Goal: Complete application form: Complete application form

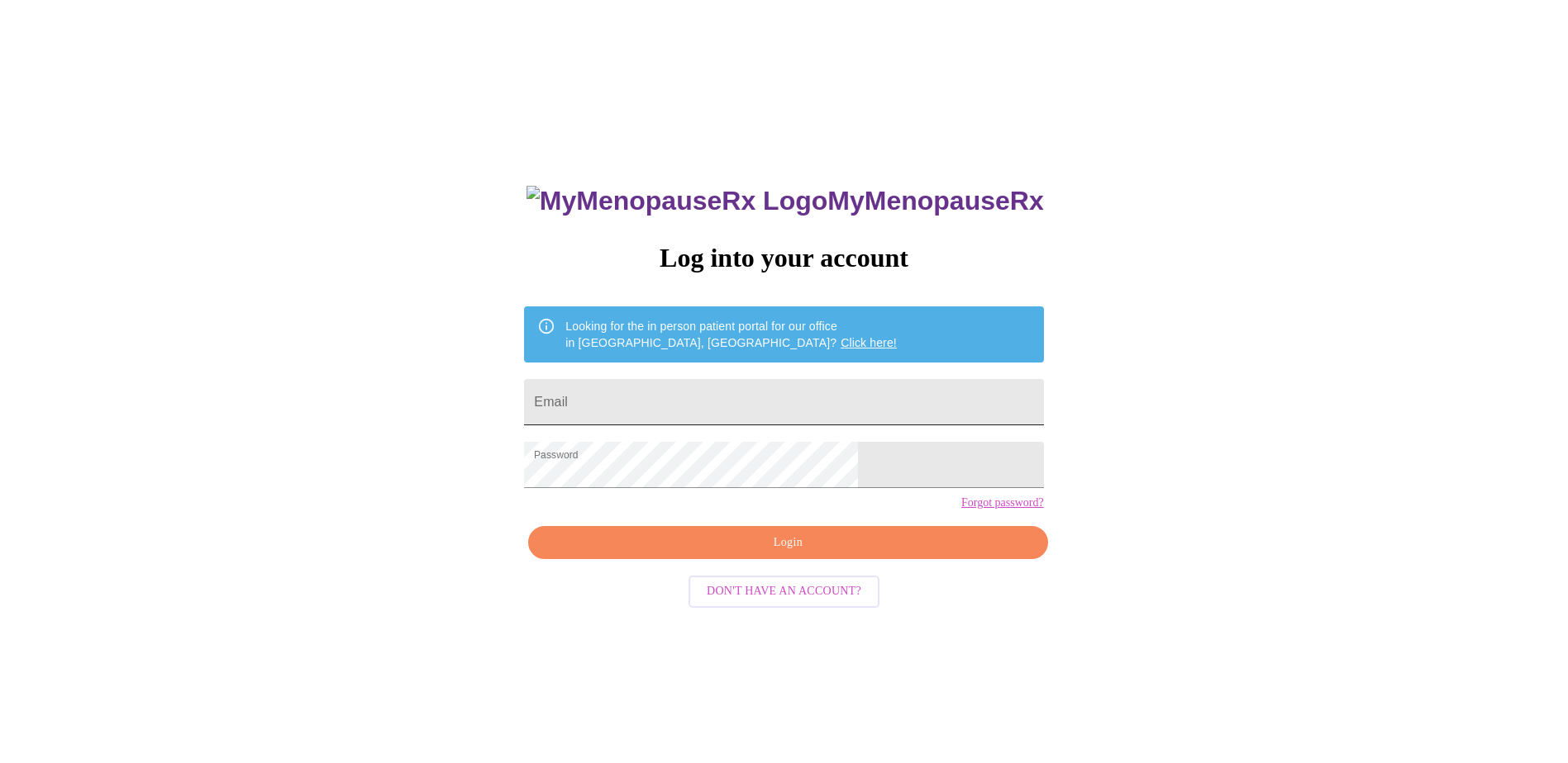
click at [683, 391] on input "Email" at bounding box center [783, 402] width 519 height 46
type input "[EMAIL_ADDRESS][DOMAIN_NAME]"
click at [695, 553] on span "Login" at bounding box center [788, 543] width 481 height 21
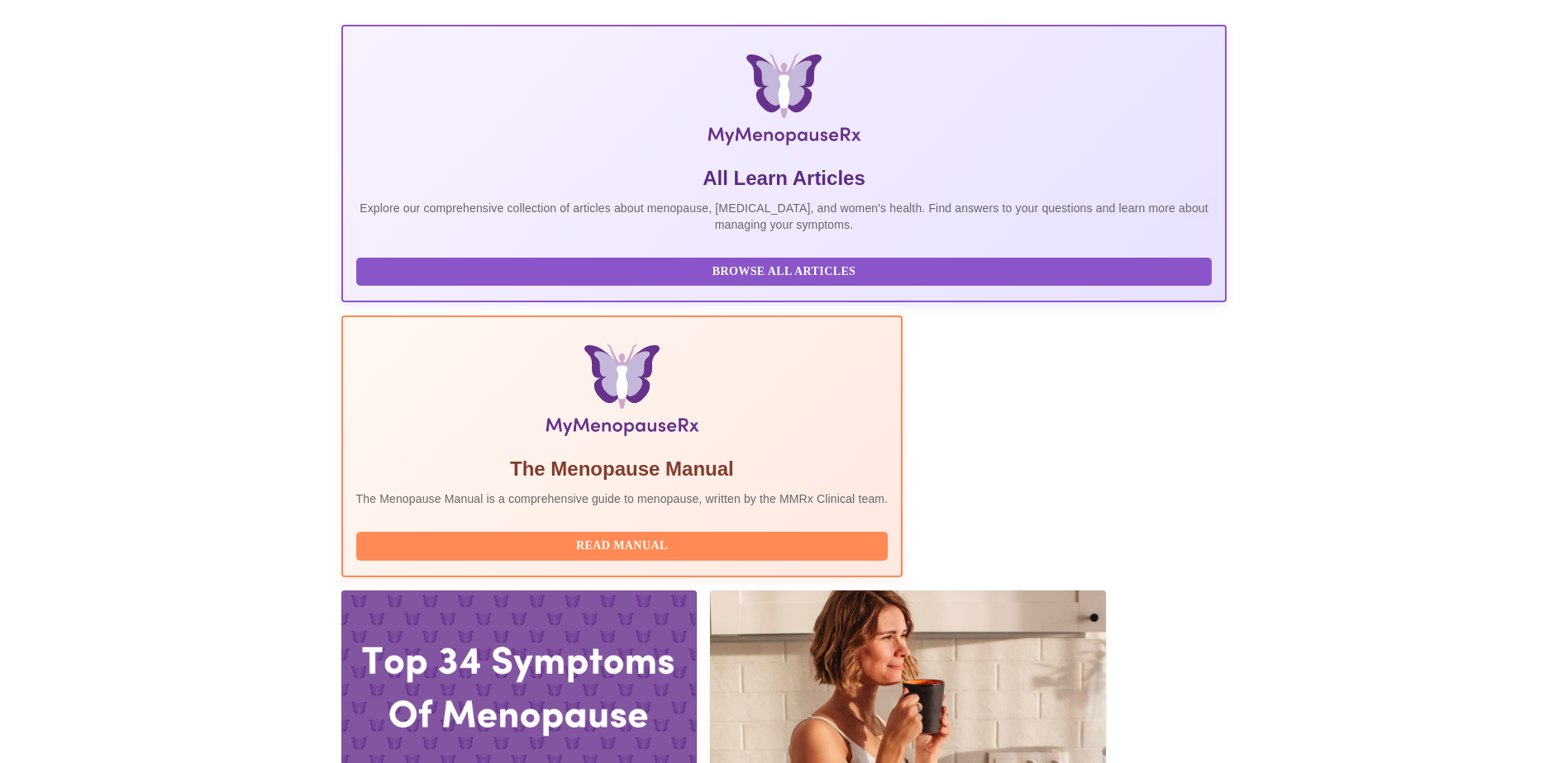
scroll to position [248, 0]
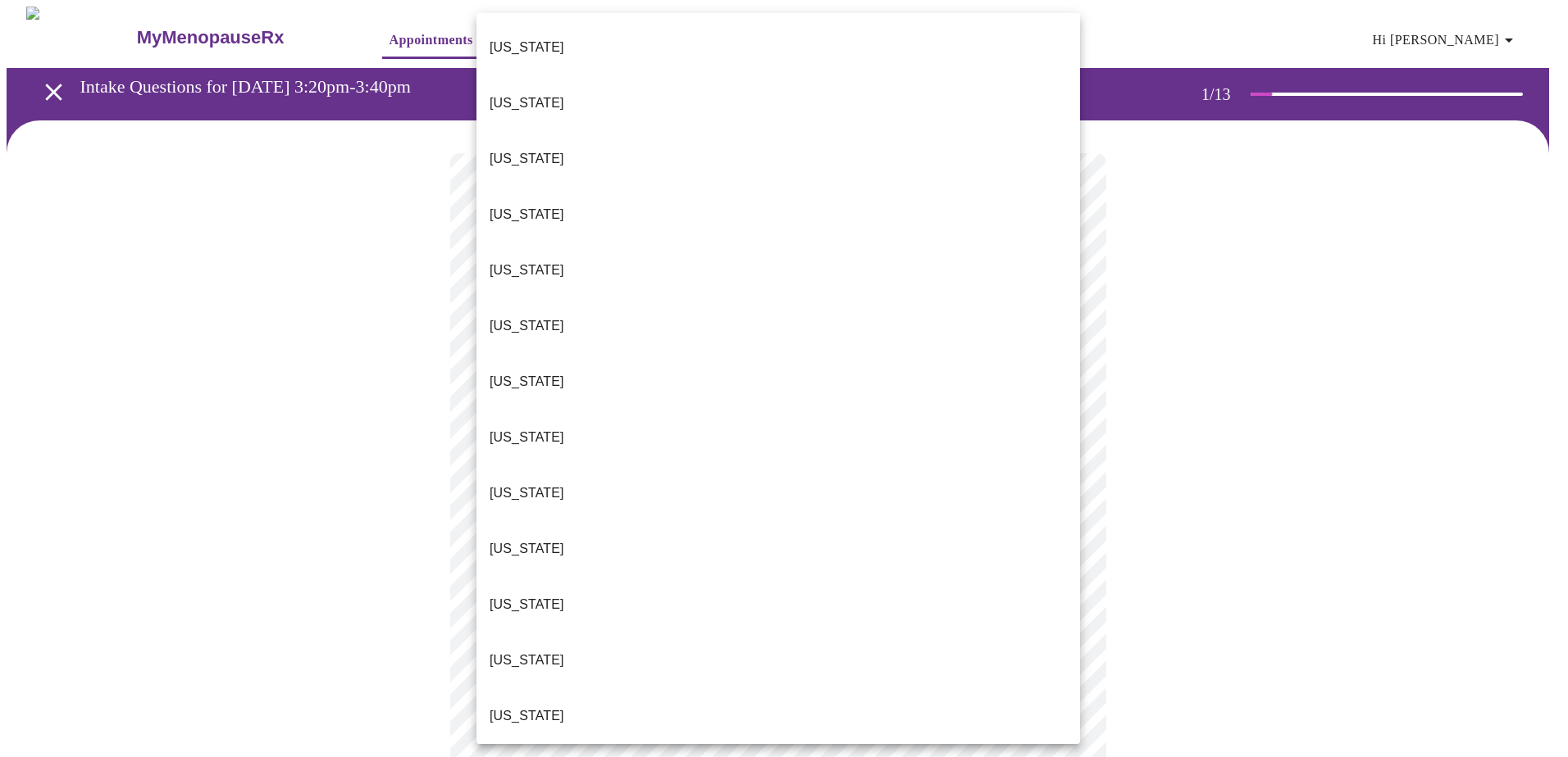
click at [1070, 359] on body "MyMenopauseRx Appointments Messaging Labs Uploads Medications Community Refer a…" at bounding box center [783, 760] width 1555 height 1507
click at [533, 466] on li "Florida" at bounding box center [778, 493] width 603 height 56
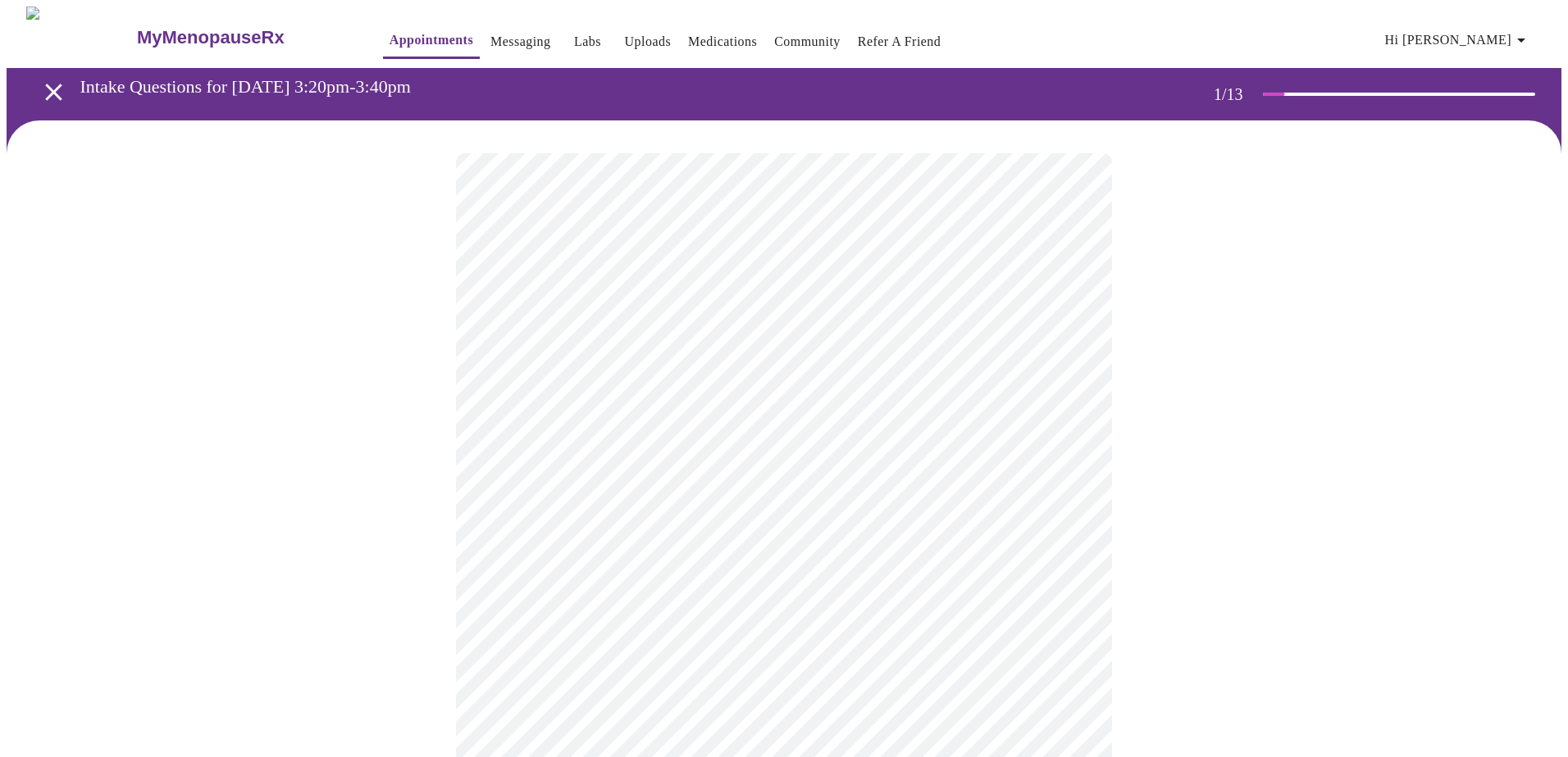
click at [1069, 481] on body "MyMenopauseRx Appointments Messaging Labs Uploads Medications Community Refer a…" at bounding box center [783, 754] width 1555 height 1497
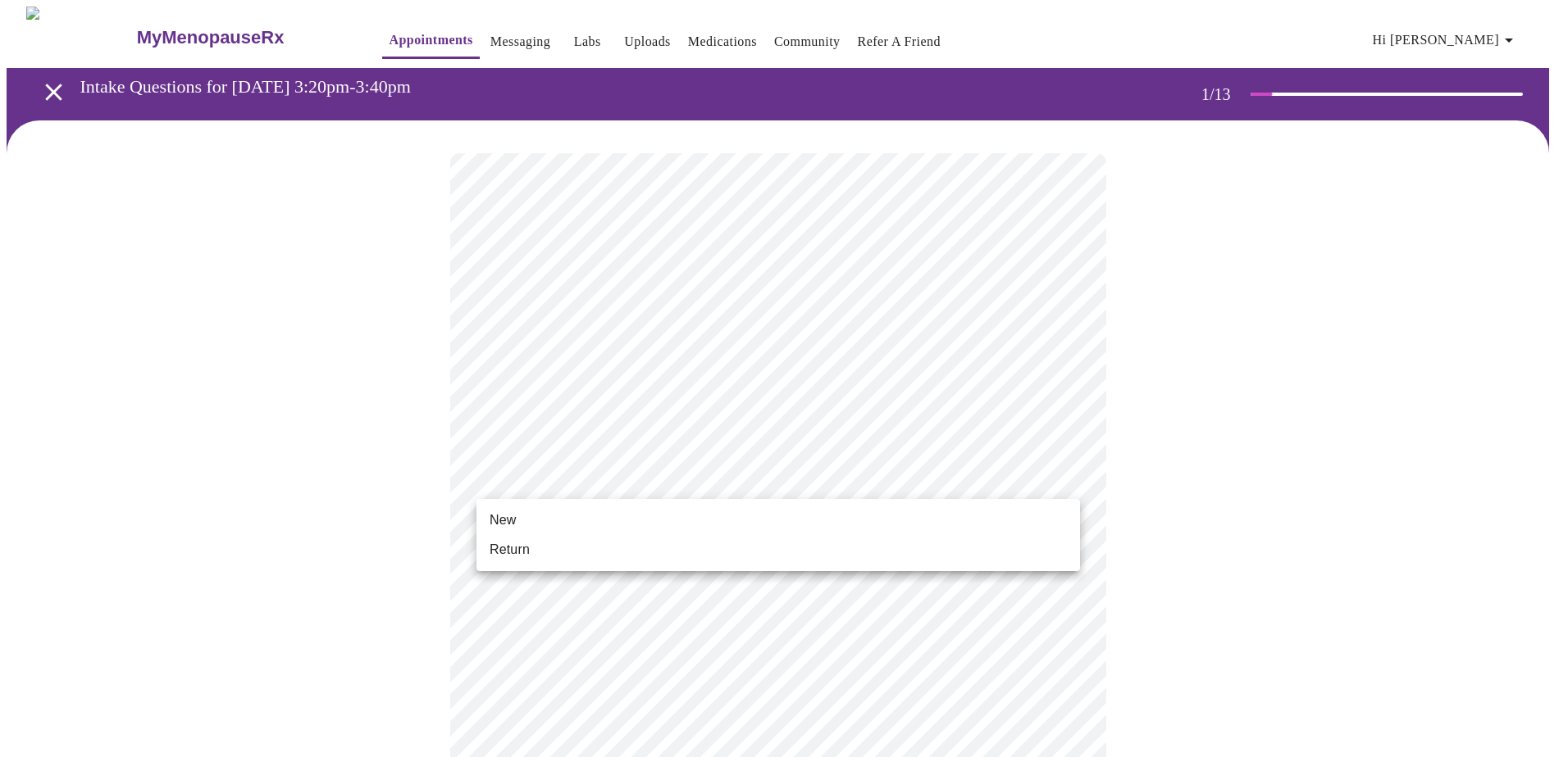
click at [526, 542] on span "Return" at bounding box center [509, 550] width 40 height 19
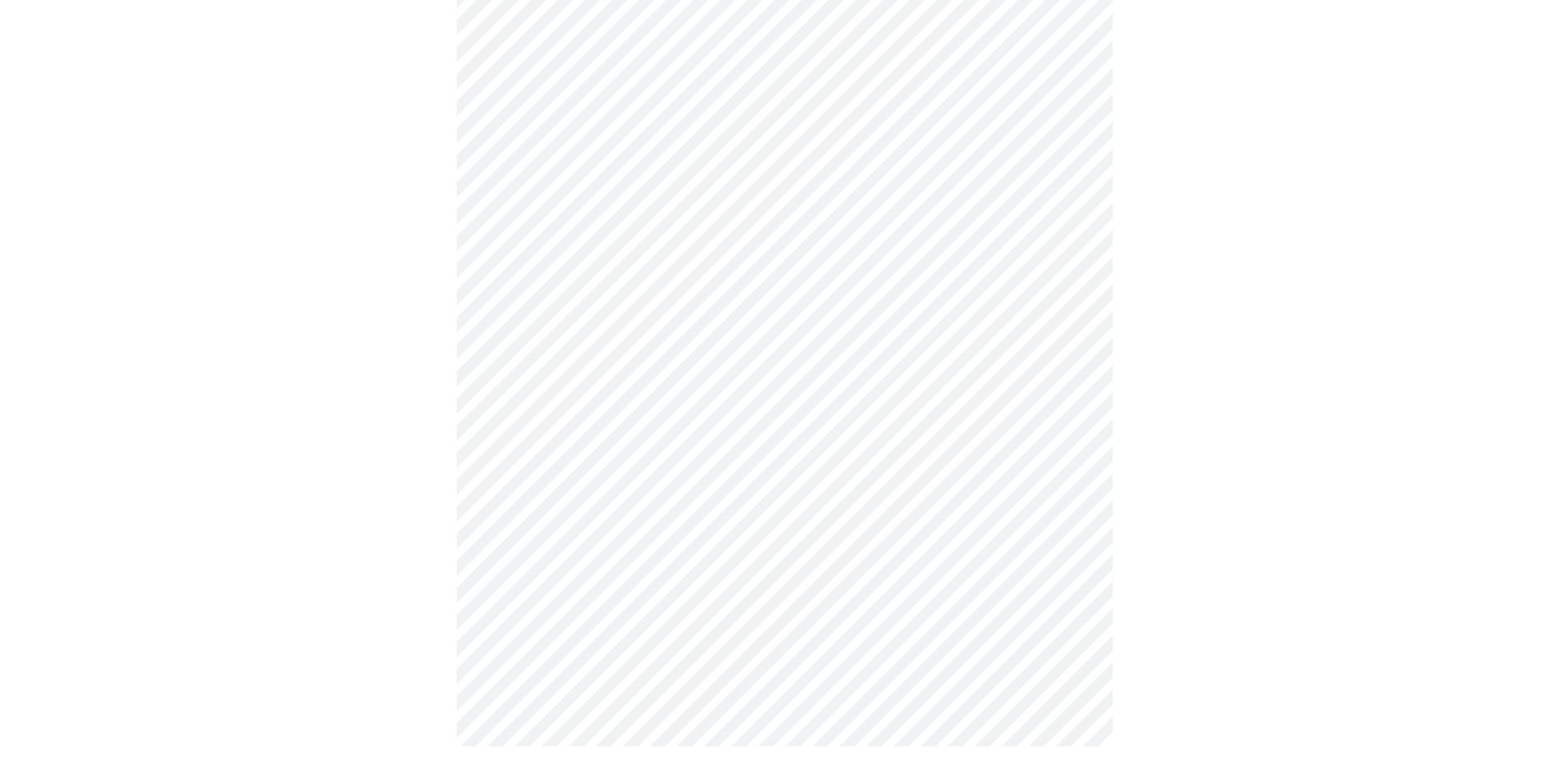
scroll to position [717, 0]
click at [1058, 530] on body "MyMenopauseRx Appointments Messaging Labs Uploads Medications Community Refer a…" at bounding box center [783, 26] width 1555 height 1474
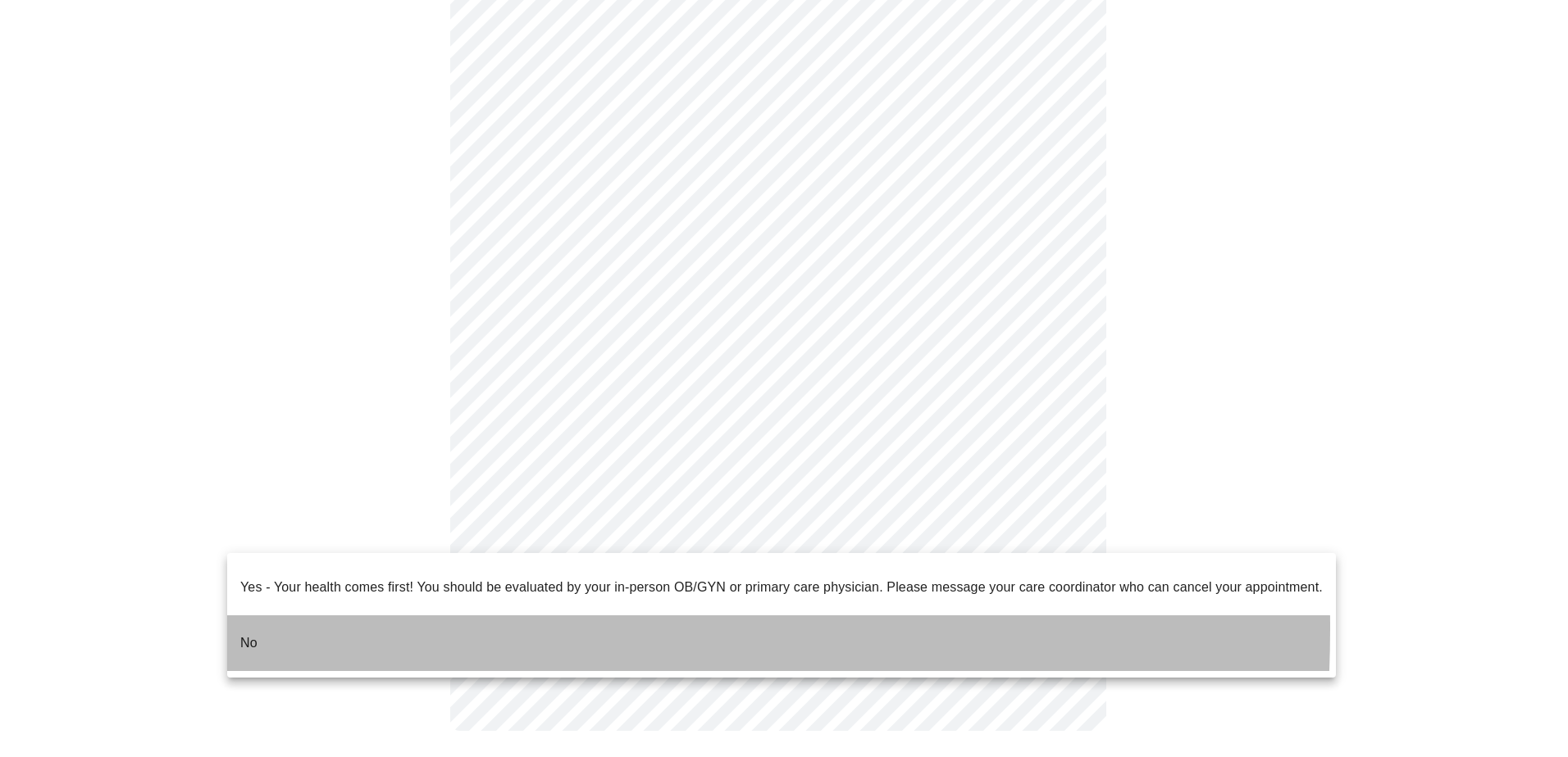
click at [280, 615] on li "No" at bounding box center [781, 643] width 1109 height 56
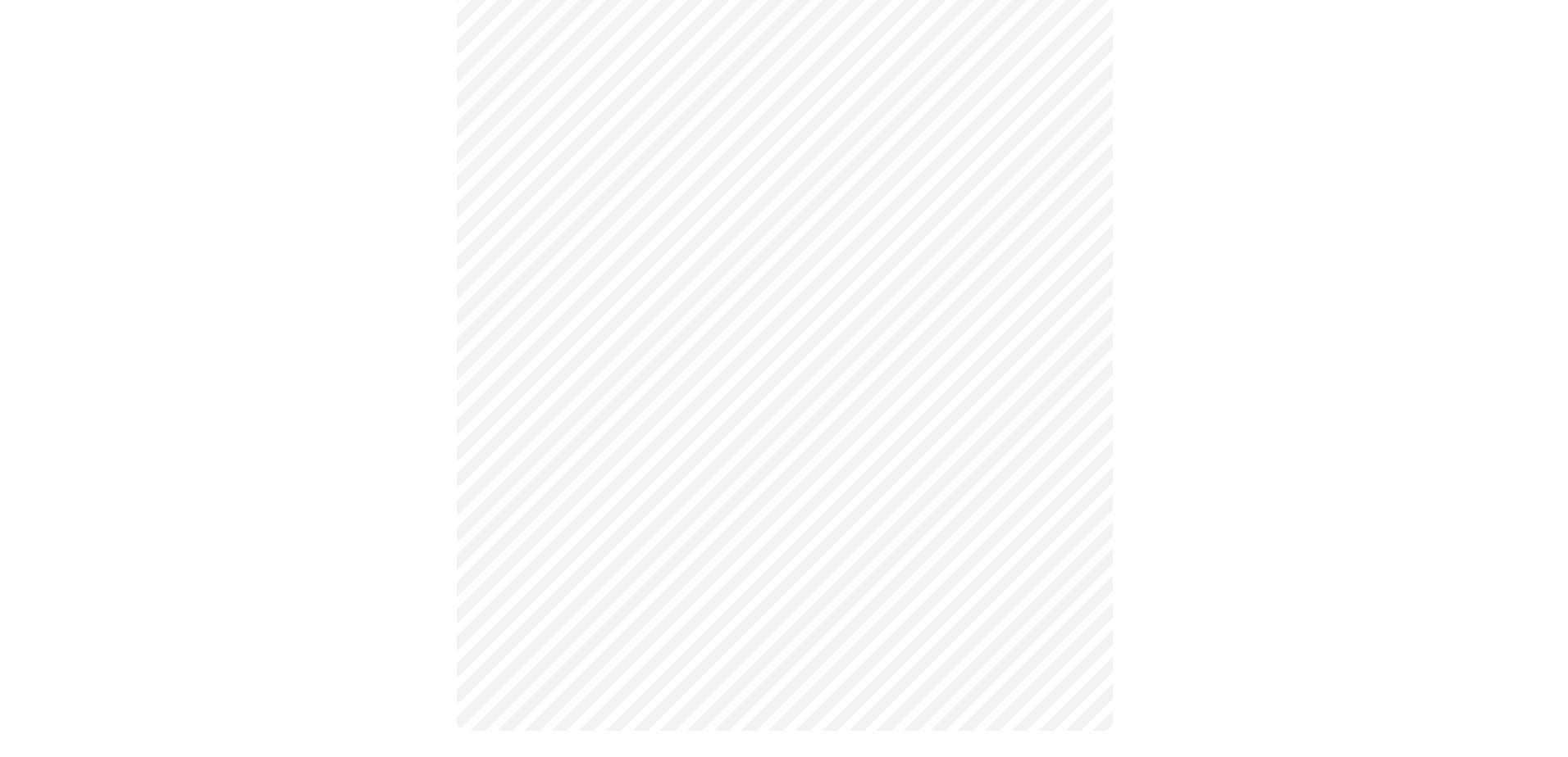
scroll to position [0, 0]
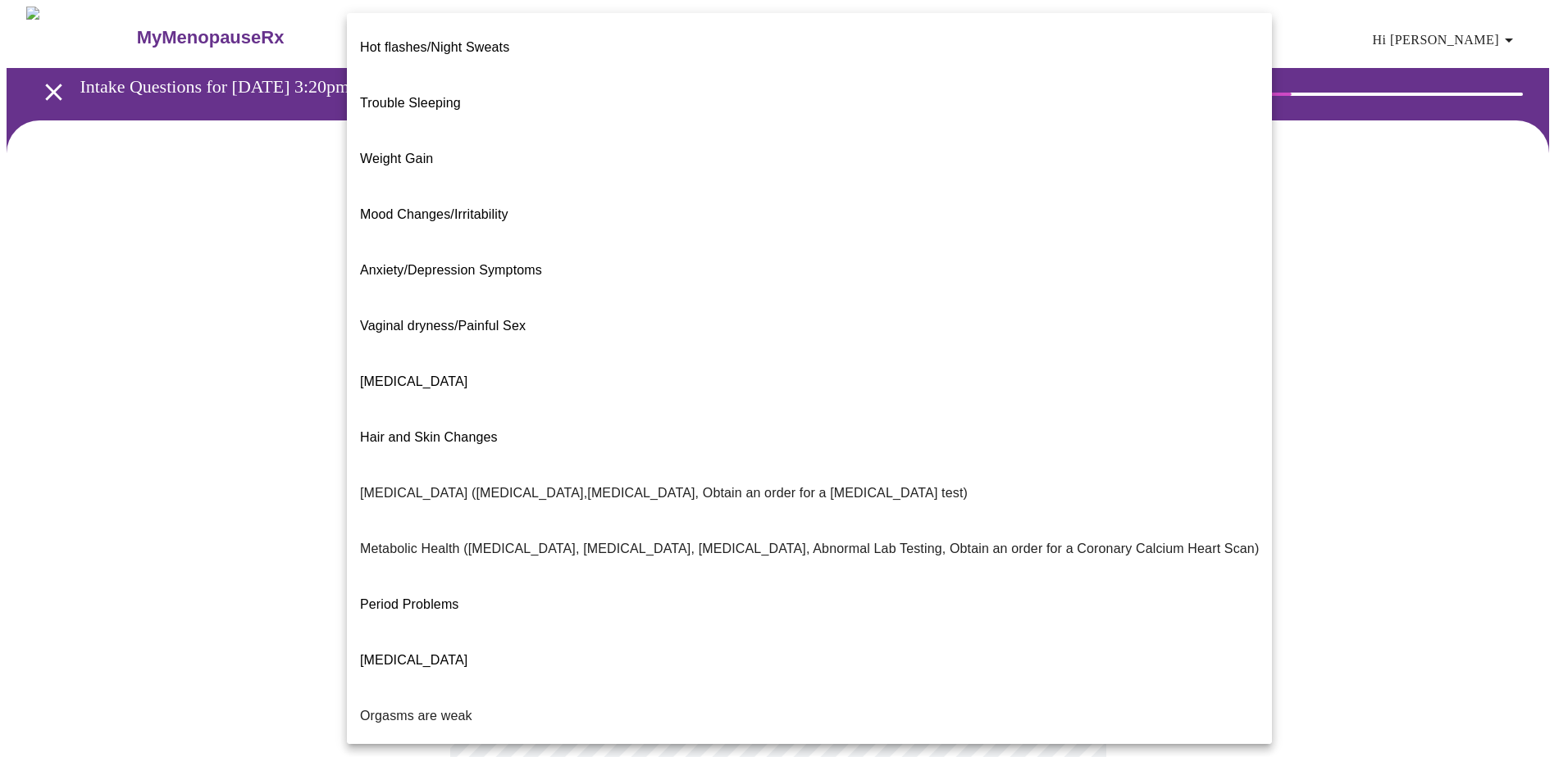
click at [1060, 338] on body "MyMenopauseRx Appointments Messaging Labs Uploads Medications Community Refer a…" at bounding box center [783, 498] width 1555 height 985
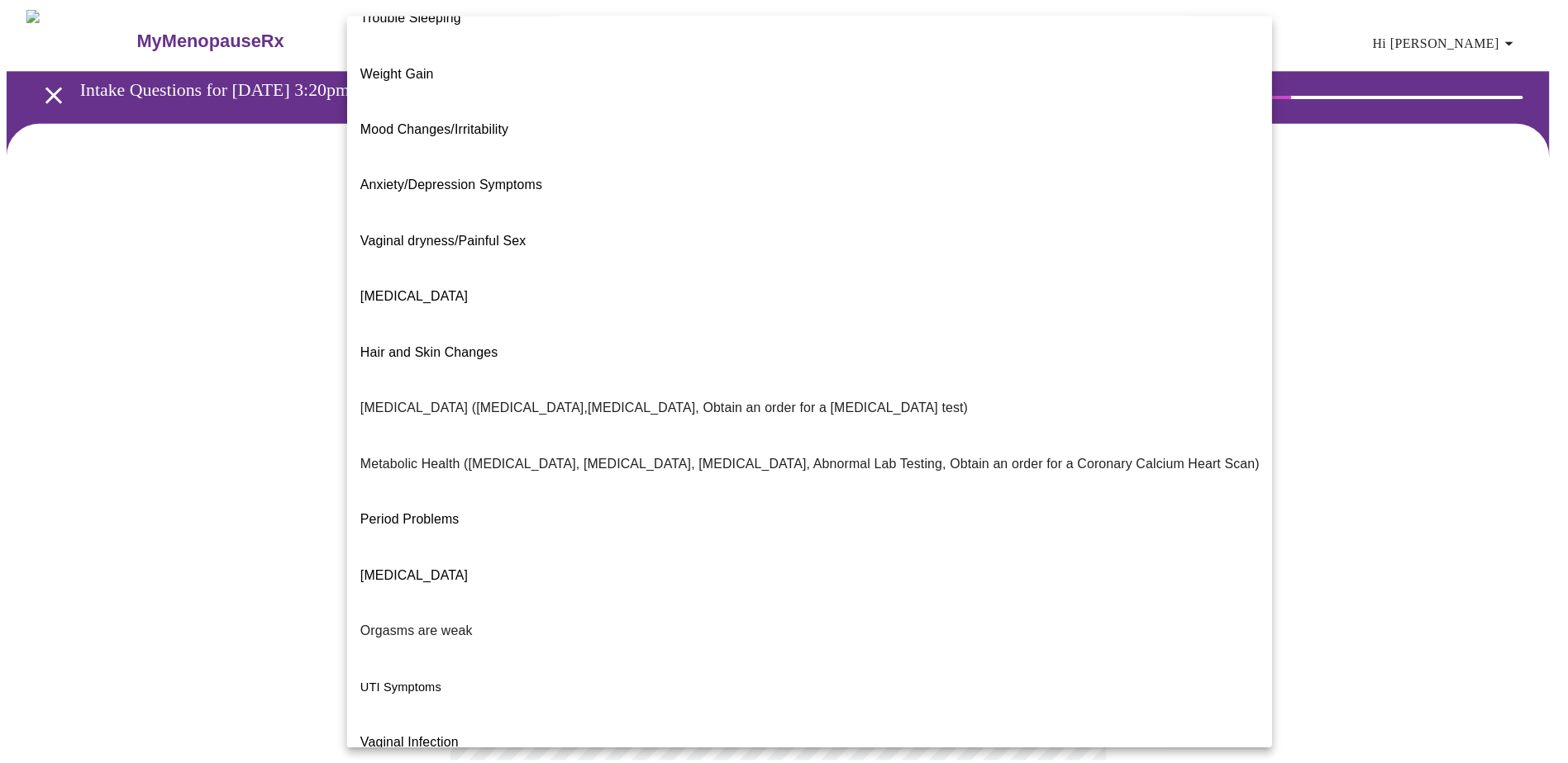
scroll to position [93, 0]
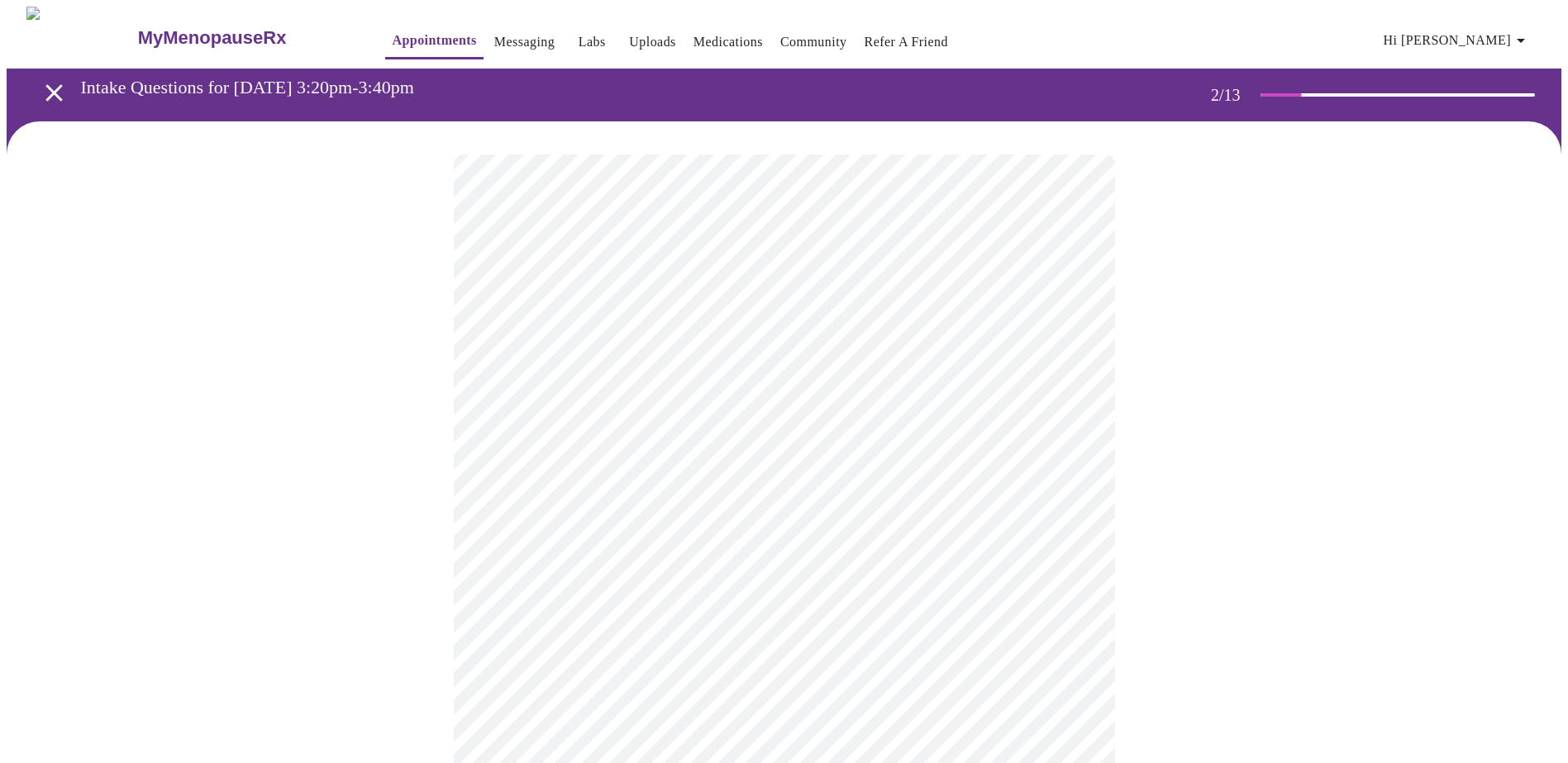
click at [1058, 506] on body "MyMenopauseRx Appointments Messaging Labs Uploads Medications Community Refer a…" at bounding box center [783, 498] width 1555 height 983
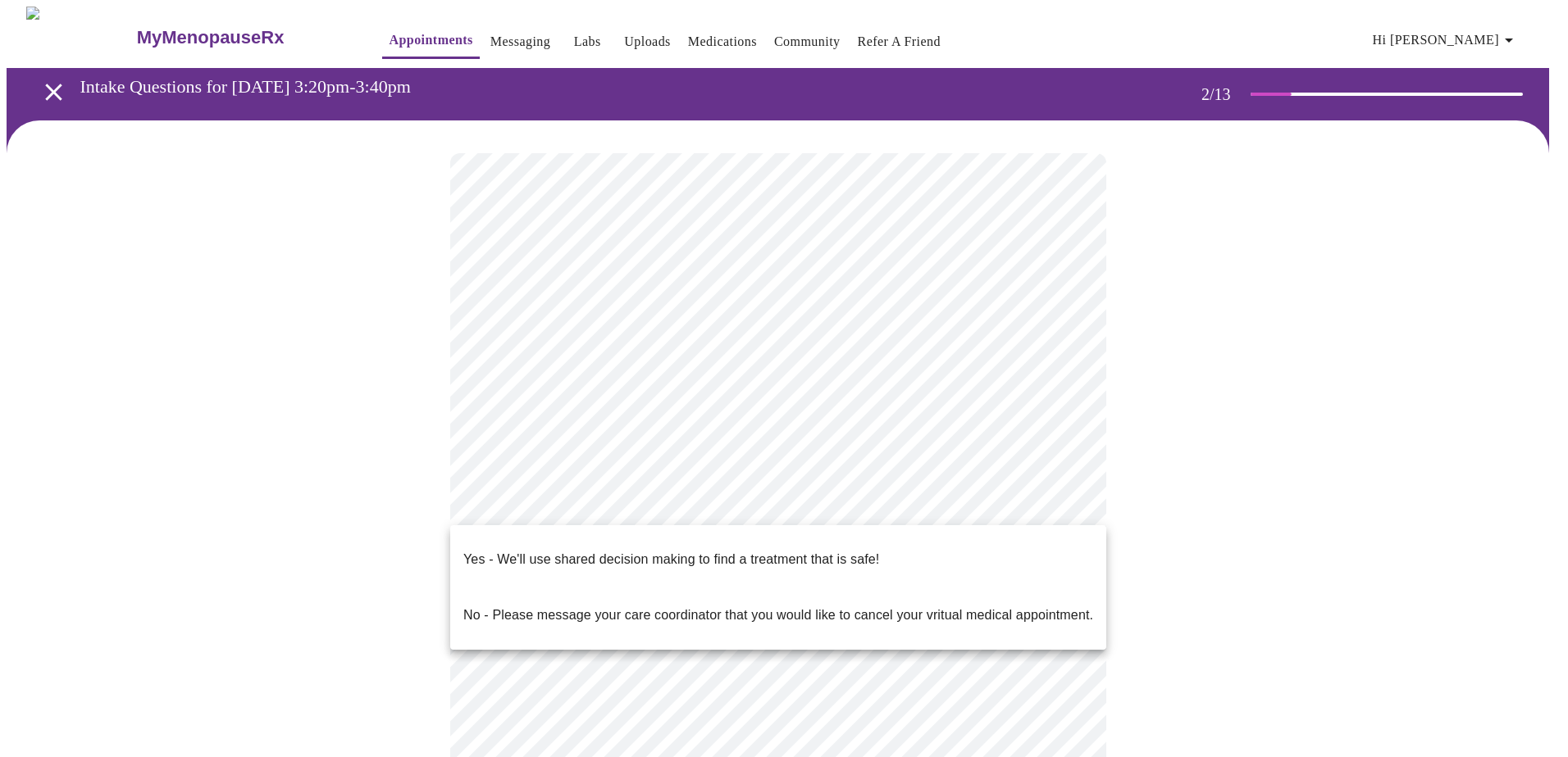
click at [573, 550] on p "Yes - We'll use shared decision making to find a treatment that is safe!" at bounding box center [671, 560] width 415 height 19
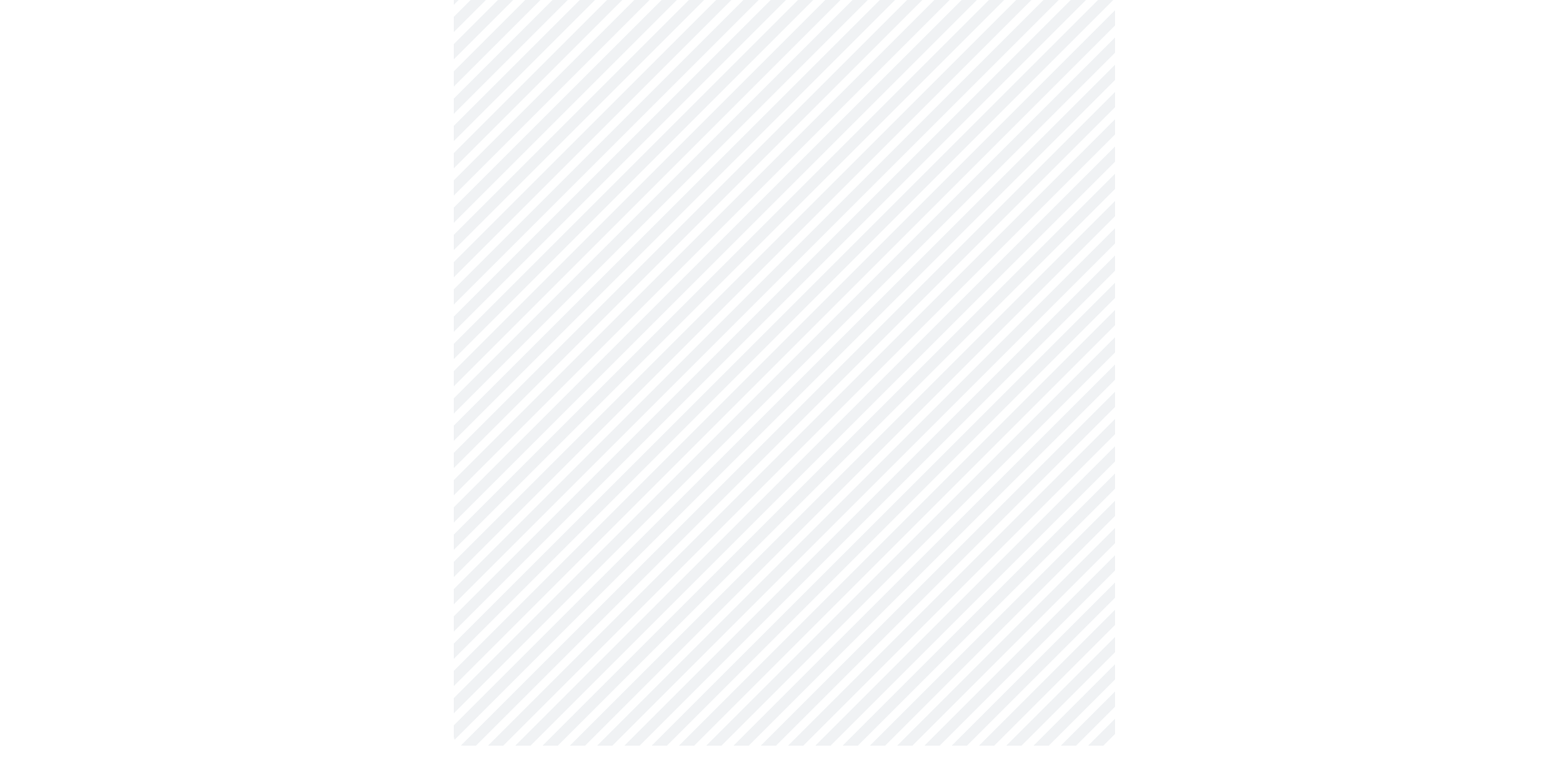
scroll to position [0, 0]
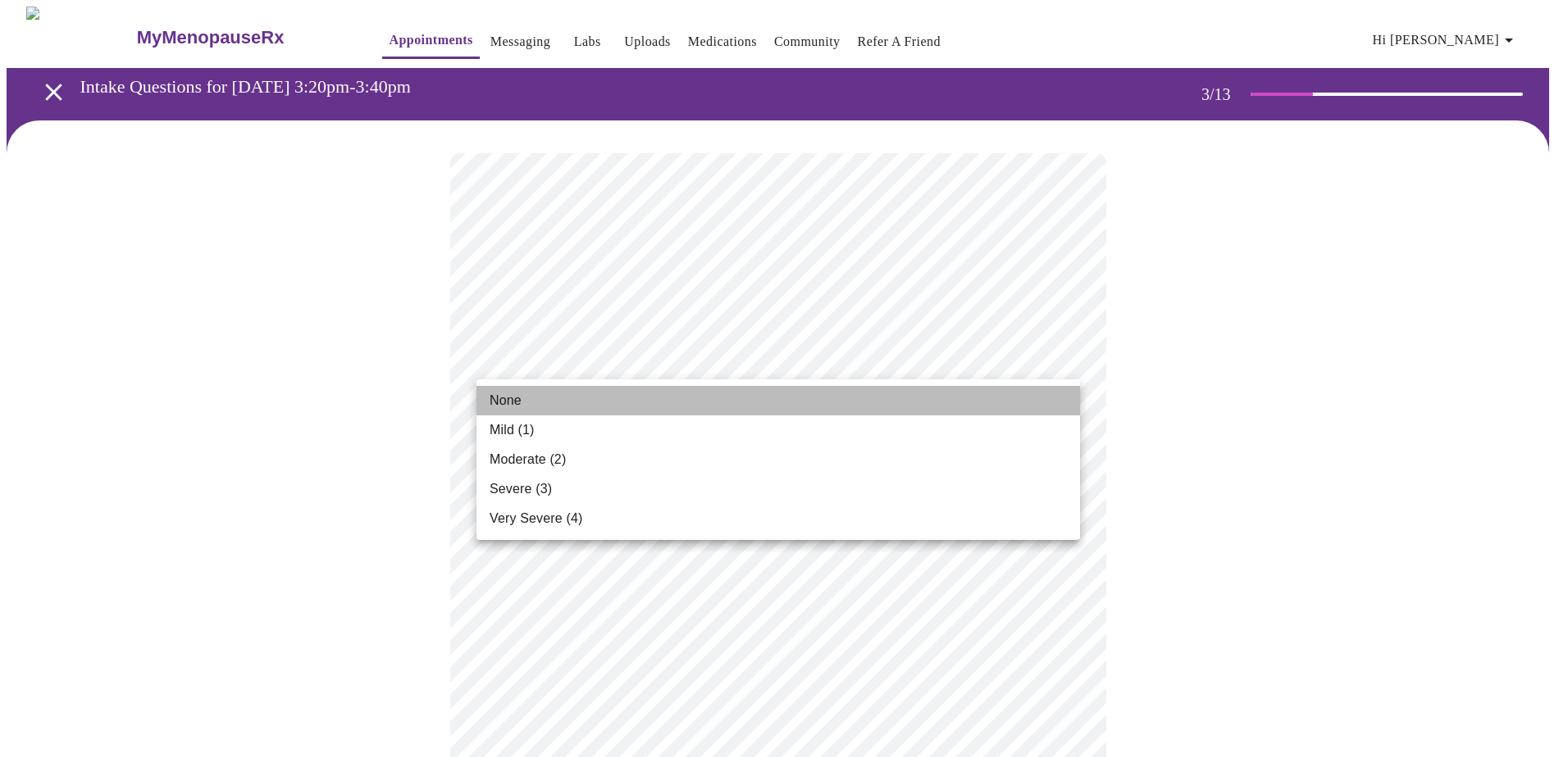
click at [526, 400] on li "None" at bounding box center [778, 400] width 603 height 29
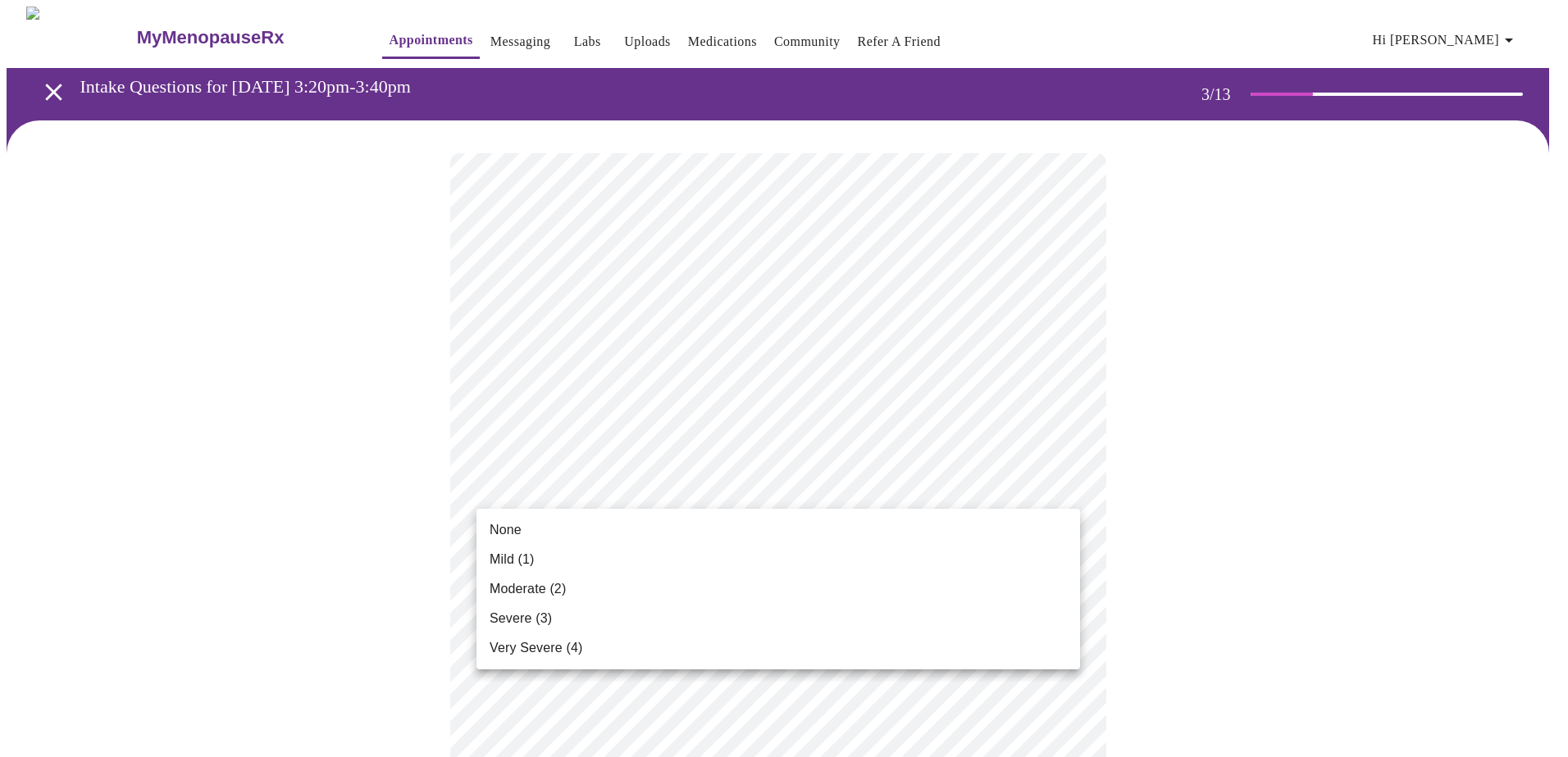
click at [537, 532] on li "None" at bounding box center [778, 529] width 603 height 29
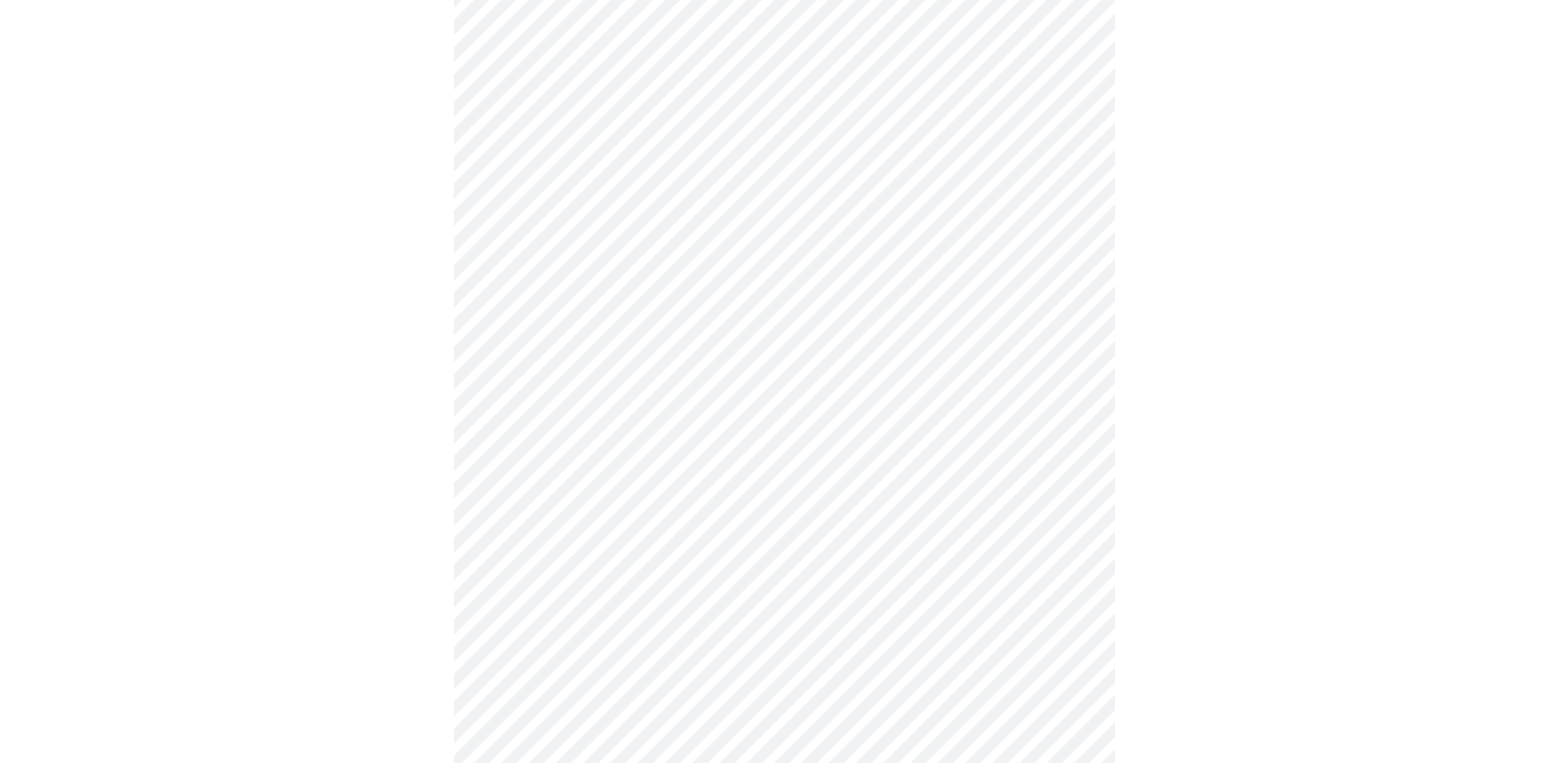
scroll to position [165, 0]
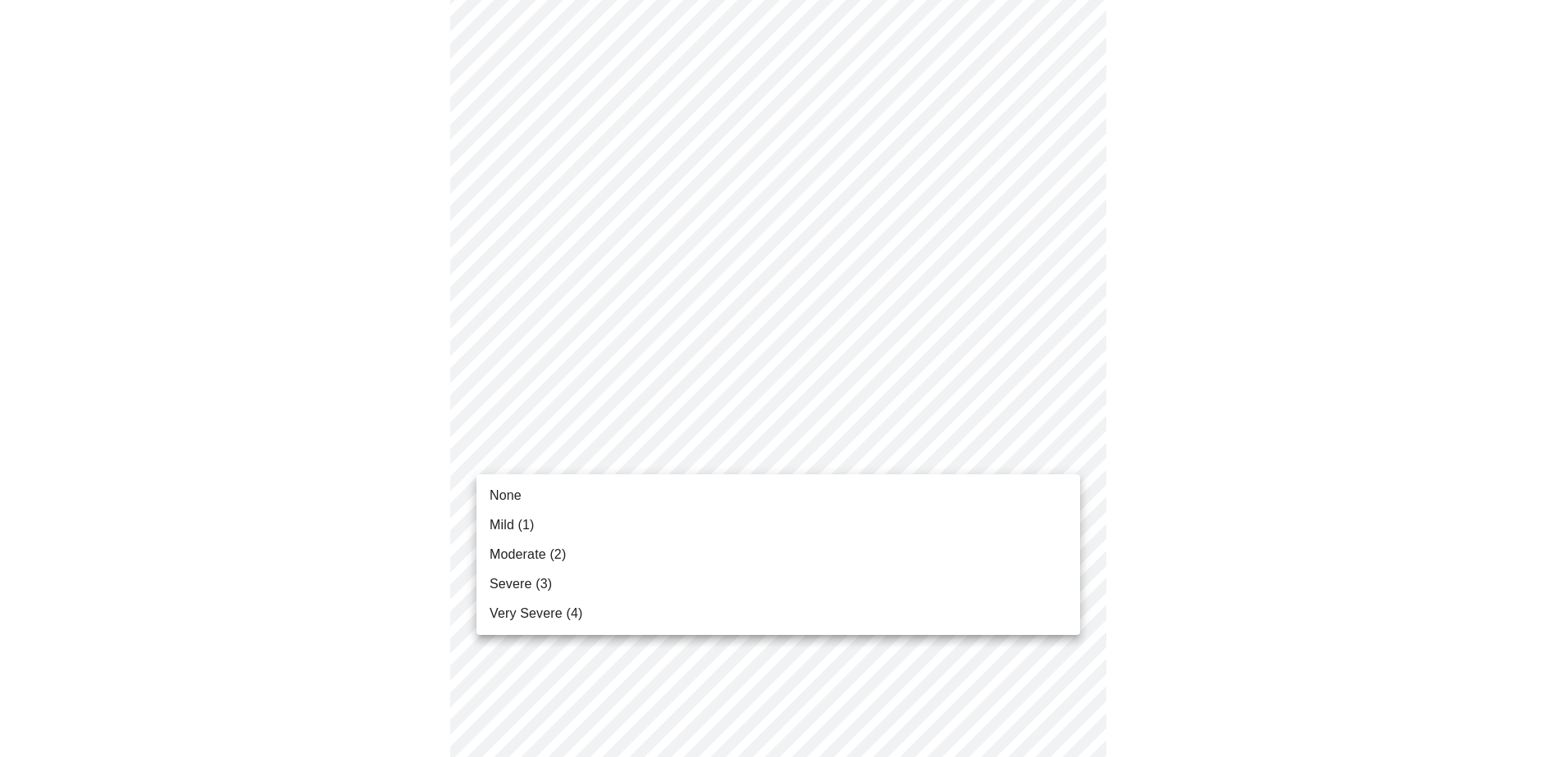
click at [547, 559] on span "Moderate (2)" at bounding box center [528, 555] width 76 height 19
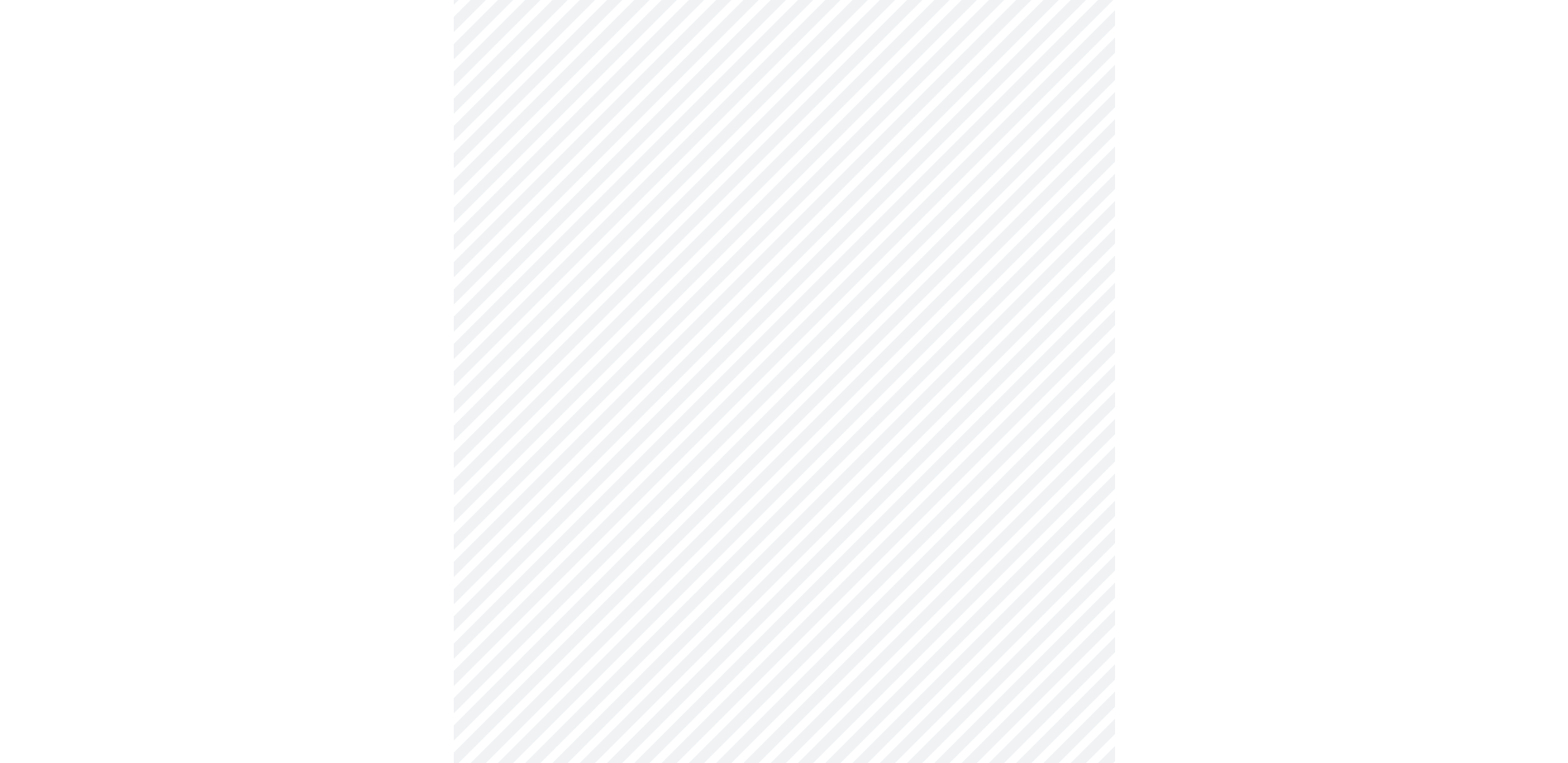
scroll to position [248, 0]
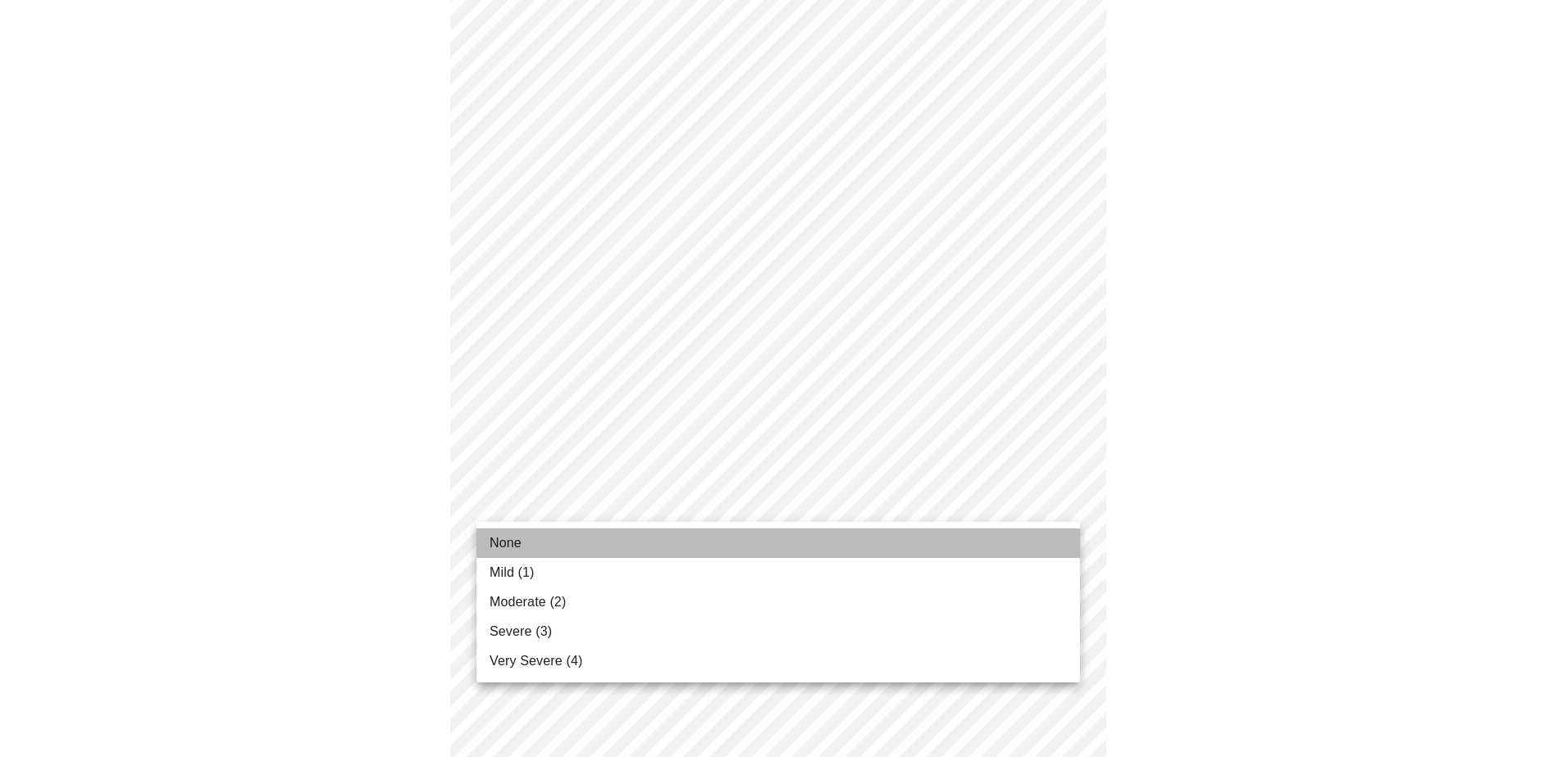
click at [549, 554] on li "None" at bounding box center [778, 543] width 603 height 29
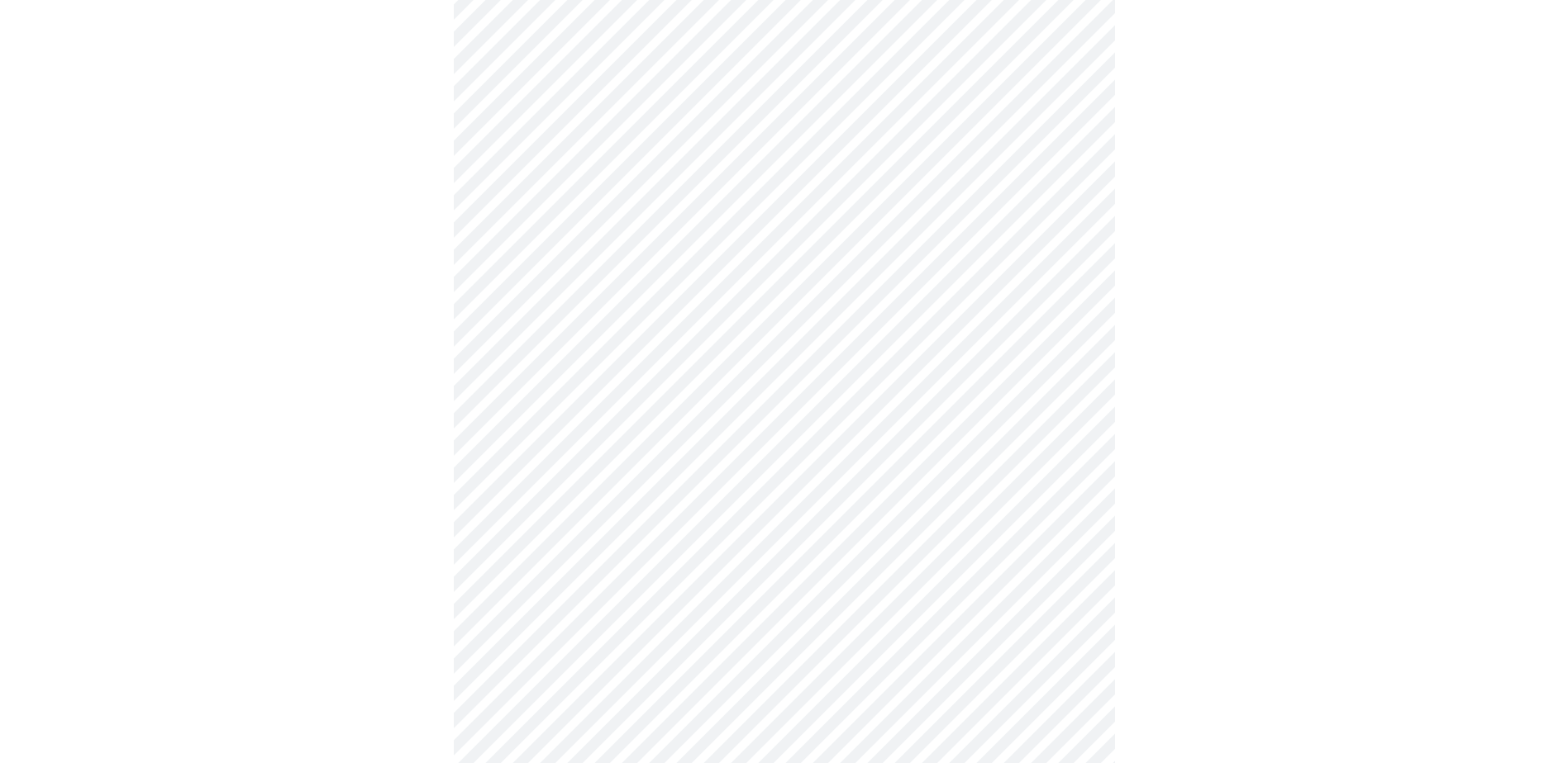
scroll to position [413, 0]
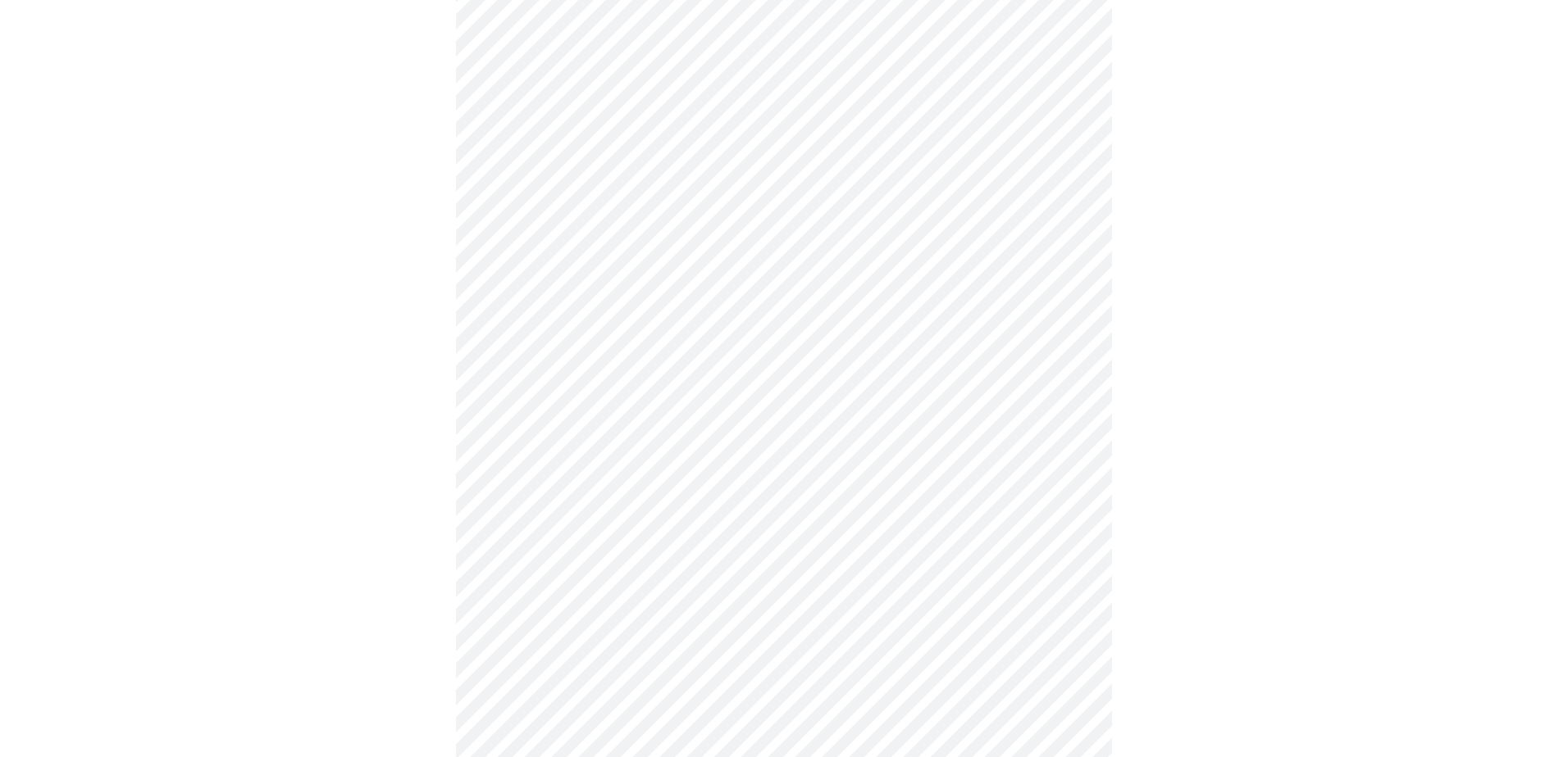
click at [678, 447] on body "MyMenopauseRx Appointments Messaging Labs Uploads Medications Community Refer a…" at bounding box center [783, 641] width 1555 height 2089
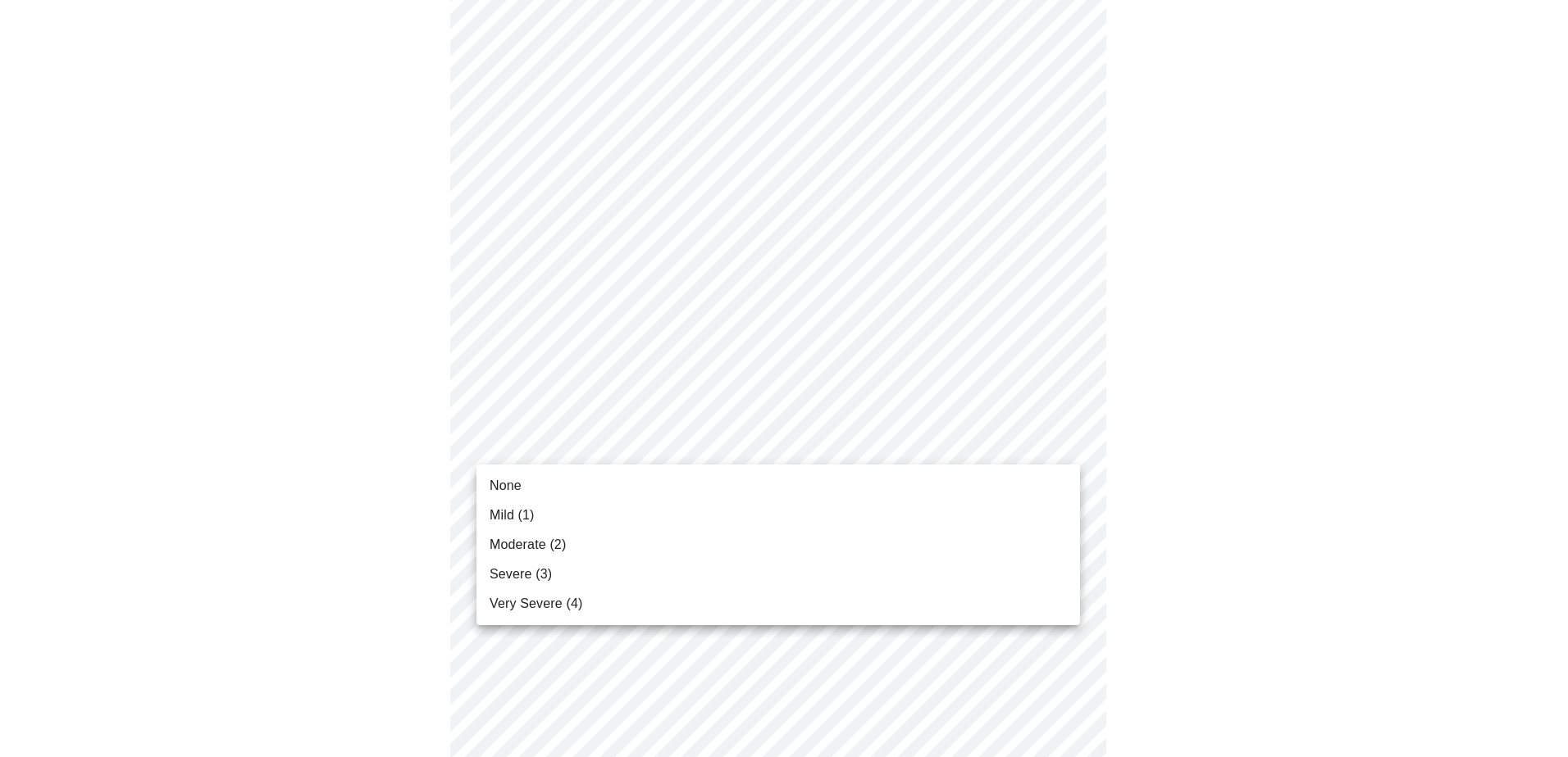
click at [566, 480] on li "None" at bounding box center [778, 485] width 603 height 29
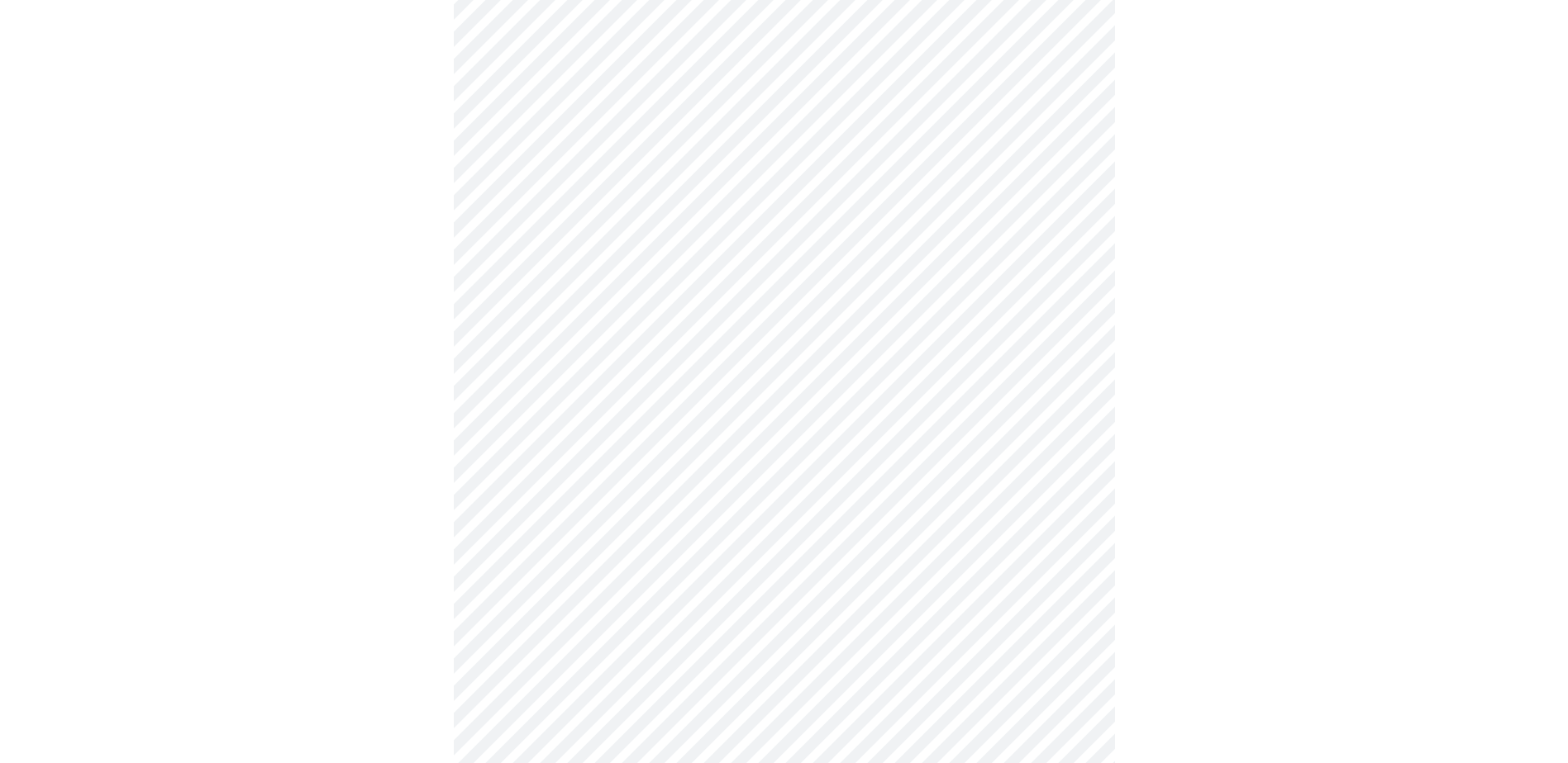
scroll to position [578, 0]
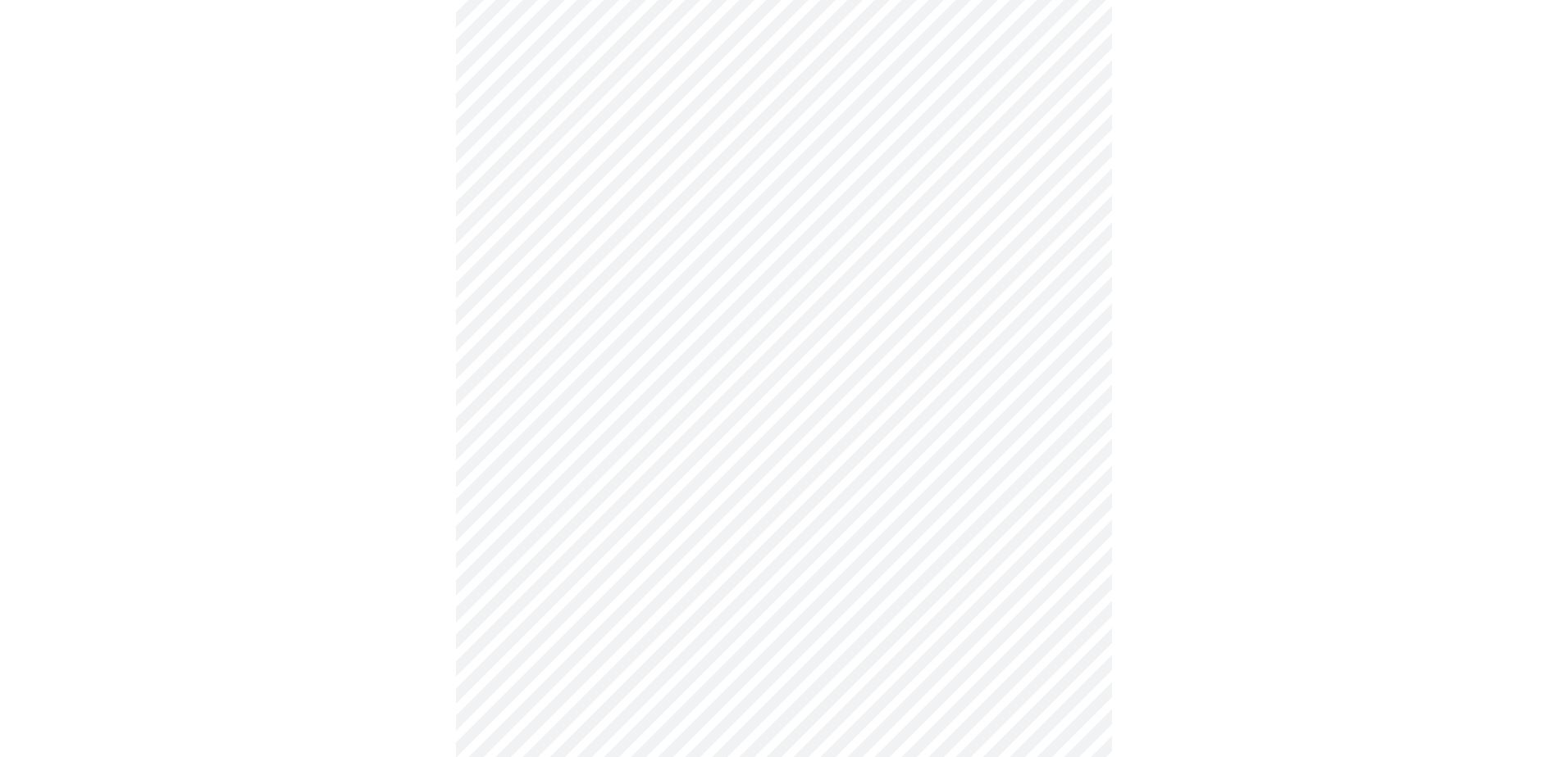
click at [763, 381] on body "MyMenopauseRx Appointments Messaging Labs Uploads Medications Community Refer a…" at bounding box center [783, 465] width 1555 height 2066
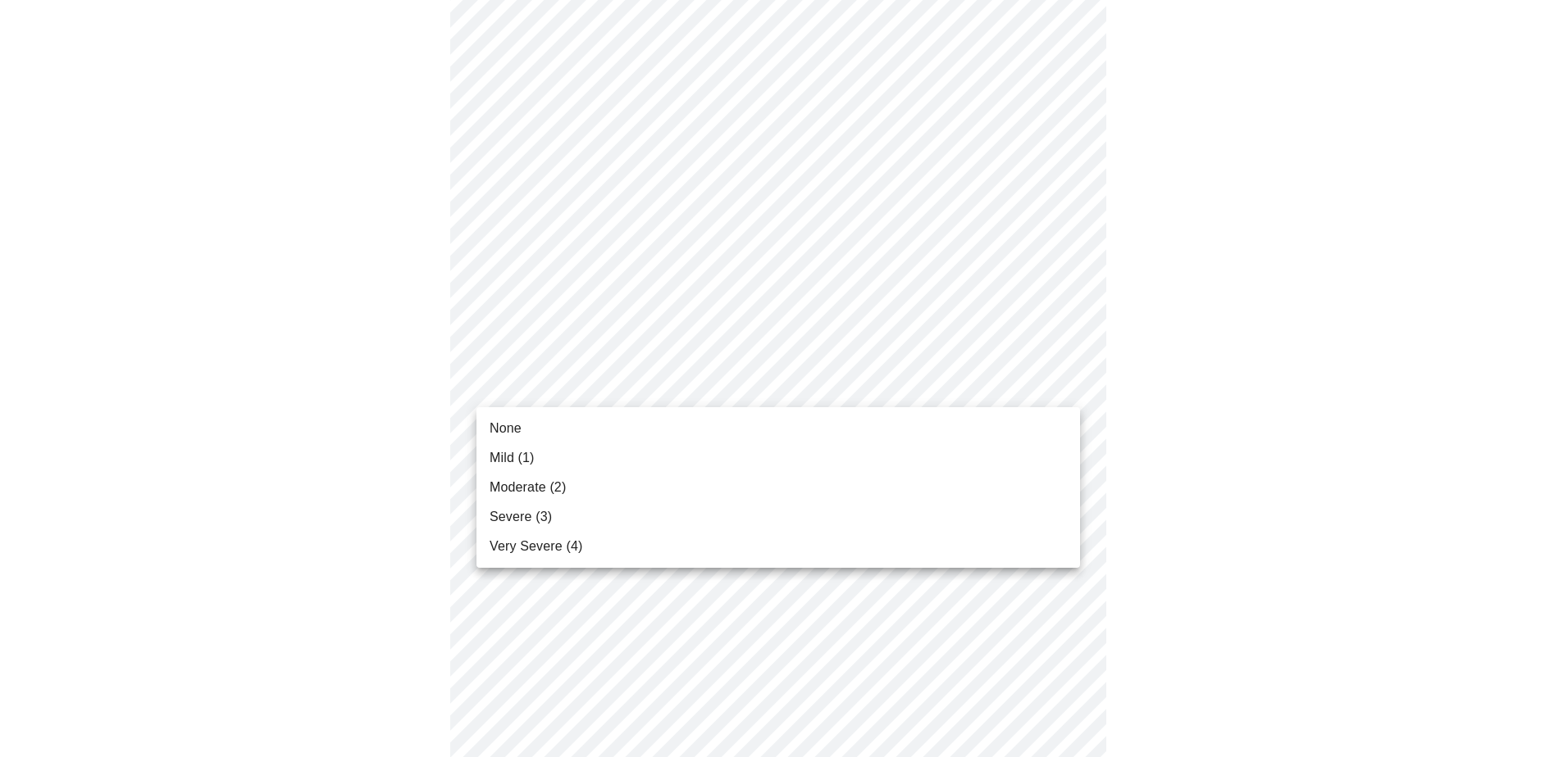
click at [532, 426] on li "None" at bounding box center [778, 428] width 603 height 29
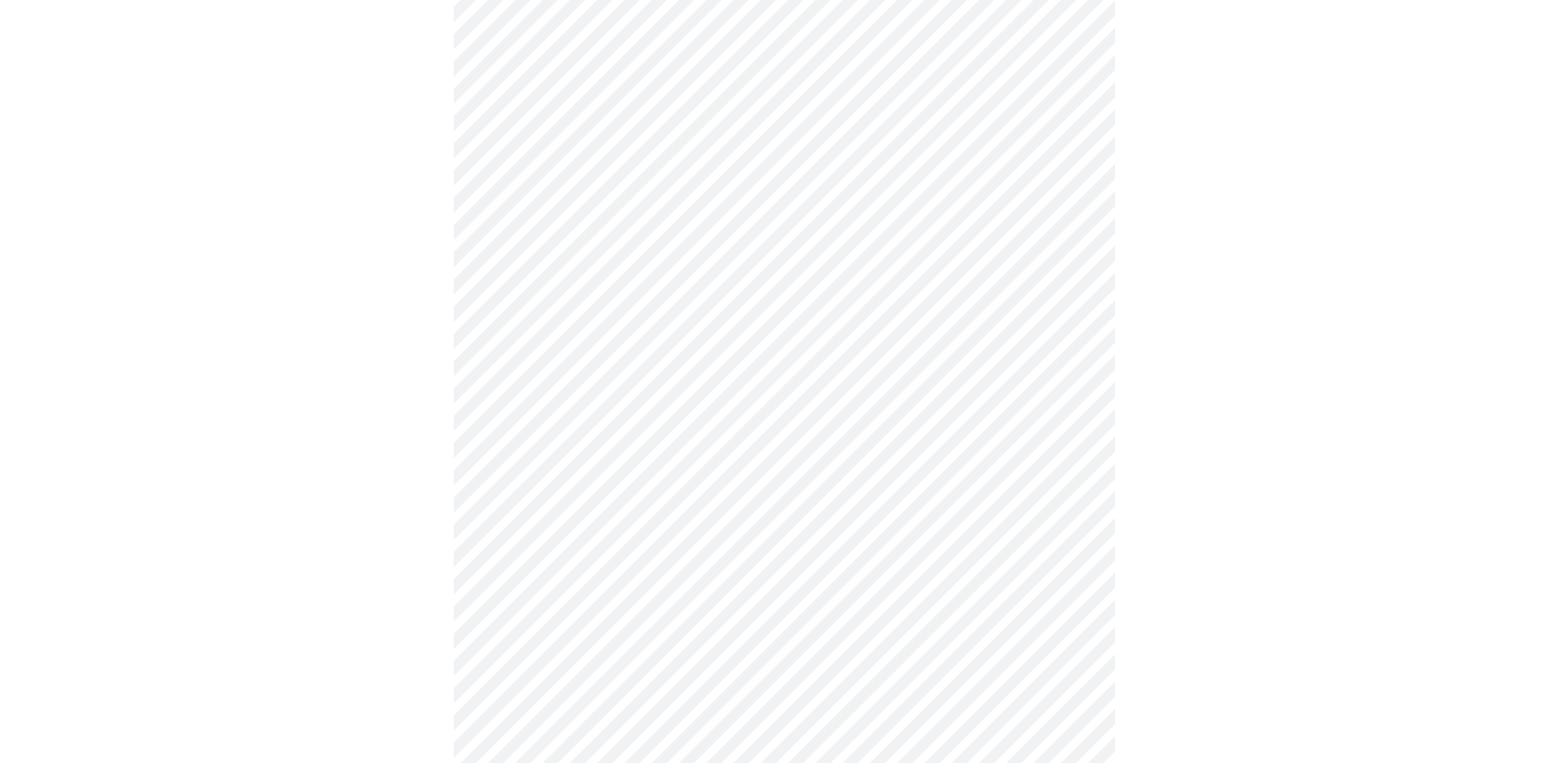
scroll to position [743, 0]
click at [806, 344] on body "MyMenopauseRx Appointments Messaging Labs Uploads Medications Community Refer a…" at bounding box center [783, 292] width 1555 height 2059
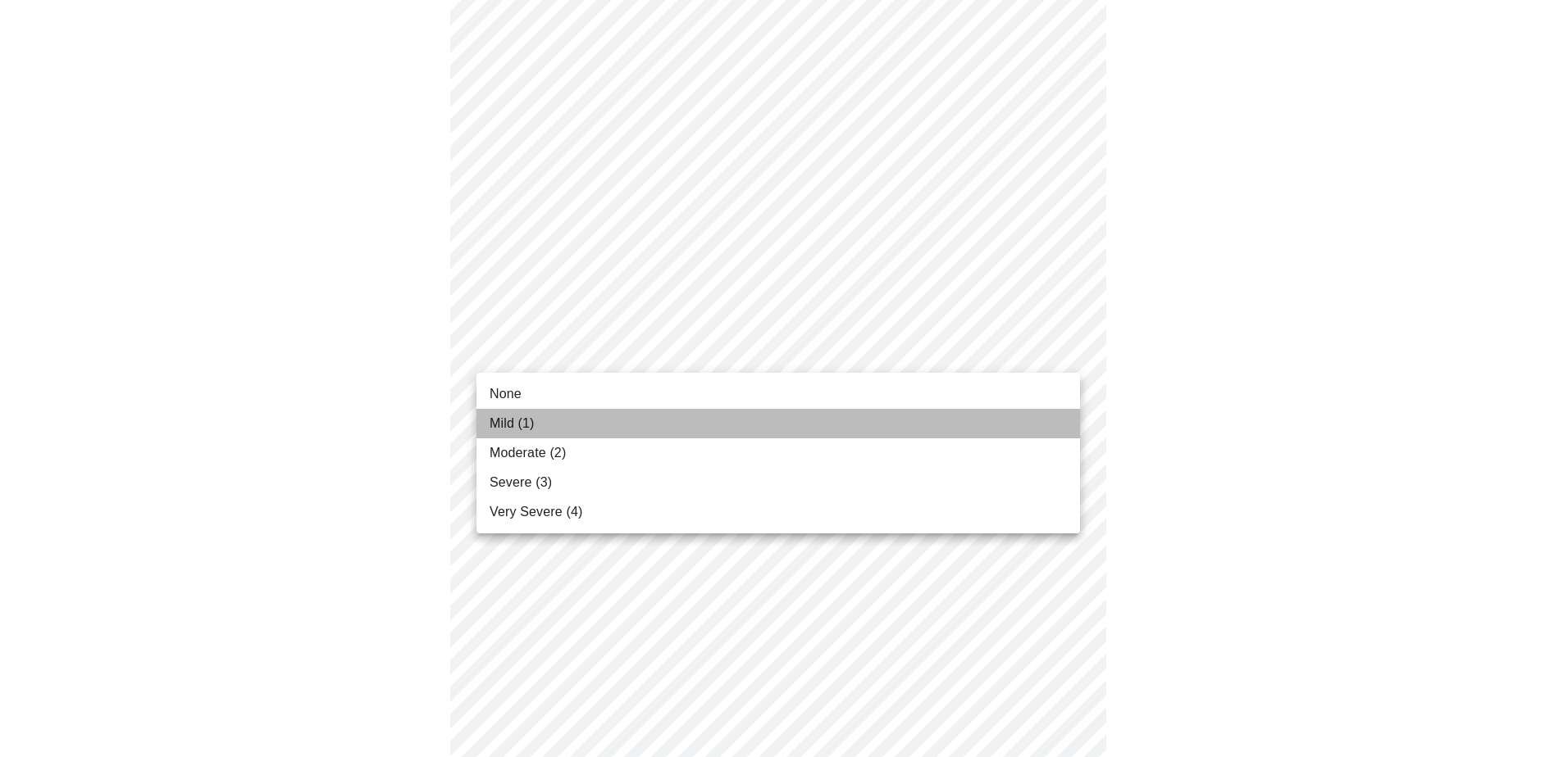
click at [599, 426] on li "Mild (1)" at bounding box center [778, 423] width 603 height 29
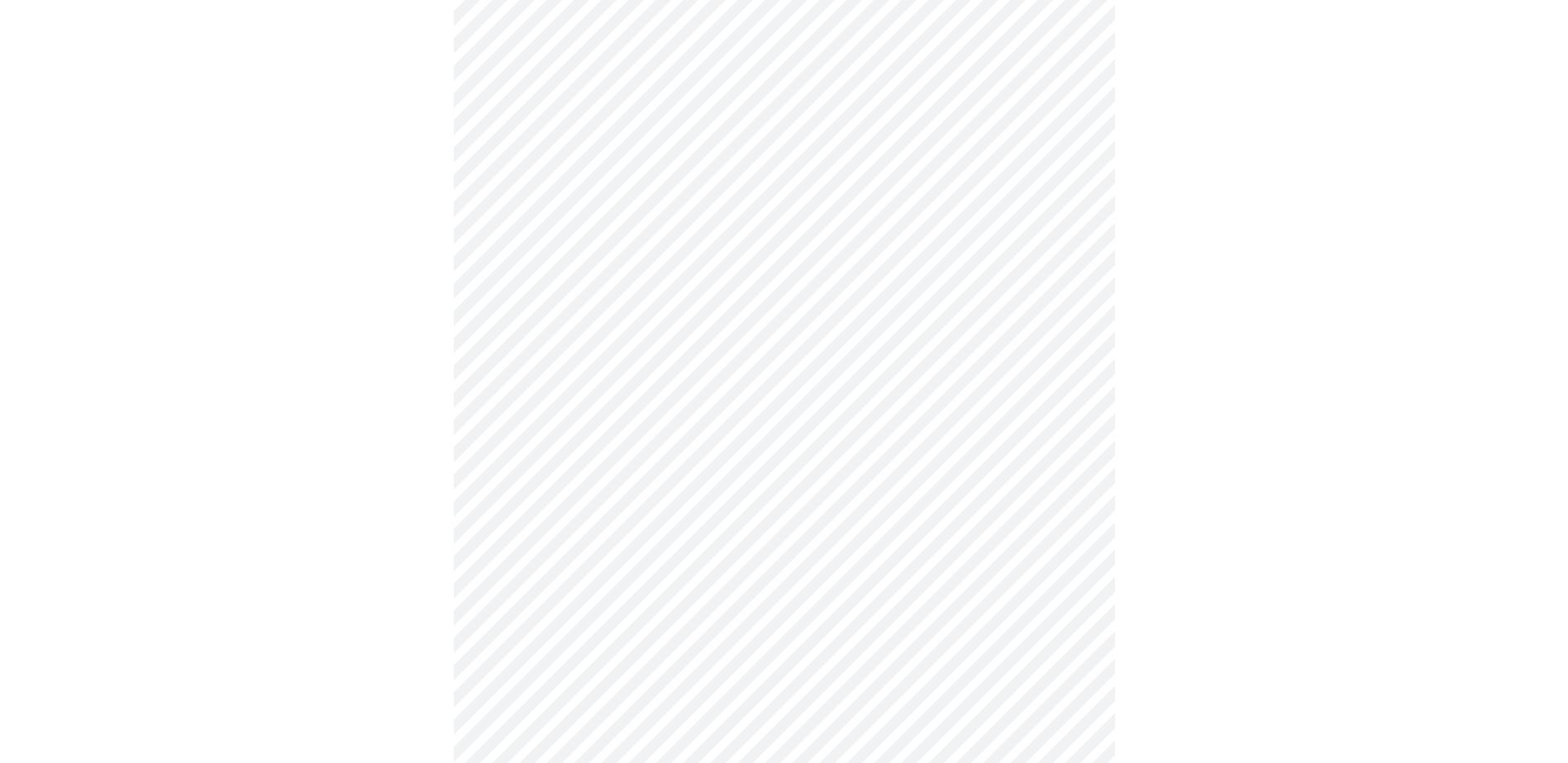
scroll to position [826, 0]
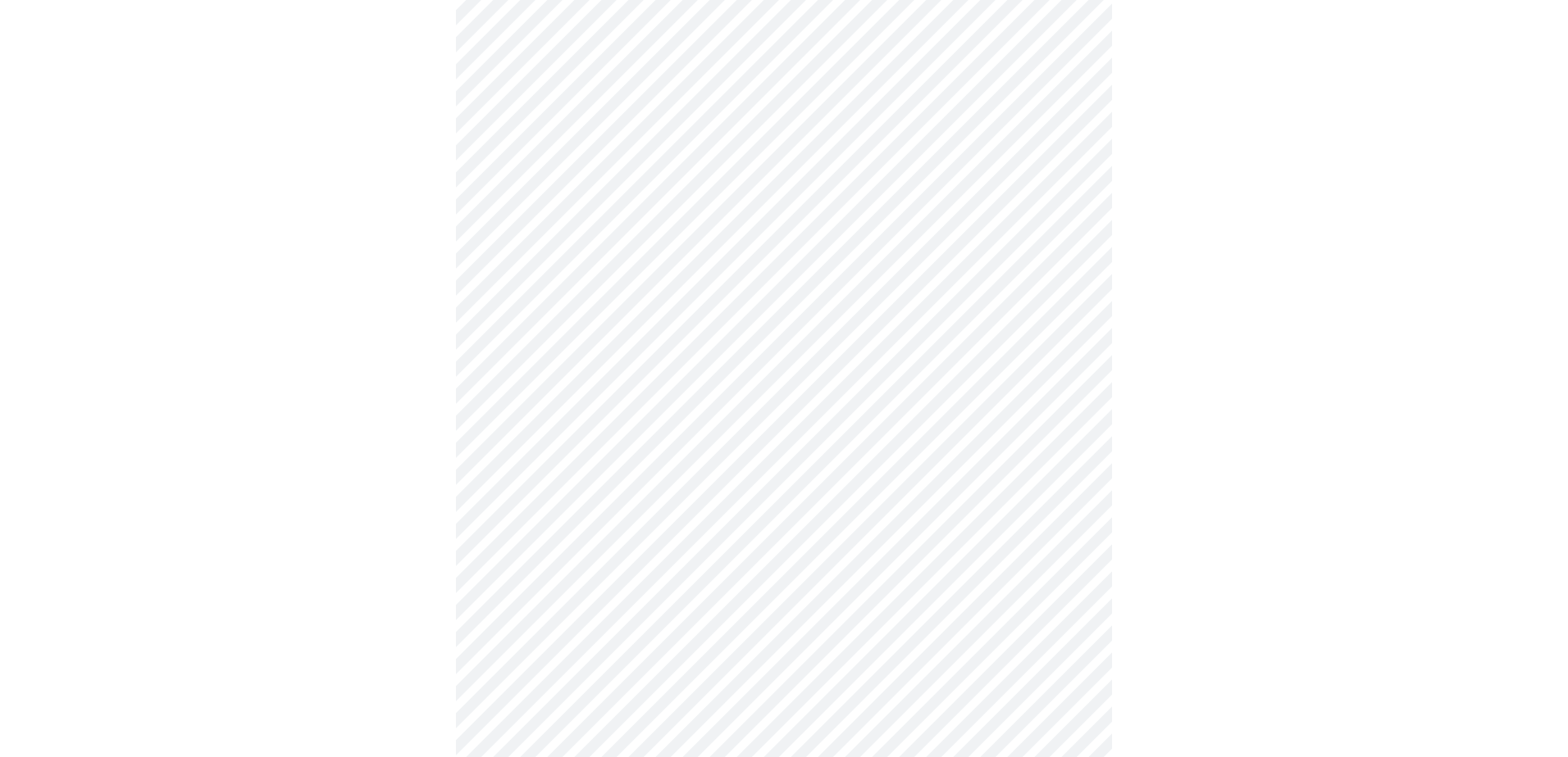
click at [548, 406] on body "MyMenopauseRx Appointments Messaging Labs Uploads Medications Community Refer a…" at bounding box center [783, 197] width 1555 height 2020
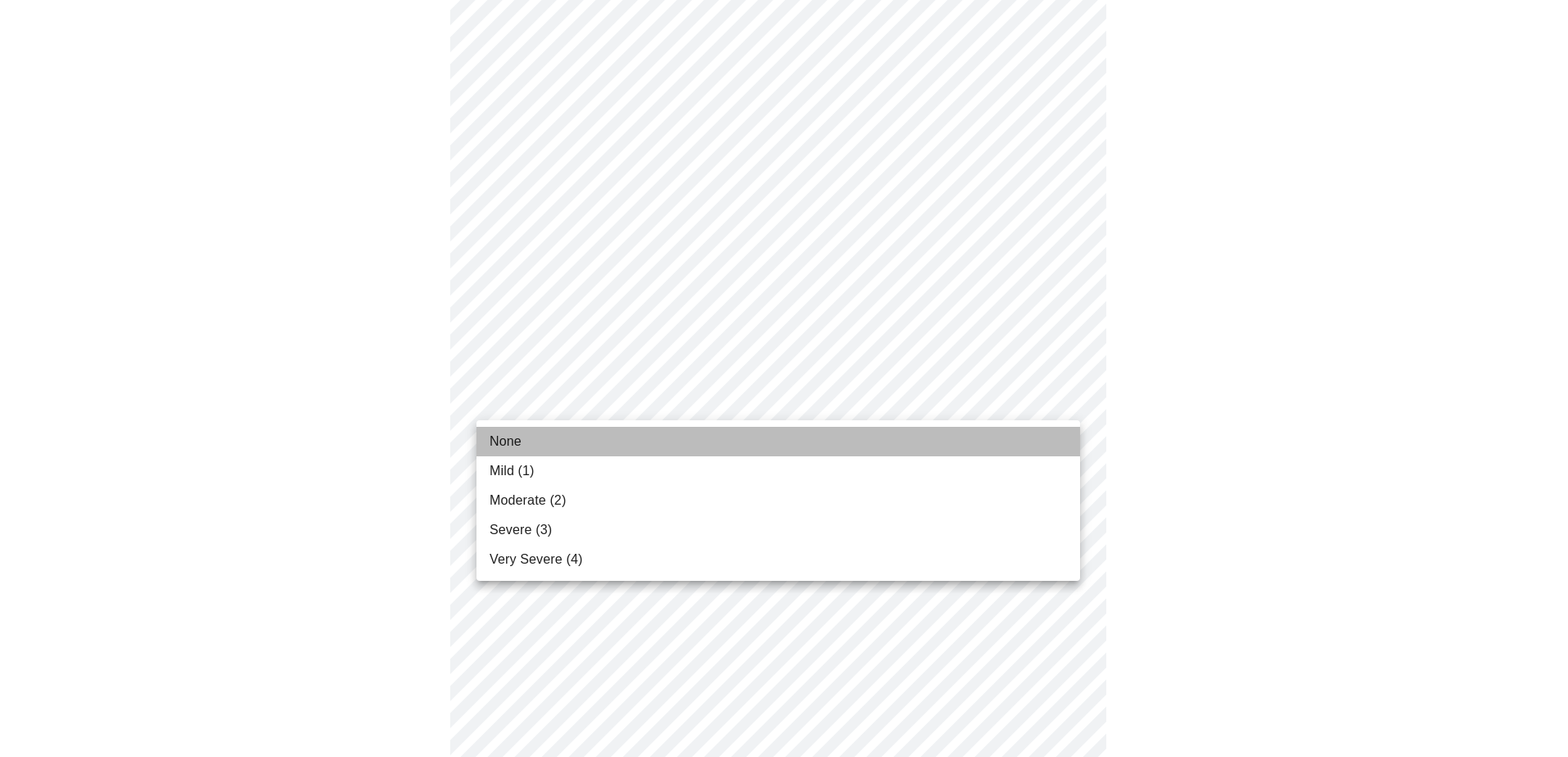
click at [513, 439] on span "None" at bounding box center [506, 442] width 32 height 19
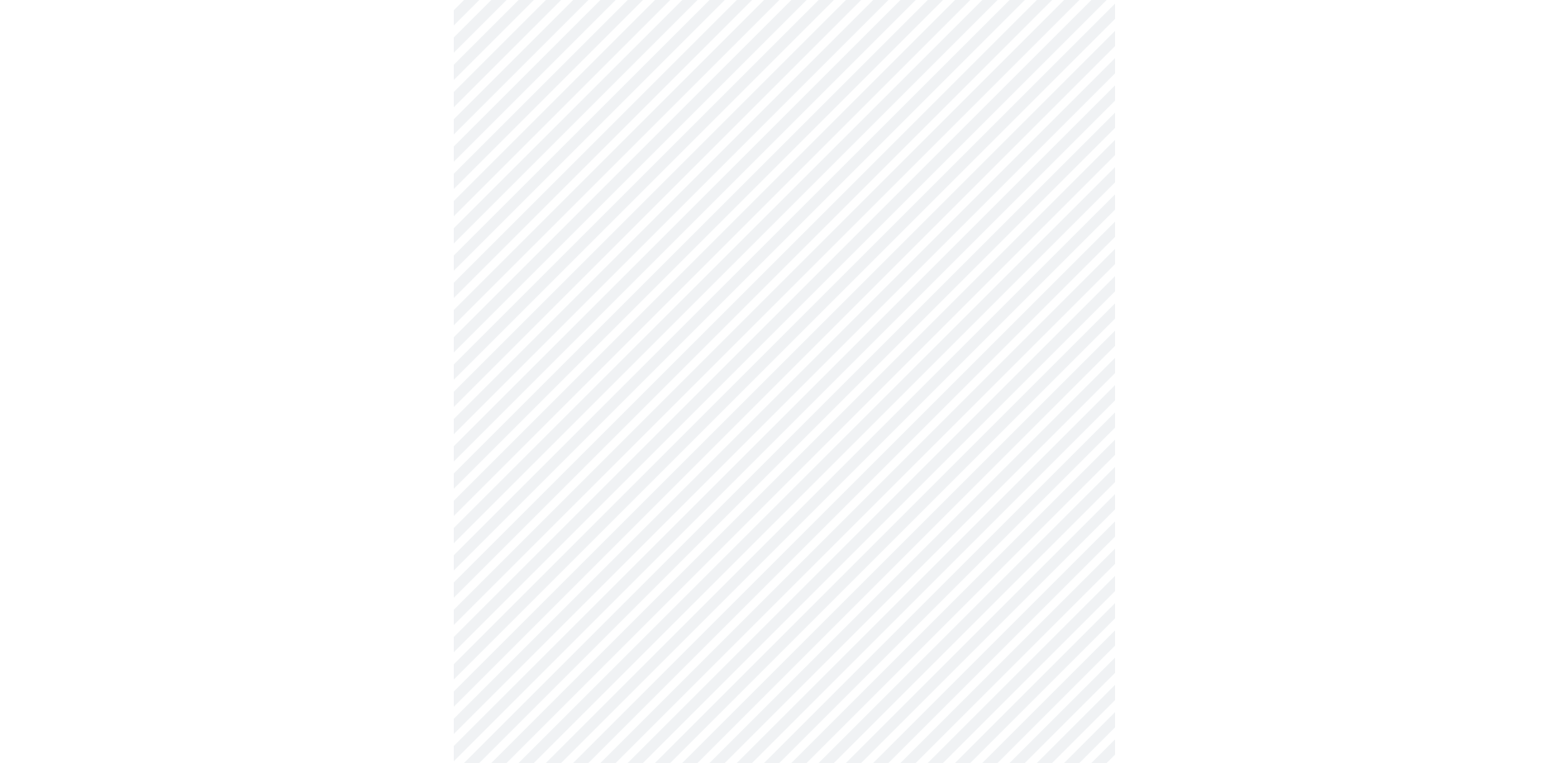
scroll to position [908, 0]
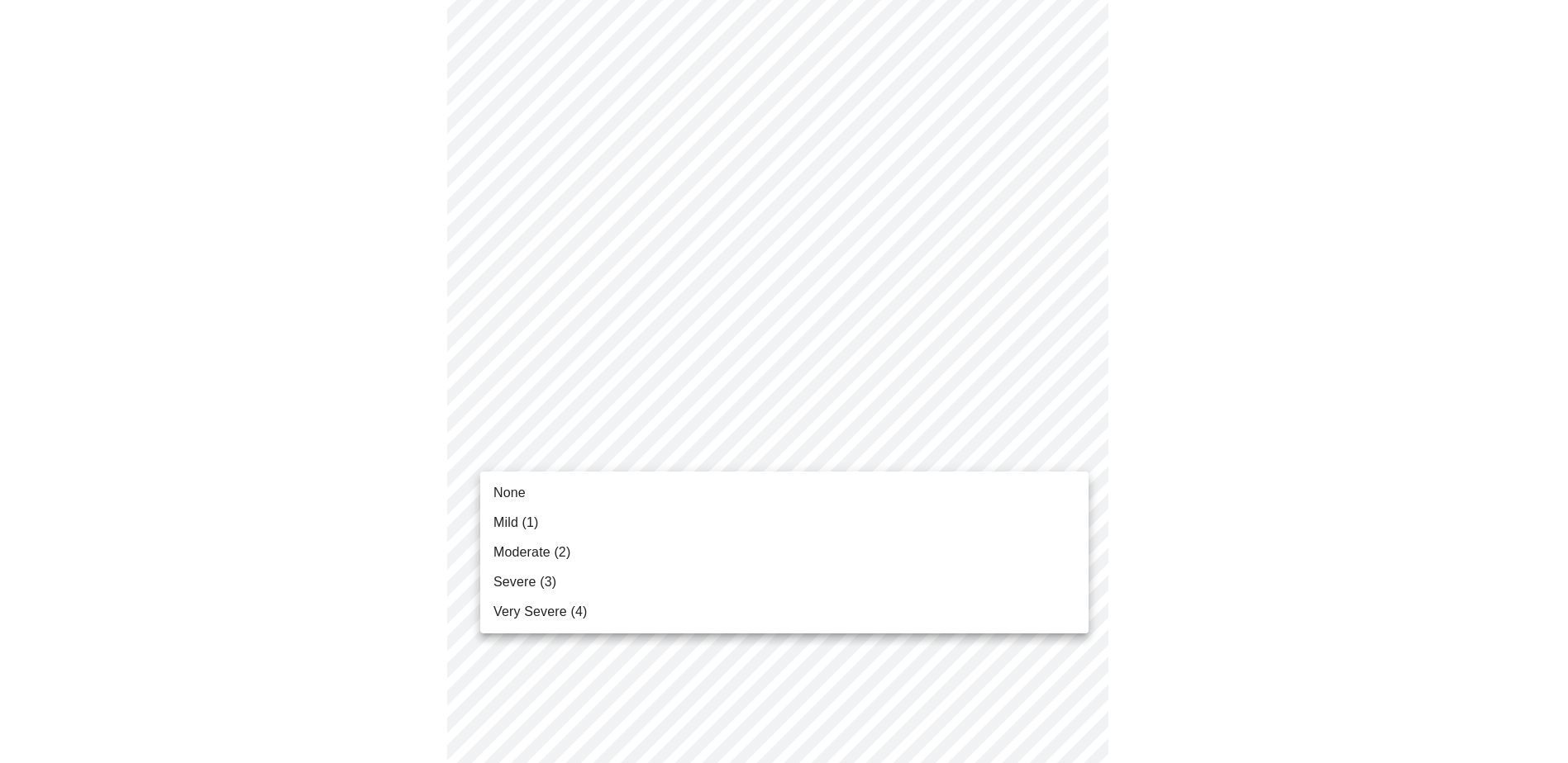
click at [742, 450] on body "MyMenopauseRx Appointments Messaging Labs Uploads Medications Community Refer a…" at bounding box center [783, 104] width 1555 height 2012
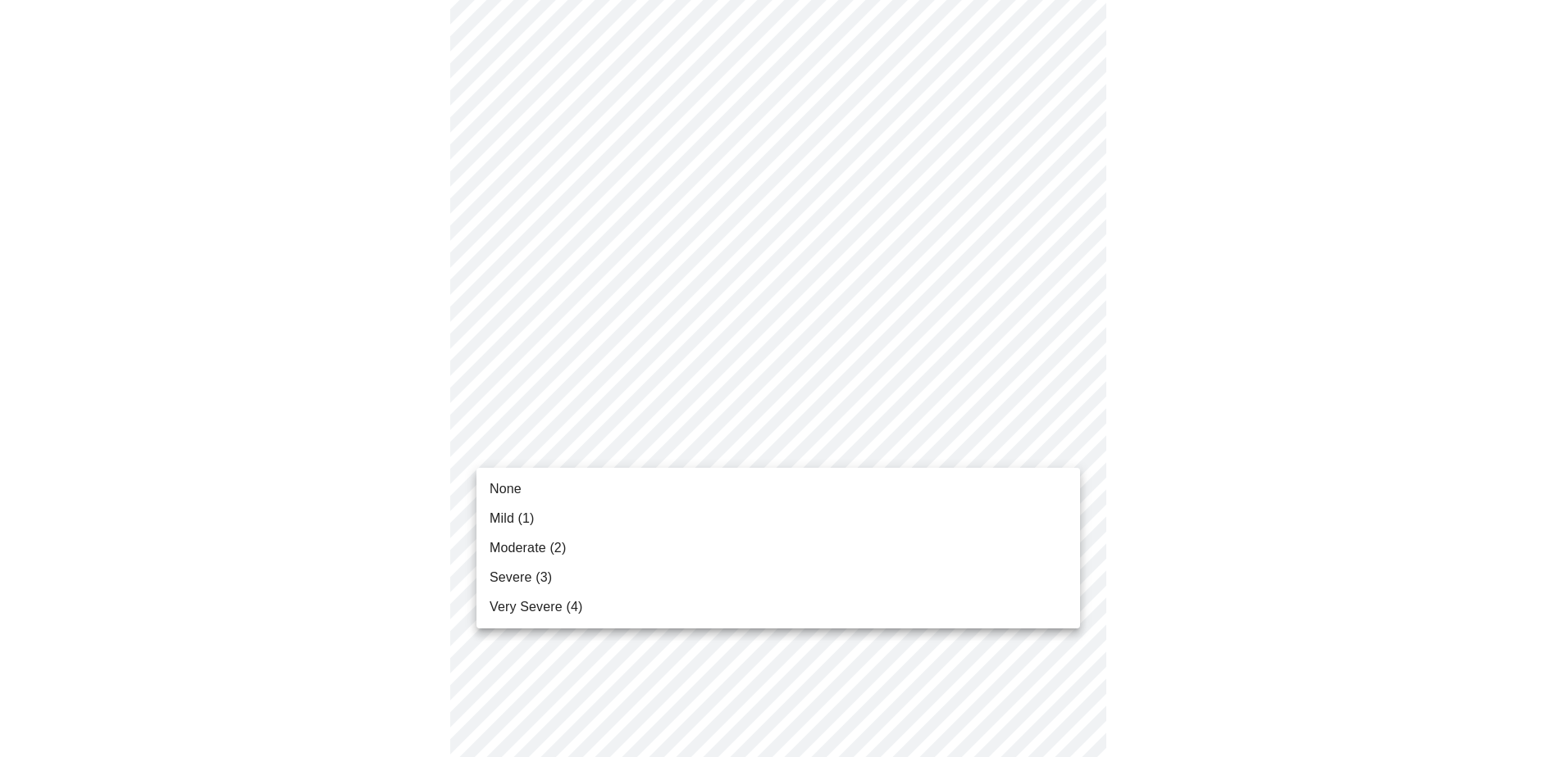
click at [529, 496] on li "None" at bounding box center [778, 489] width 603 height 29
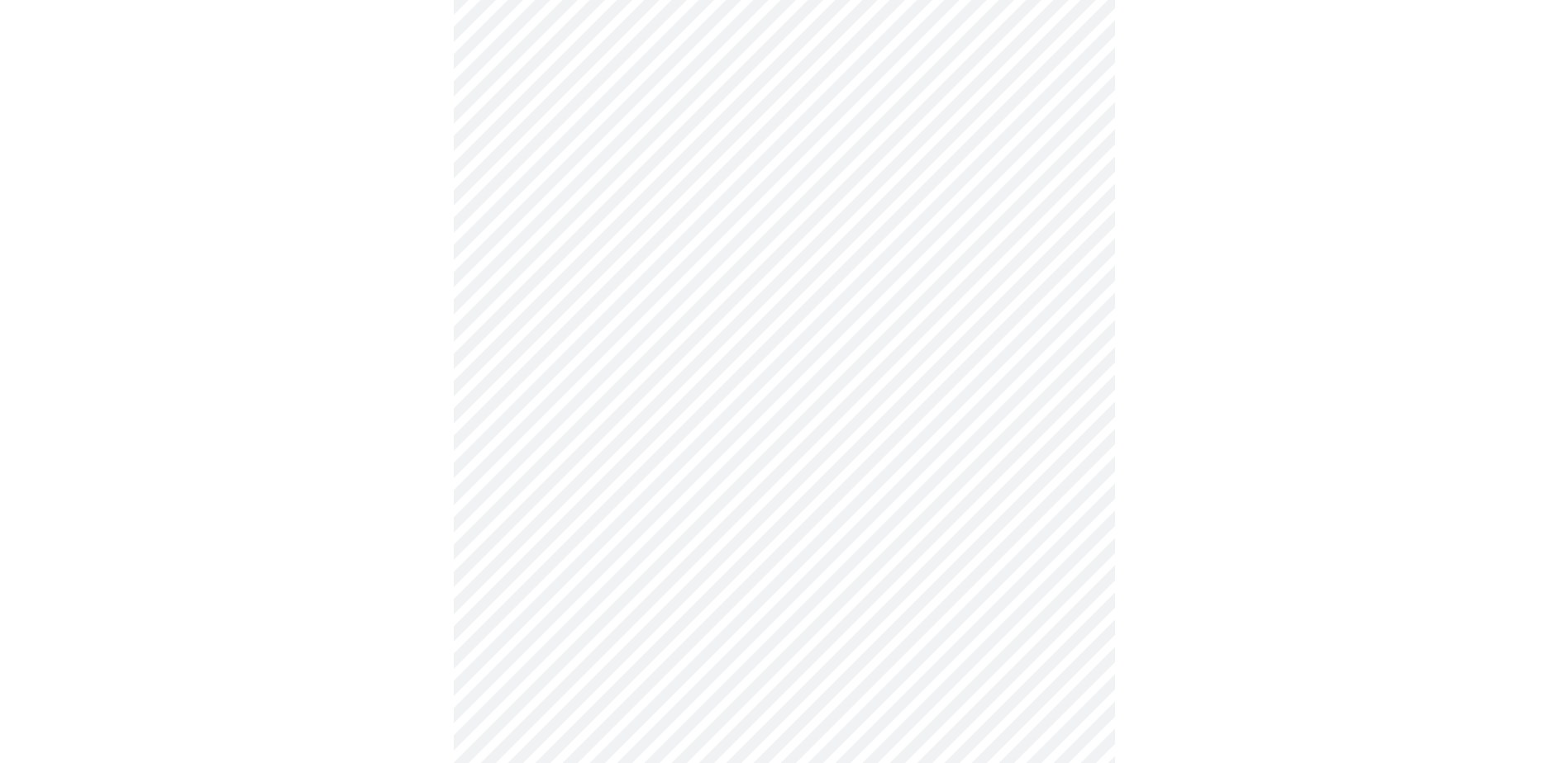
scroll to position [1074, 0]
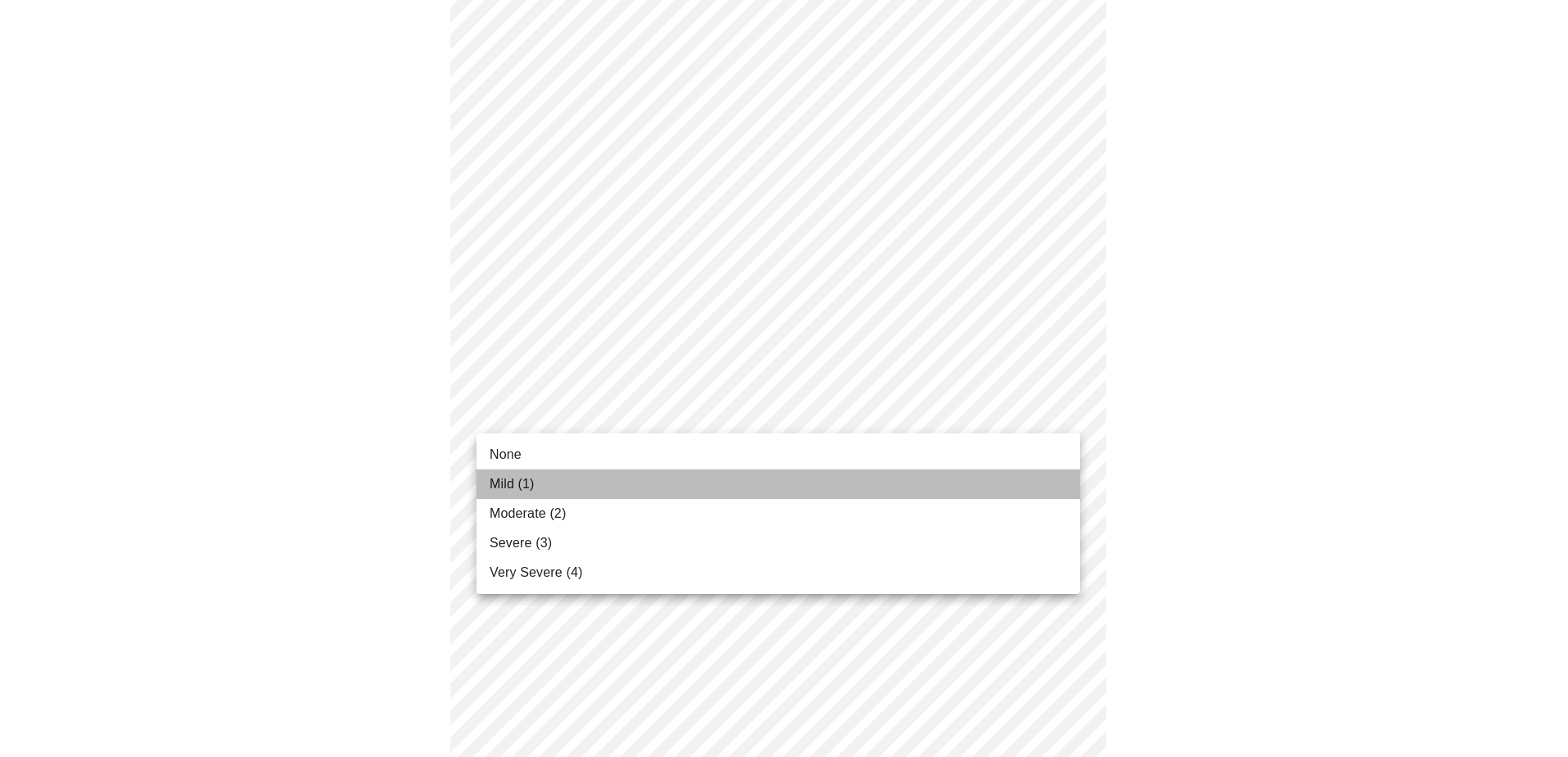
click at [544, 480] on li "Mild (1)" at bounding box center [778, 483] width 603 height 29
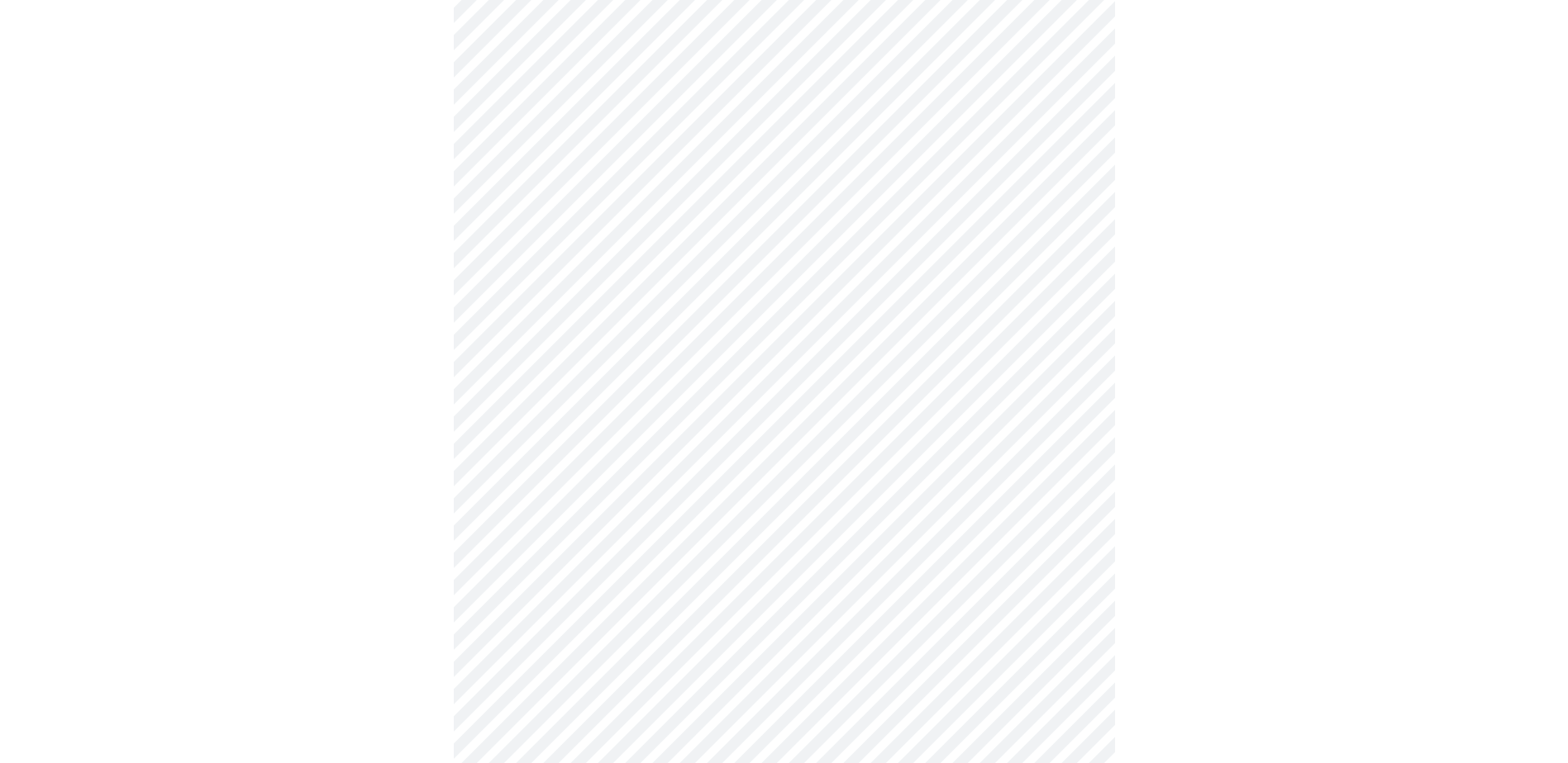
scroll to position [1157, 0]
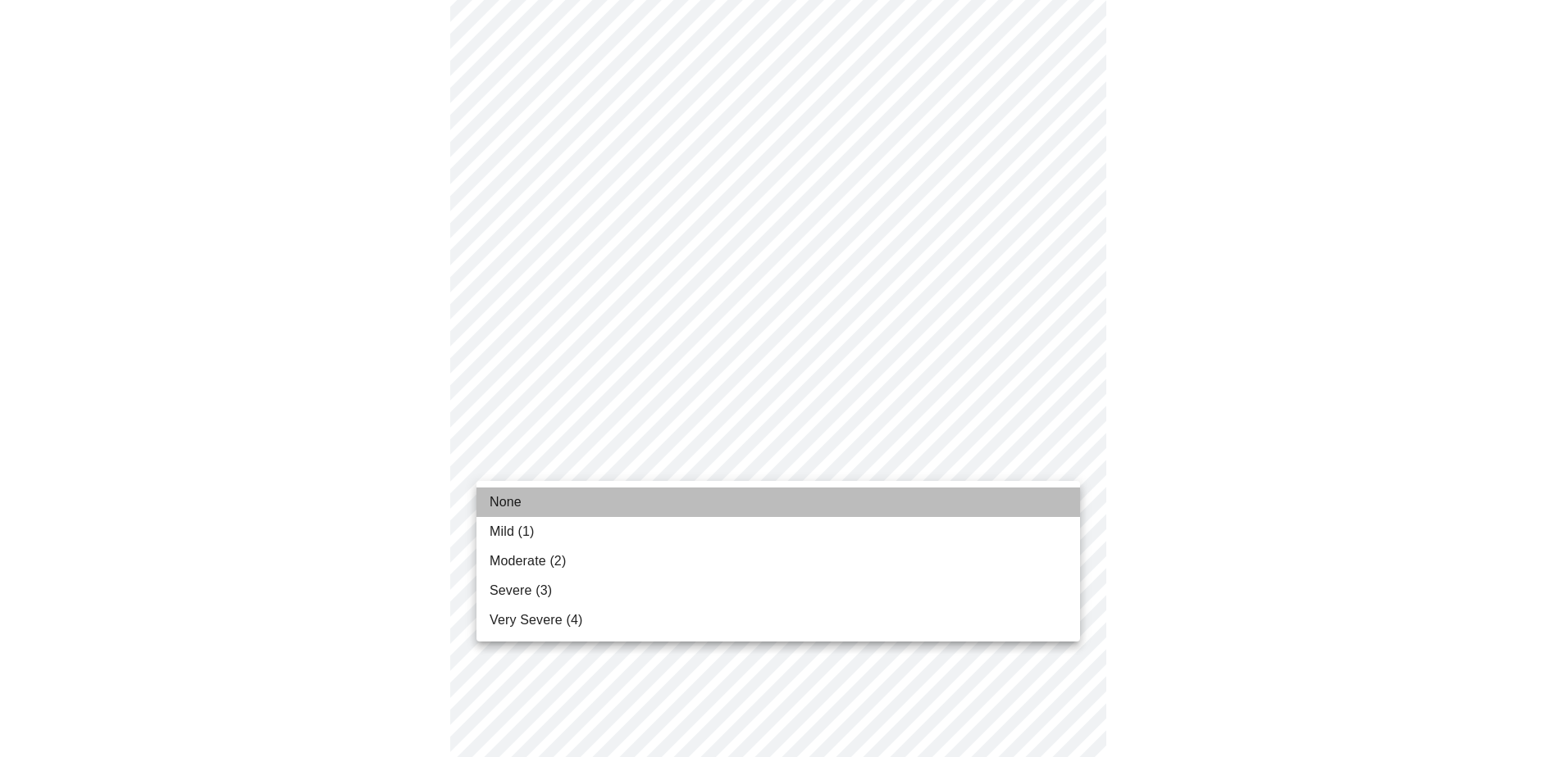
click at [499, 494] on span "None" at bounding box center [506, 502] width 32 height 19
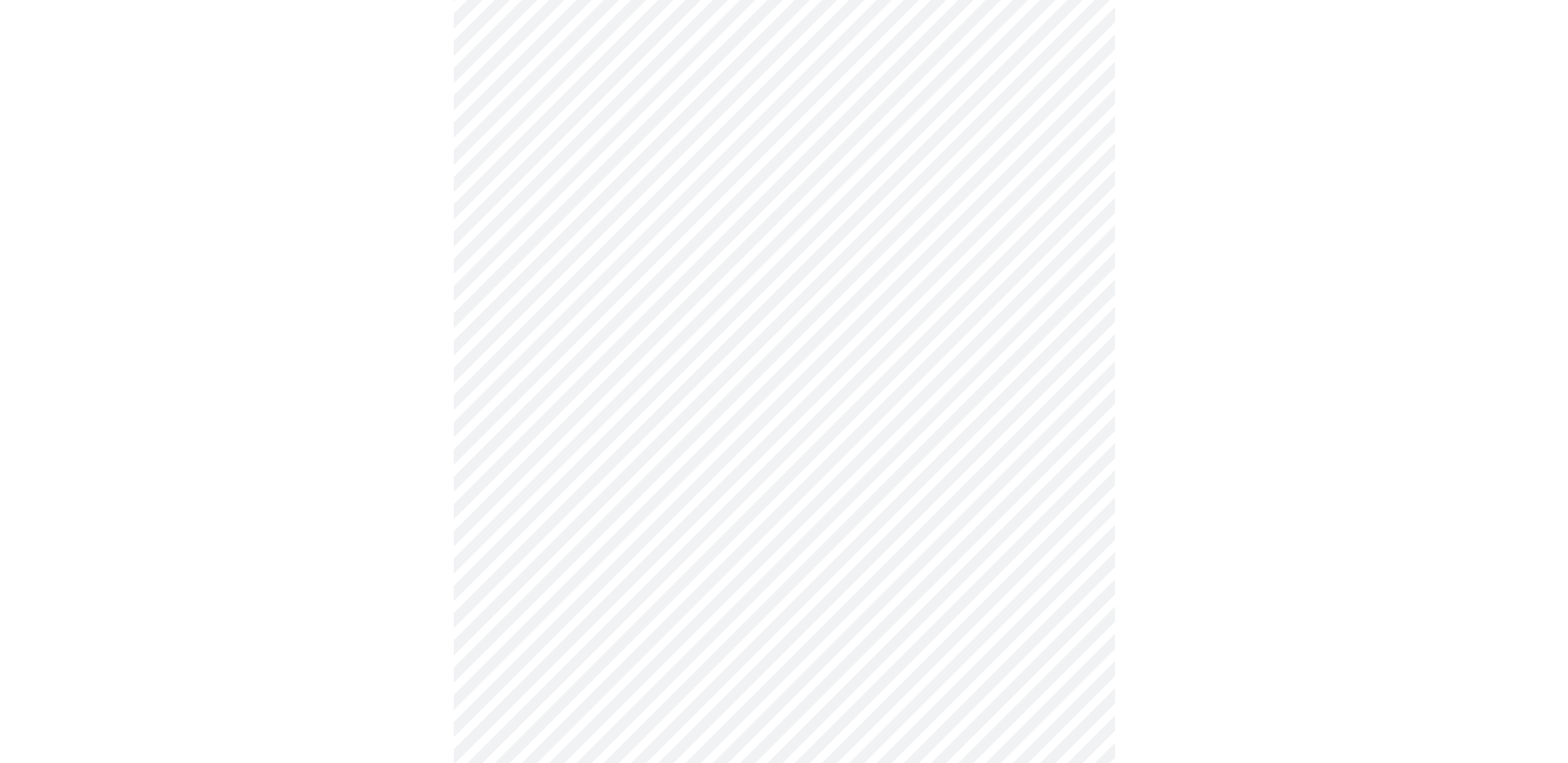
scroll to position [578, 0]
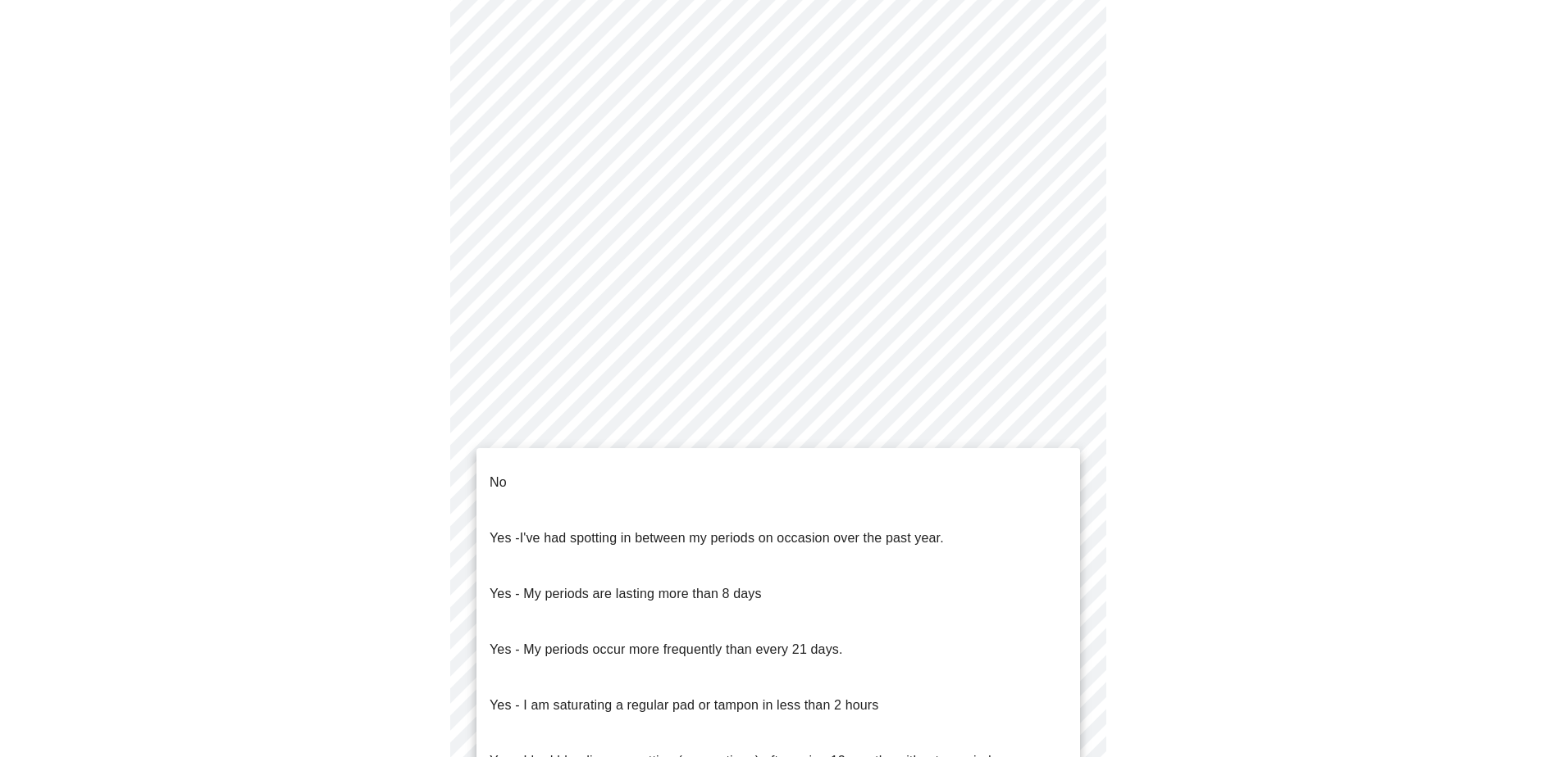
click at [604, 424] on body "MyMenopauseRx Appointments Messaging Labs Uploads Medications Community Refer a…" at bounding box center [783, 241] width 1555 height 1618
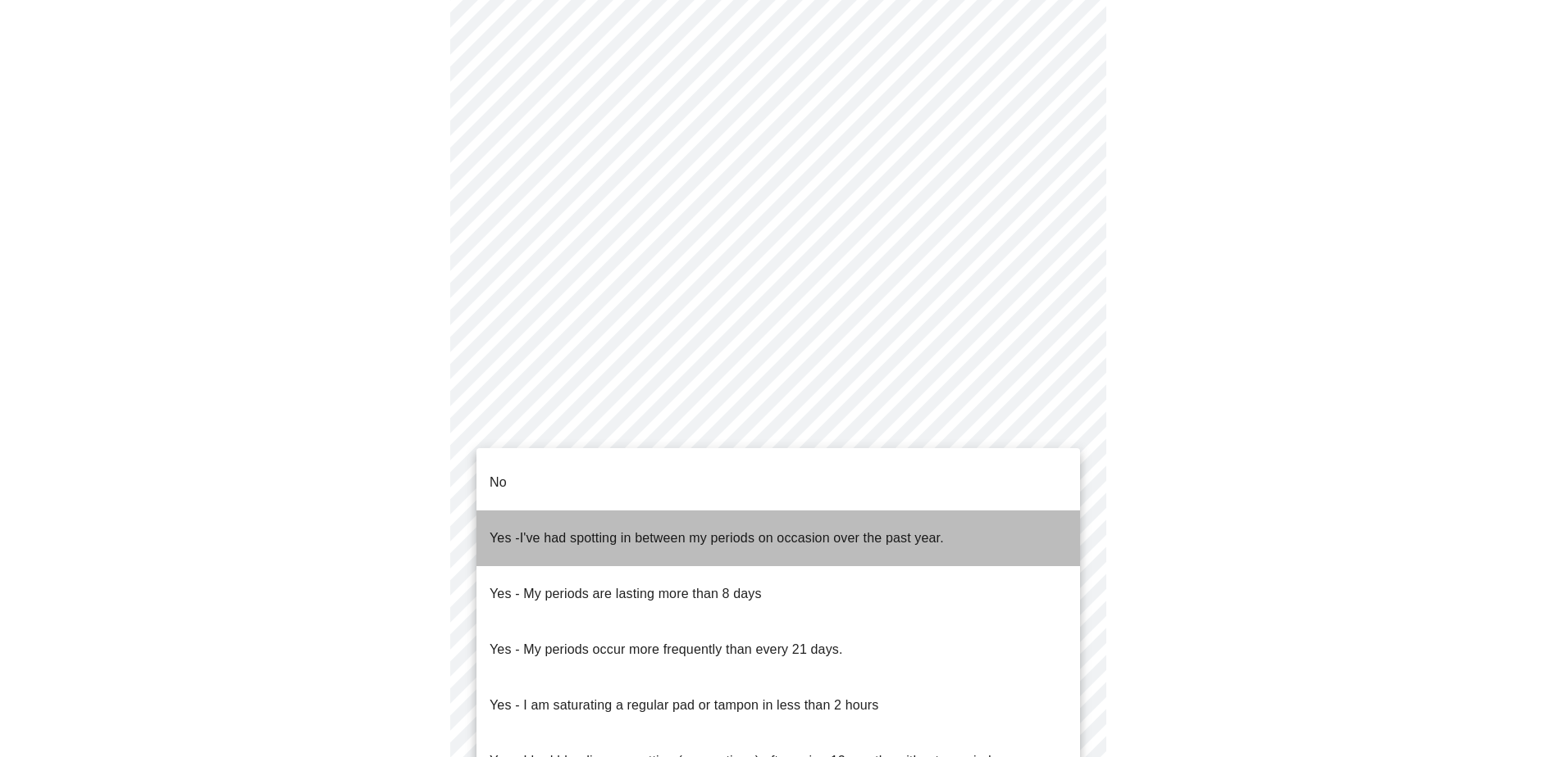
click at [549, 531] on span "I've had spotting in between my periods on occasion over the past year." at bounding box center [732, 538] width 424 height 14
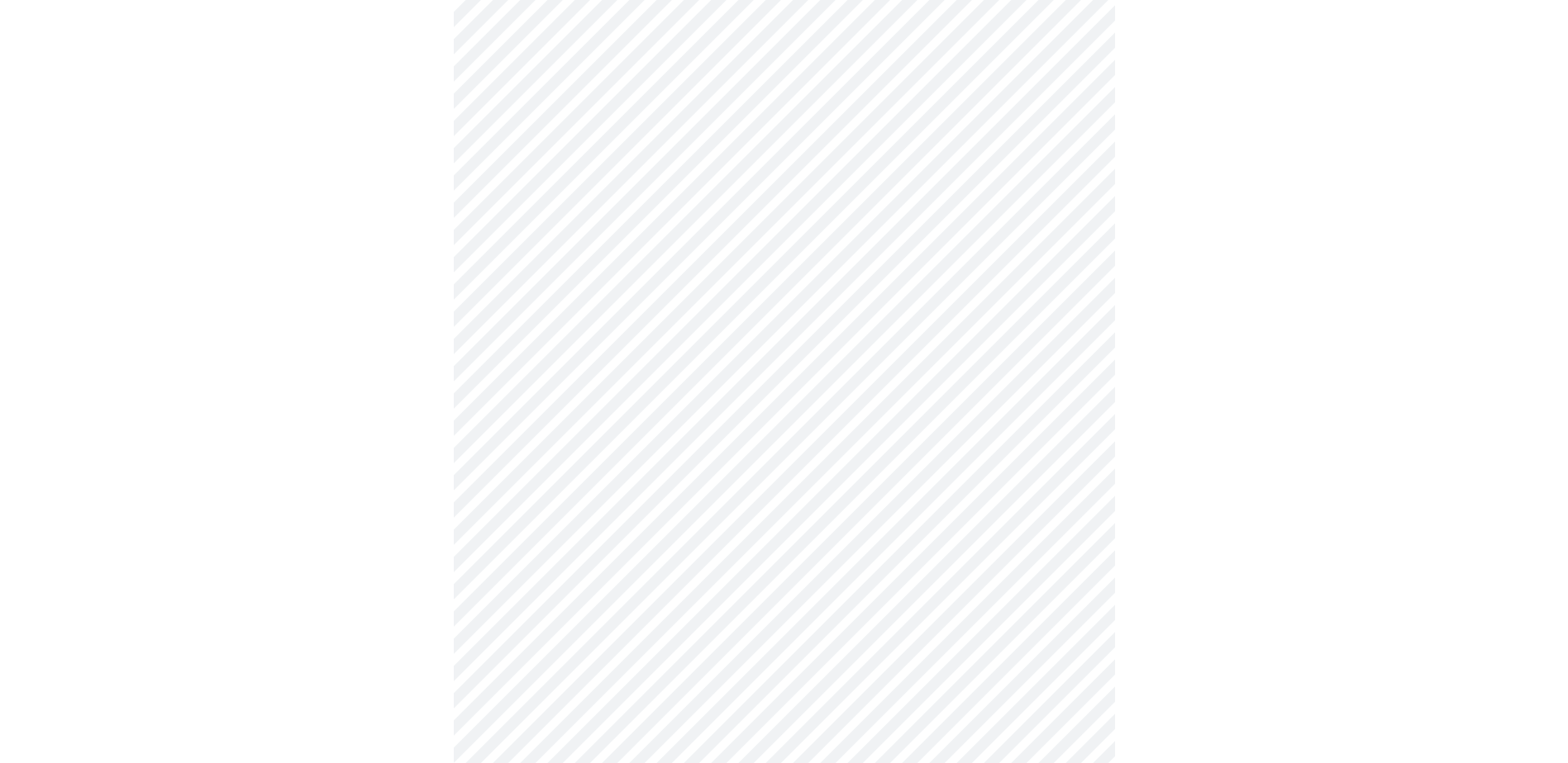
scroll to position [743, 0]
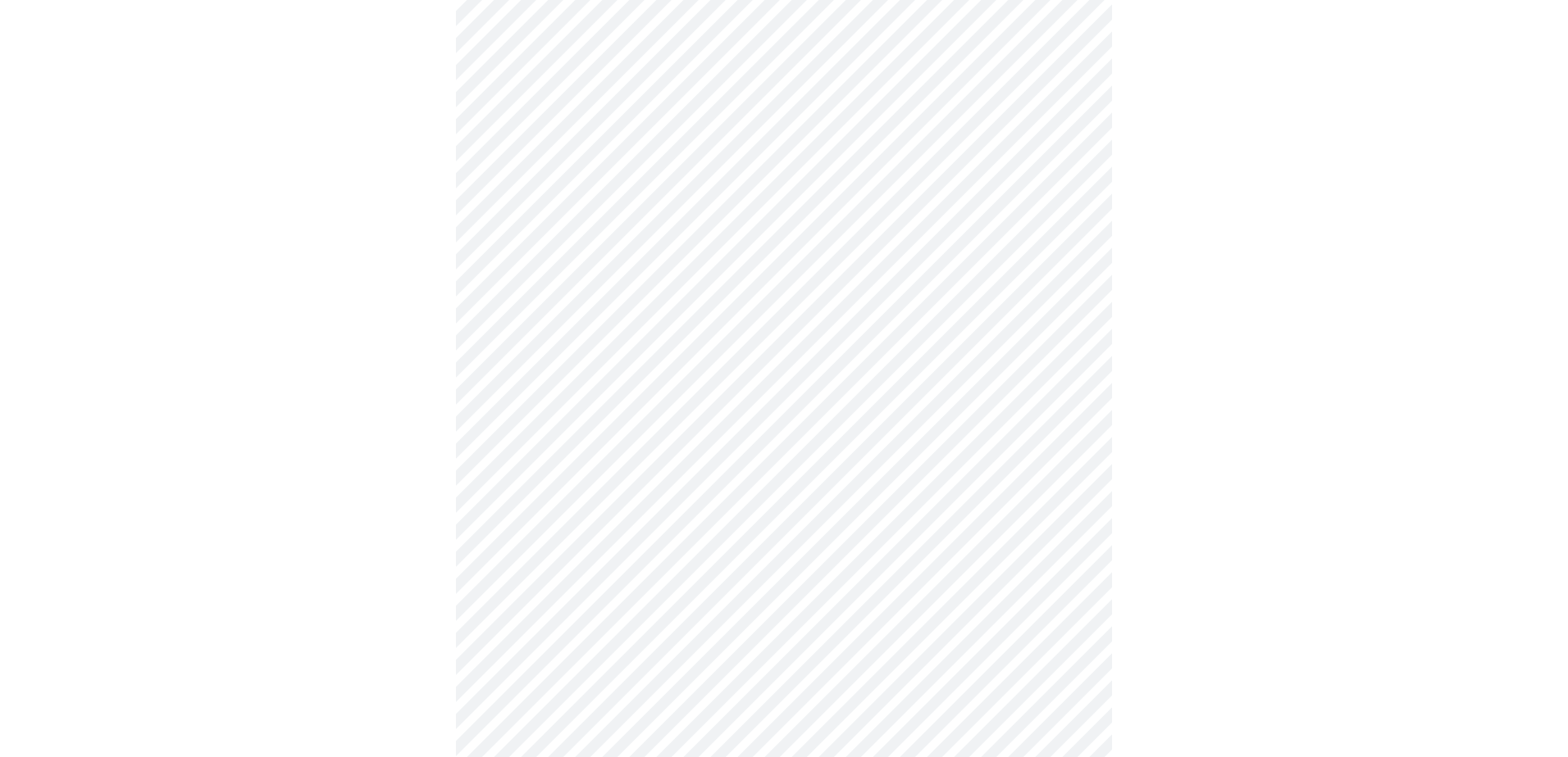
click at [574, 384] on body "MyMenopauseRx Appointments Messaging Labs Uploads Medications Community Refer a…" at bounding box center [783, 73] width 1555 height 1608
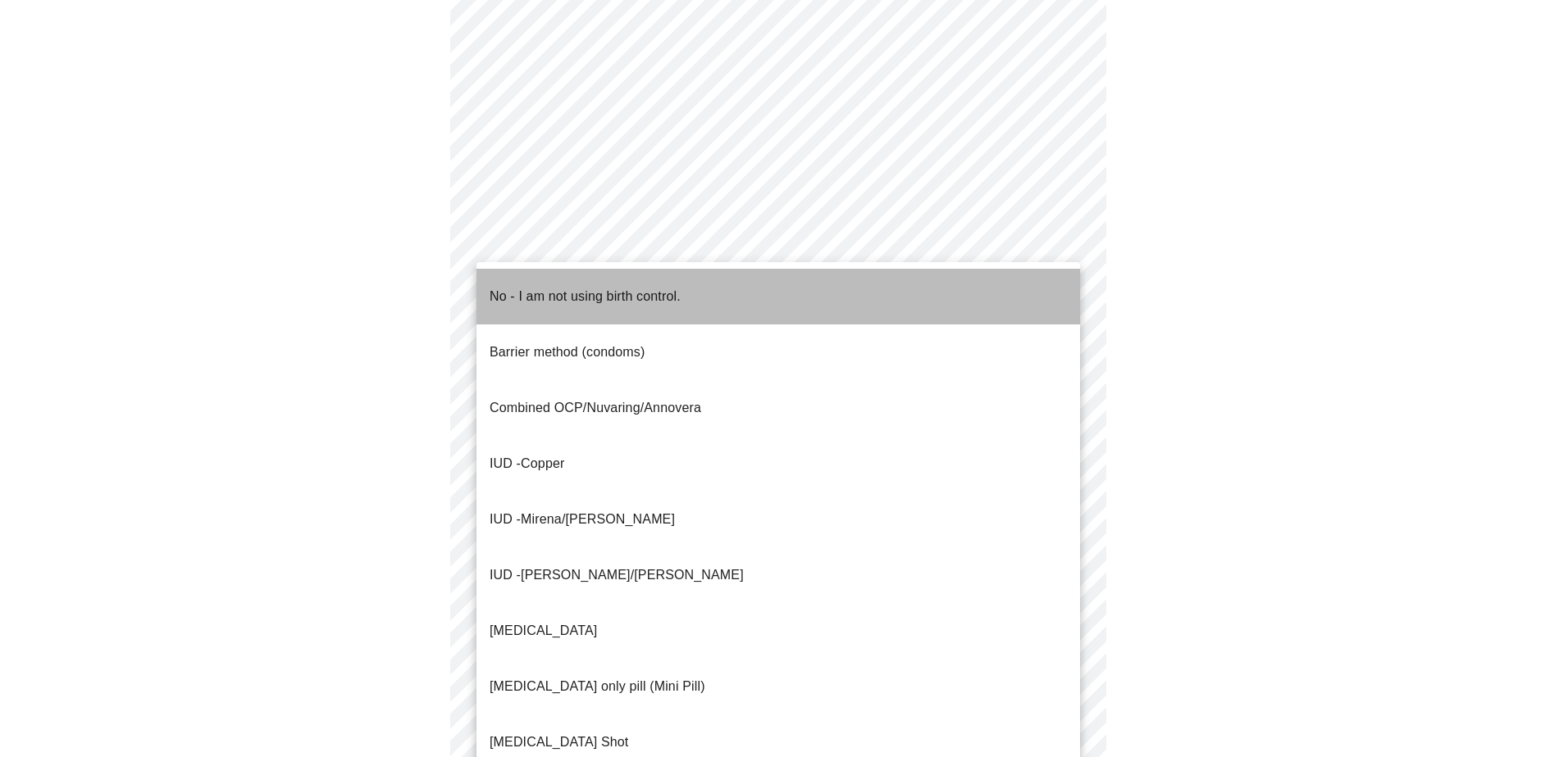
click at [555, 287] on p "No - I am not using birth control." at bounding box center [586, 297] width 191 height 19
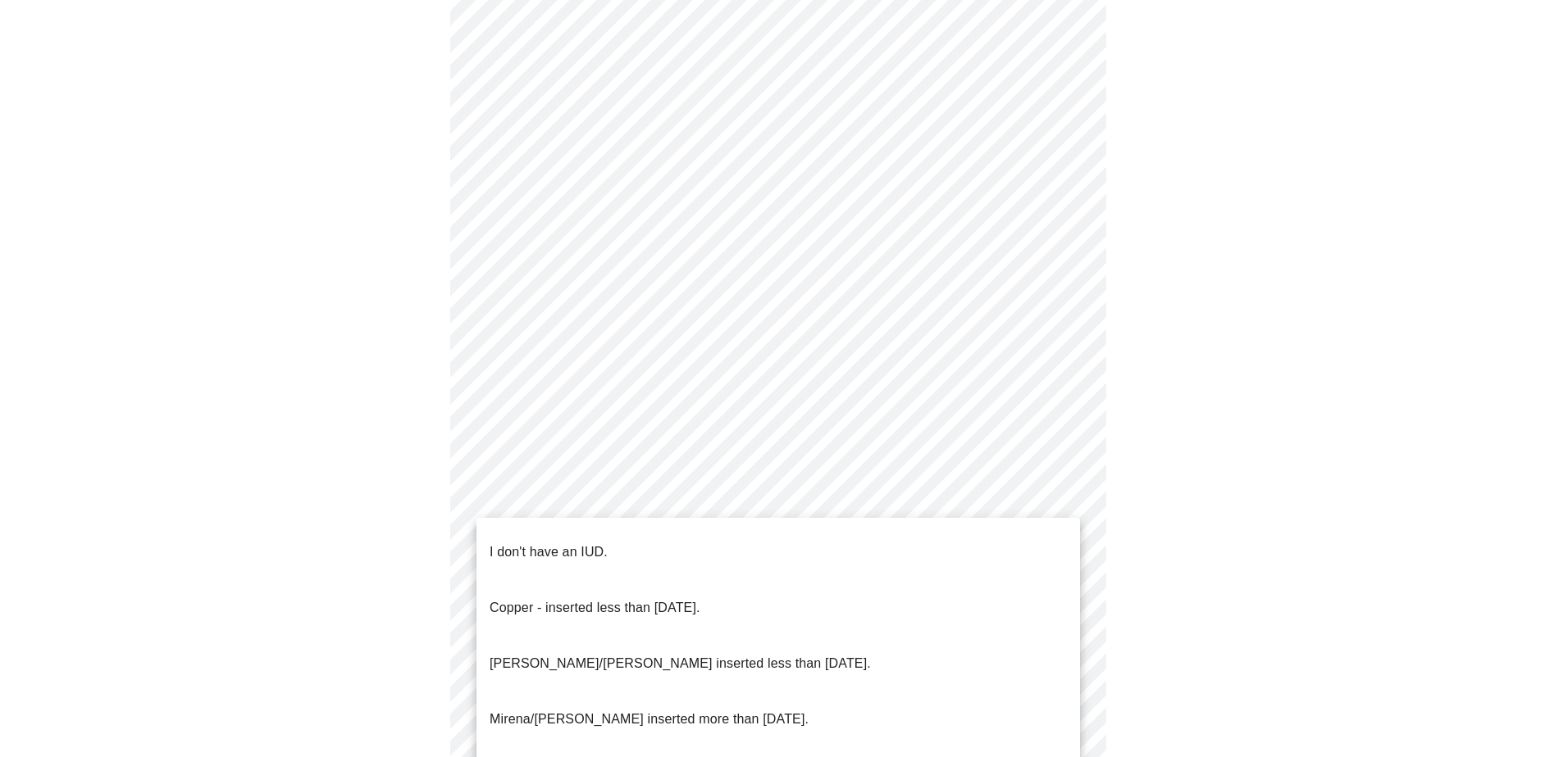
click at [656, 495] on body "MyMenopauseRx Appointments Messaging Labs Uploads Medications Community Refer a…" at bounding box center [783, 67] width 1555 height 1598
click at [646, 549] on li "I don't have an IUD." at bounding box center [778, 552] width 603 height 56
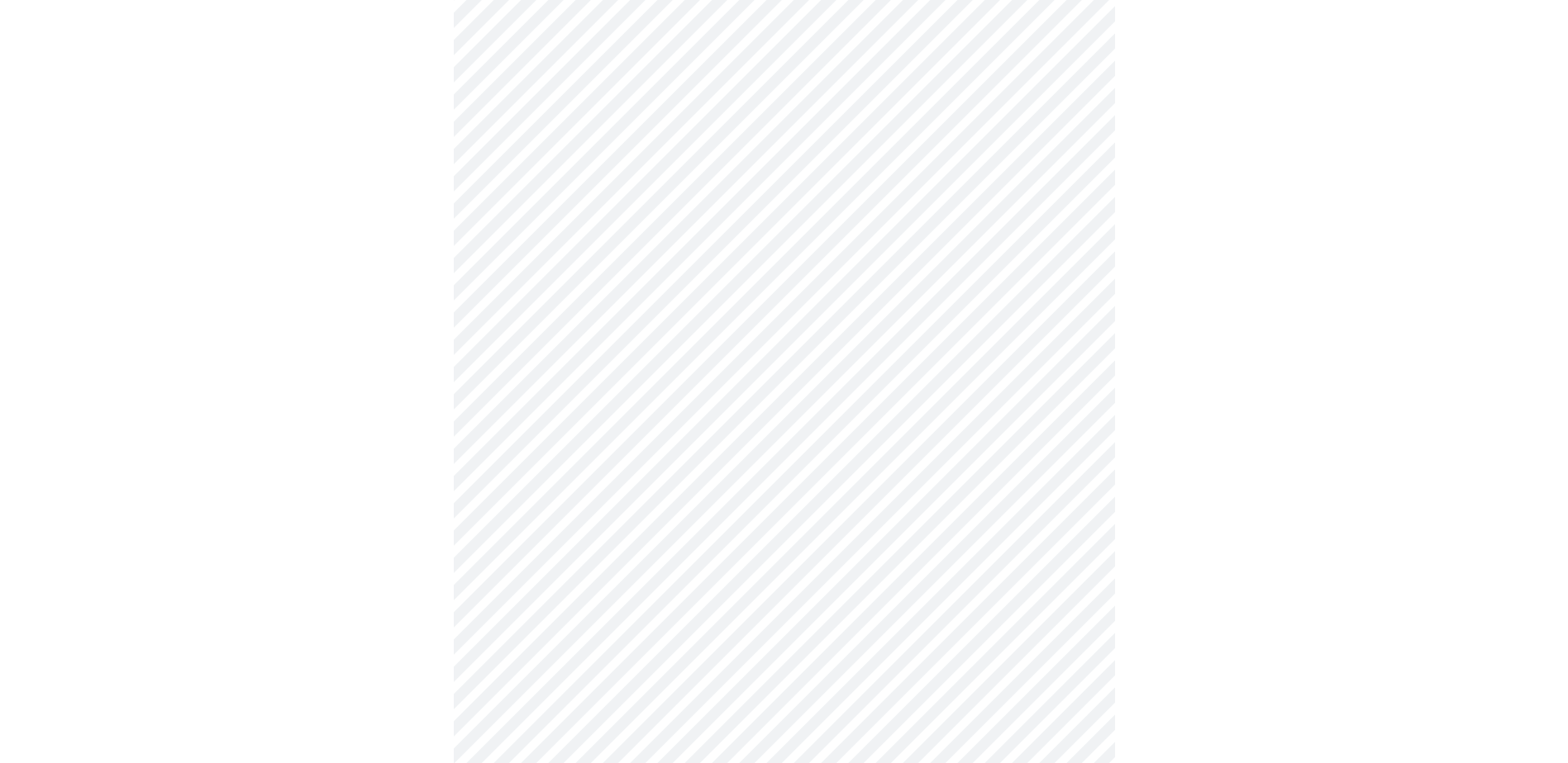
scroll to position [826, 0]
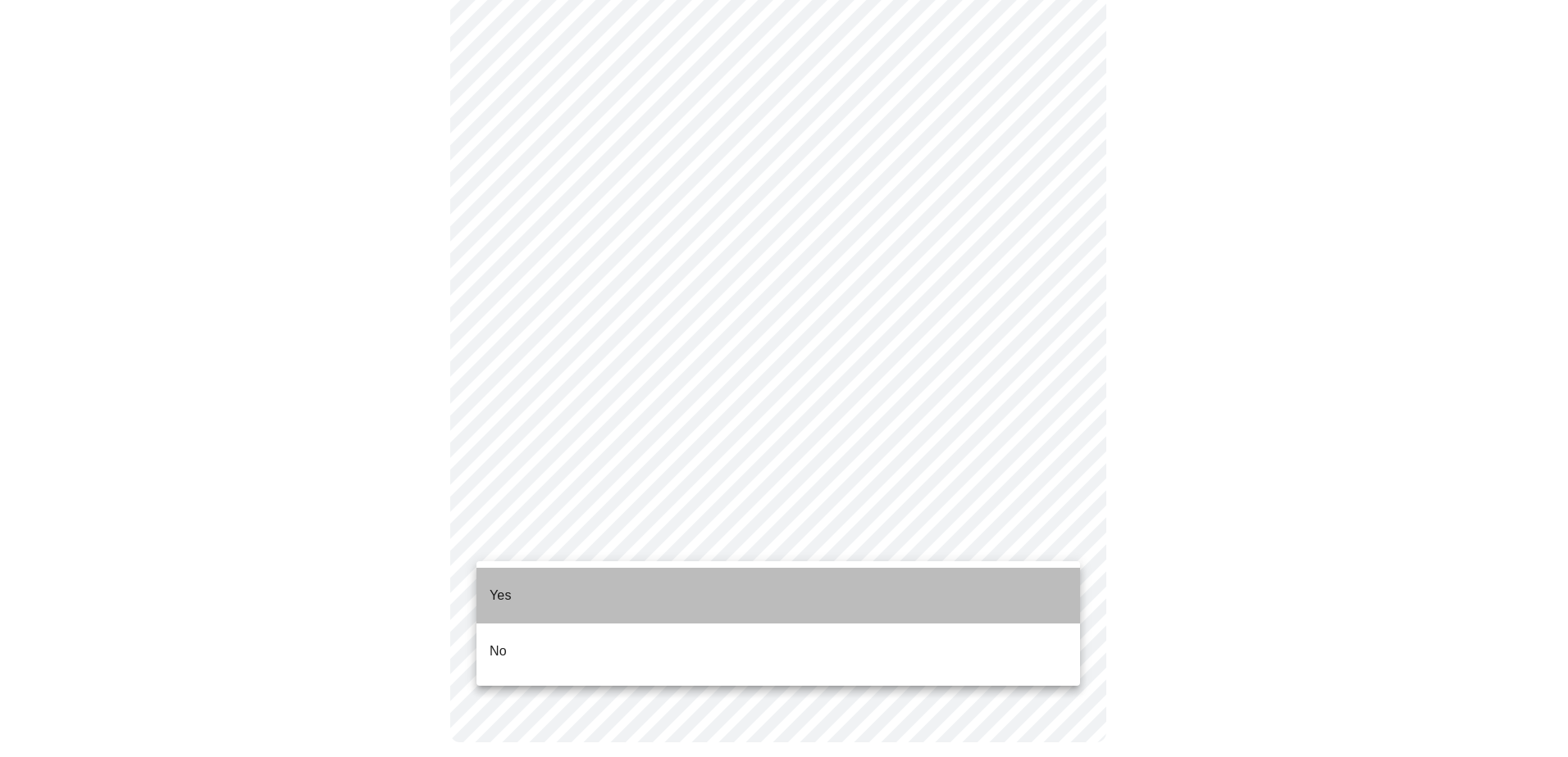
click at [495, 587] on p "Yes" at bounding box center [501, 596] width 22 height 19
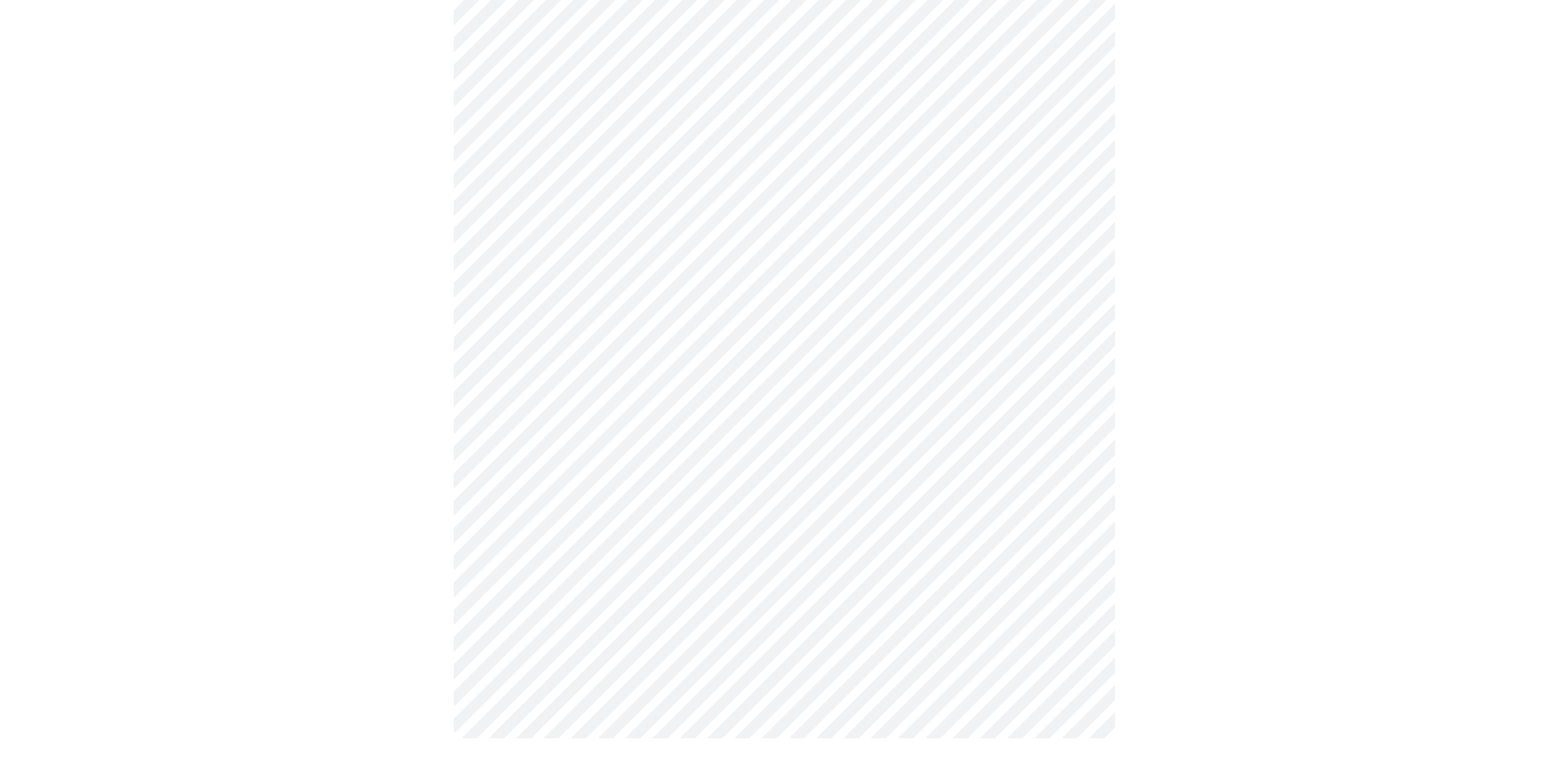
scroll to position [0, 0]
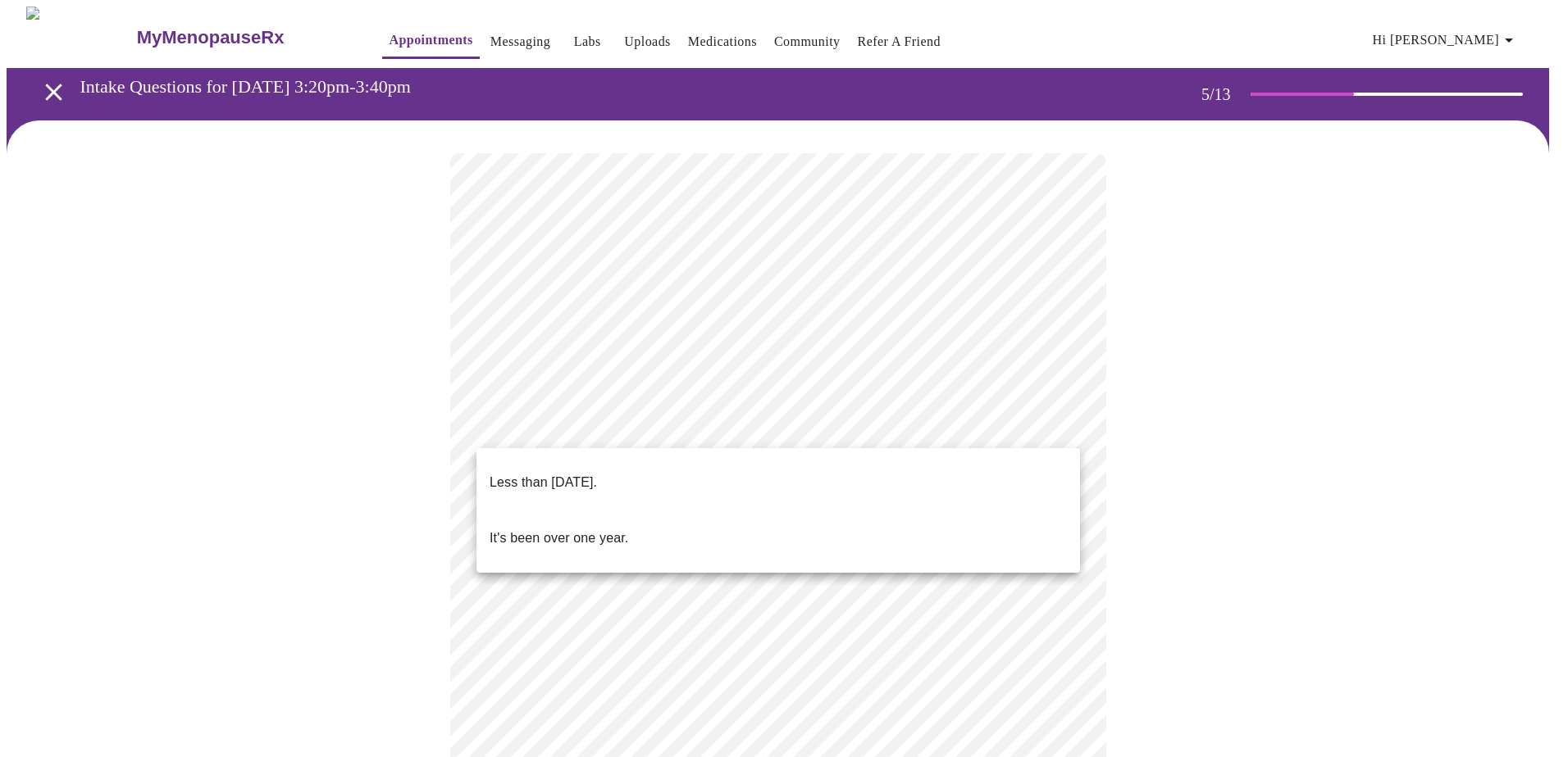
click at [800, 434] on body "MyMenopauseRx Appointments Messaging Labs Uploads Medications Community Refer a…" at bounding box center [783, 616] width 1555 height 1221
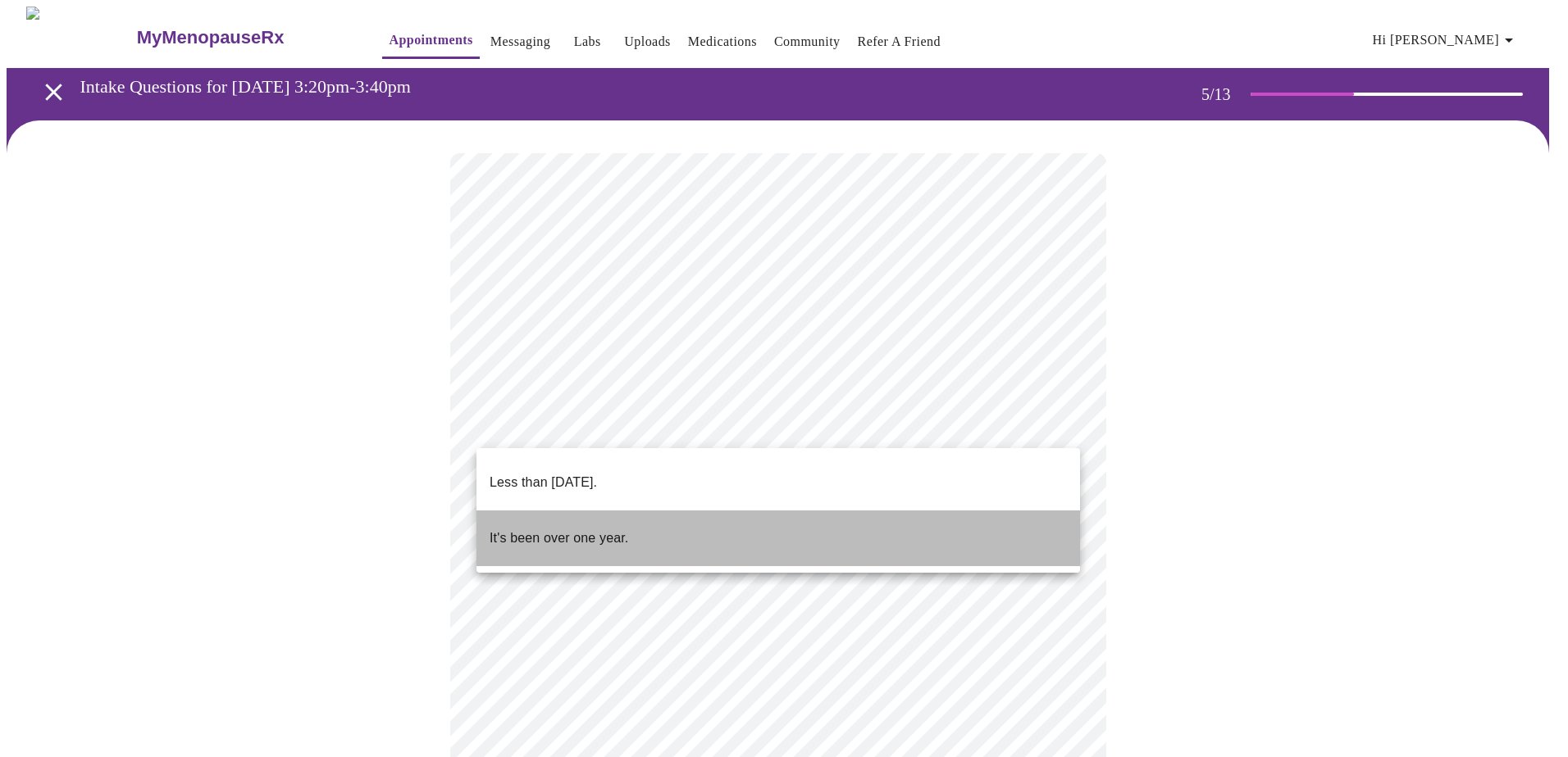
click at [575, 529] on p "It's been over one year." at bounding box center [559, 538] width 138 height 19
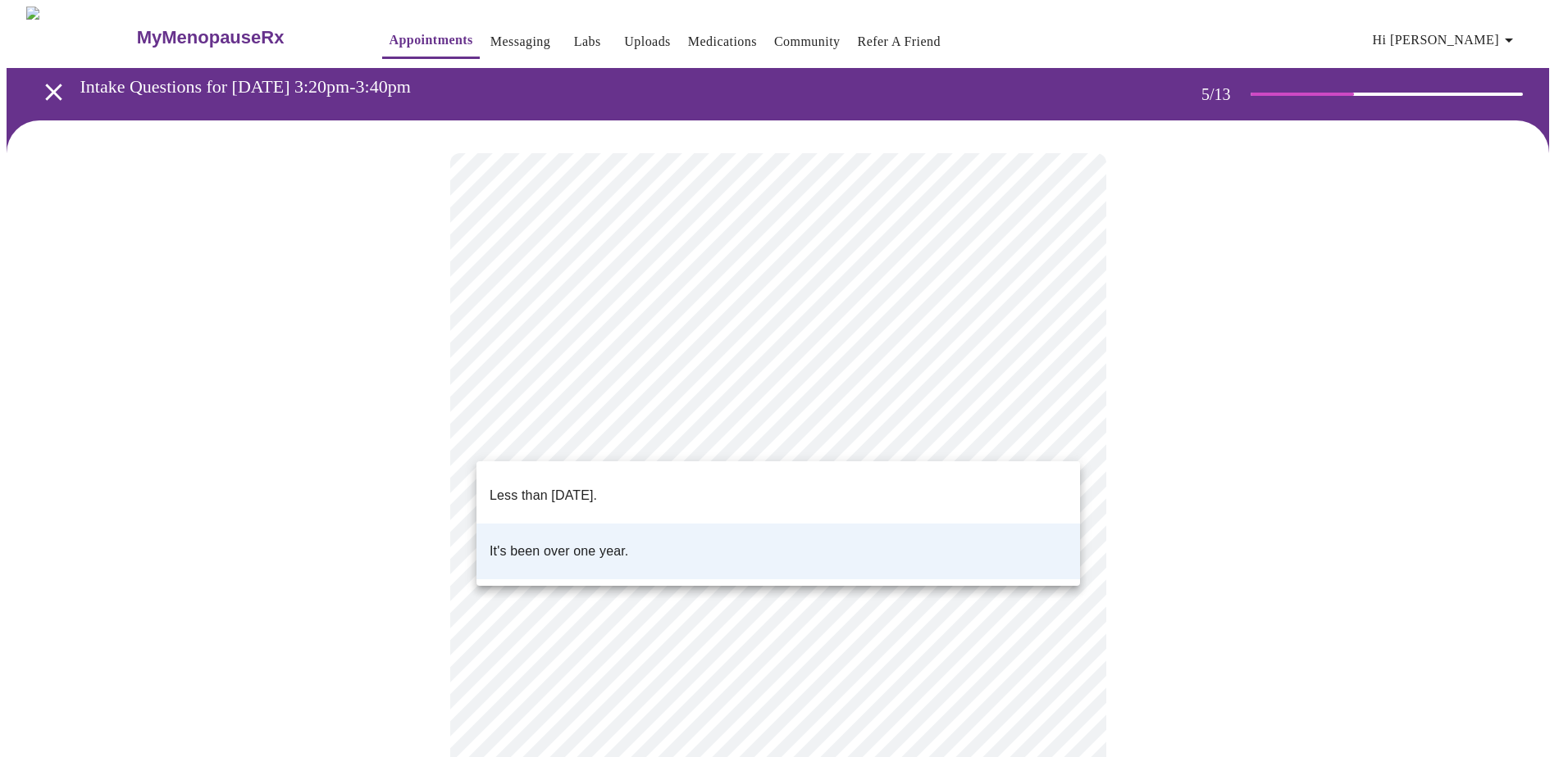
click at [563, 450] on body "MyMenopauseRx Appointments Messaging Labs Uploads Medications Community Refer a…" at bounding box center [783, 612] width 1555 height 1211
click at [520, 487] on p "Less than one year ago." at bounding box center [543, 496] width 107 height 19
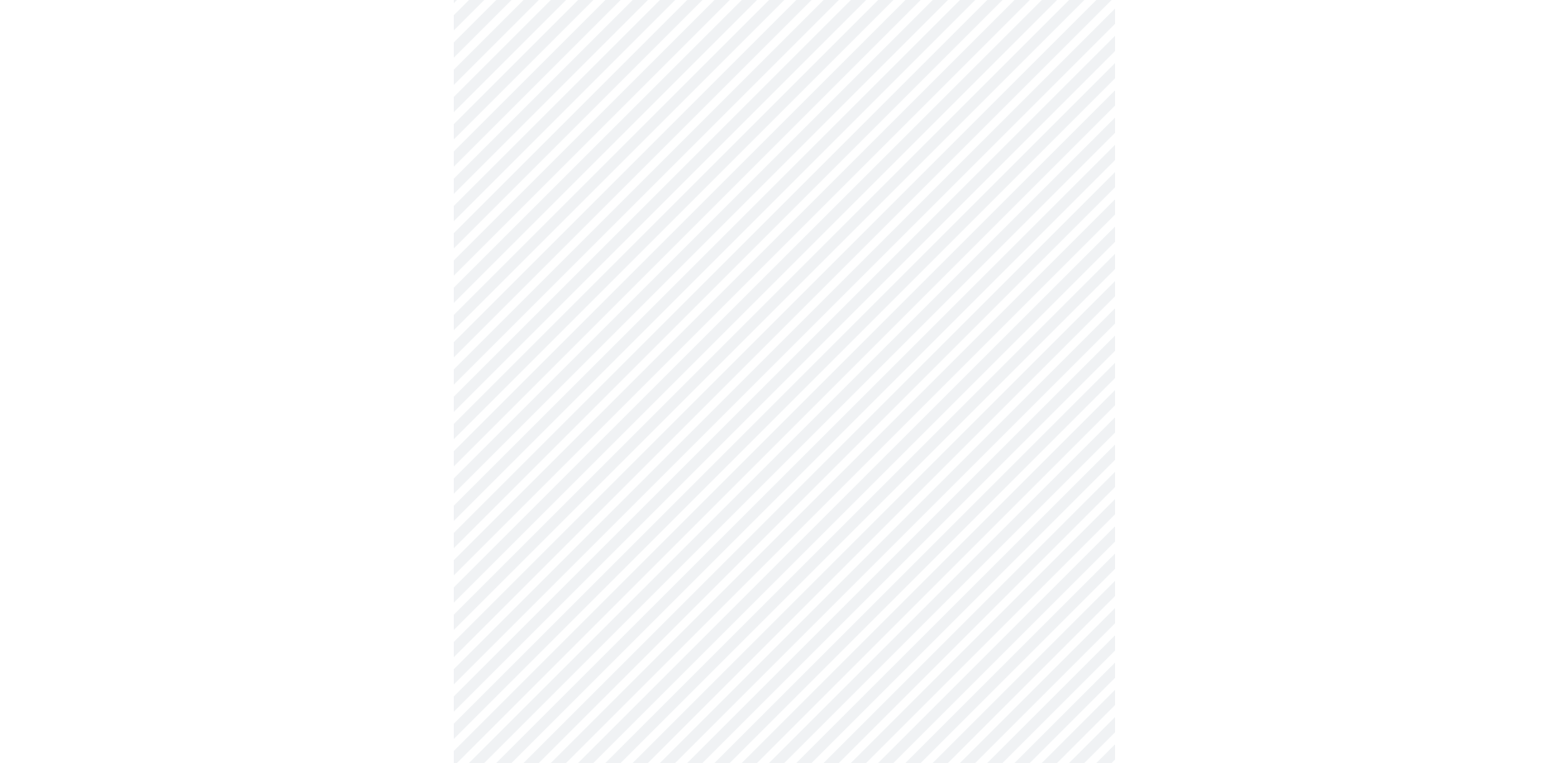
scroll to position [165, 0]
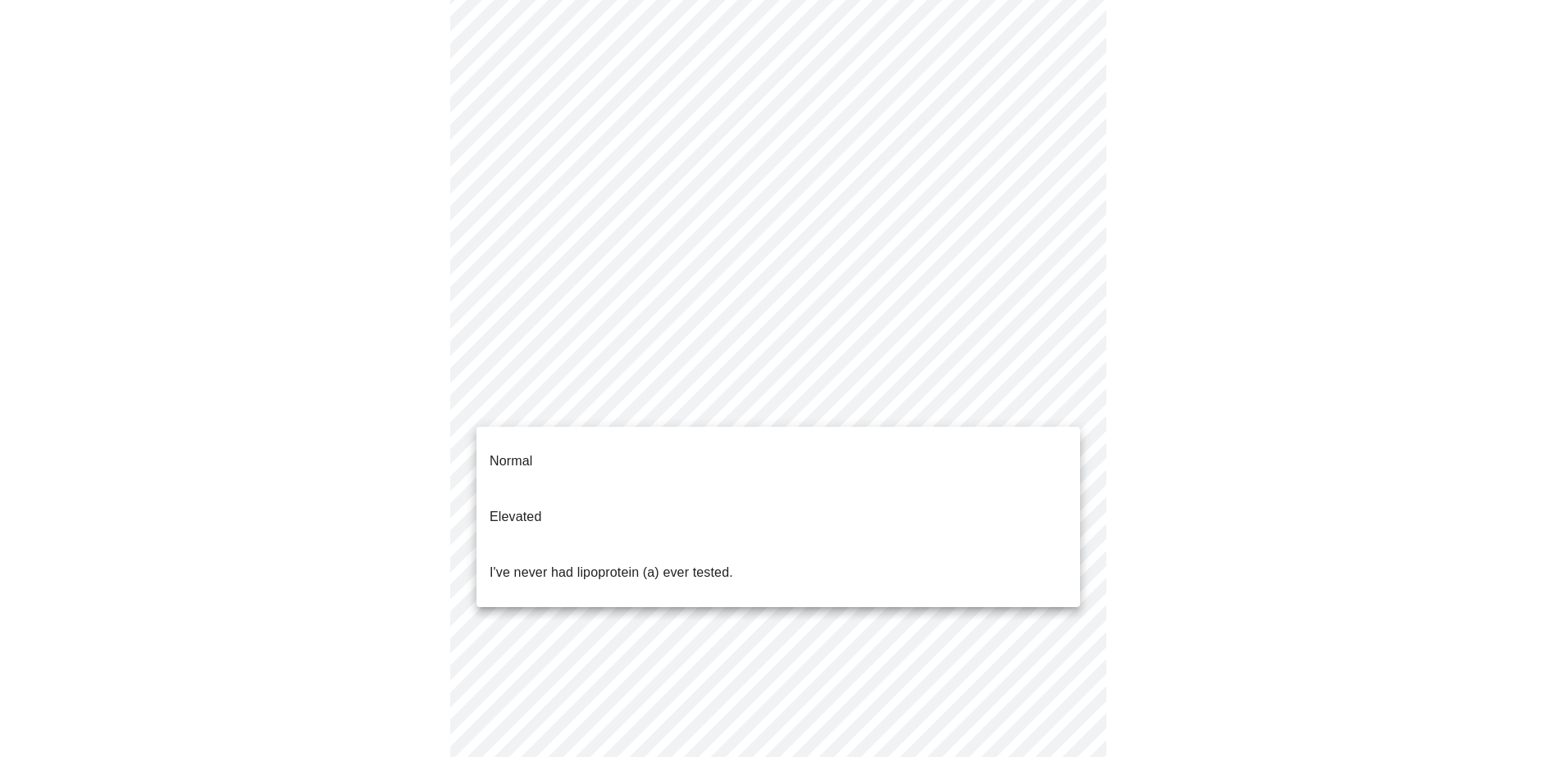
click at [766, 416] on body "MyMenopauseRx Appointments Messaging Labs Uploads Medications Community Refer a…" at bounding box center [783, 448] width 1555 height 1211
click at [526, 563] on p "I've never had lipoprotein (a) ever tested." at bounding box center [611, 573] width 244 height 19
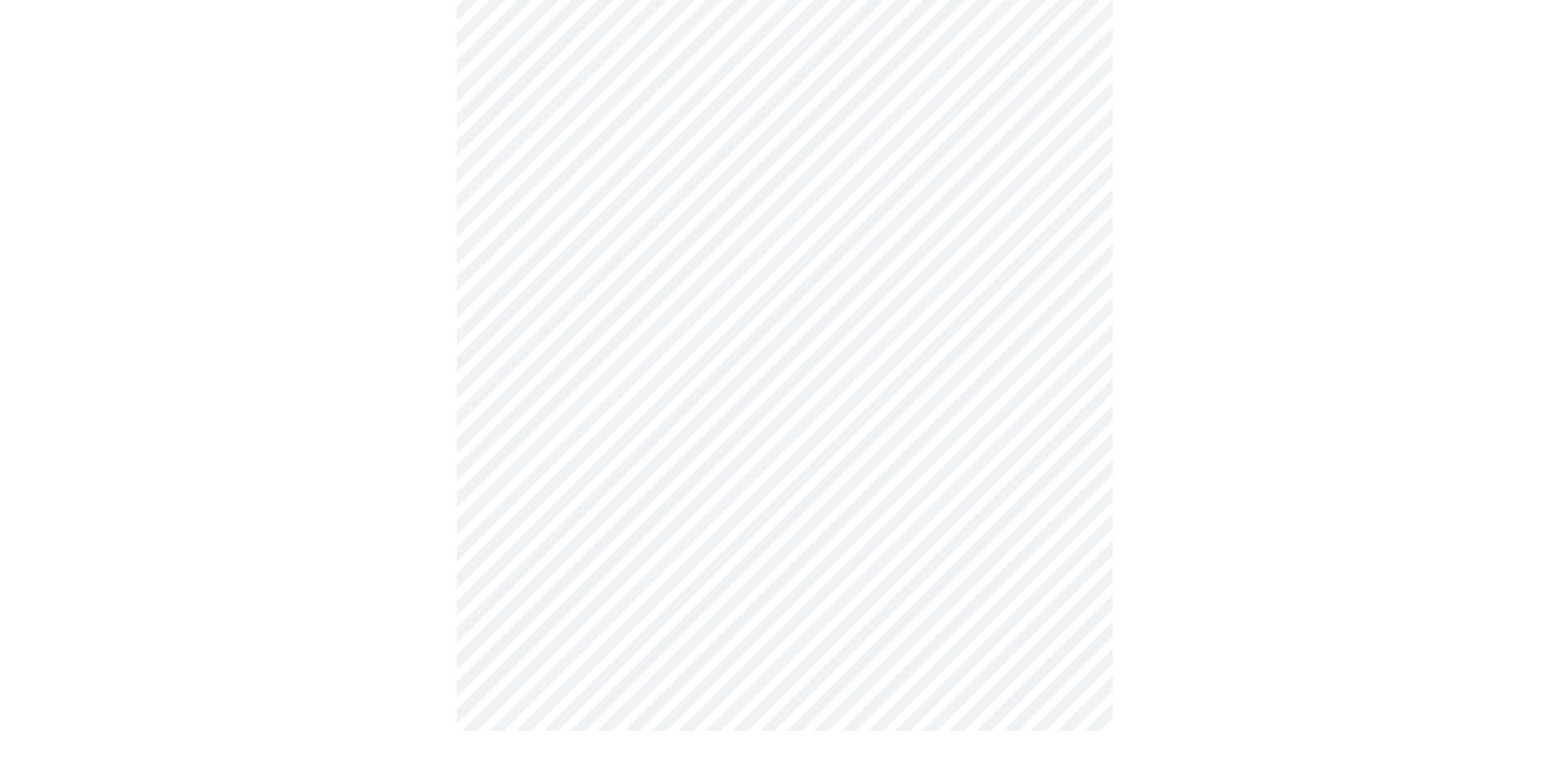
scroll to position [0, 0]
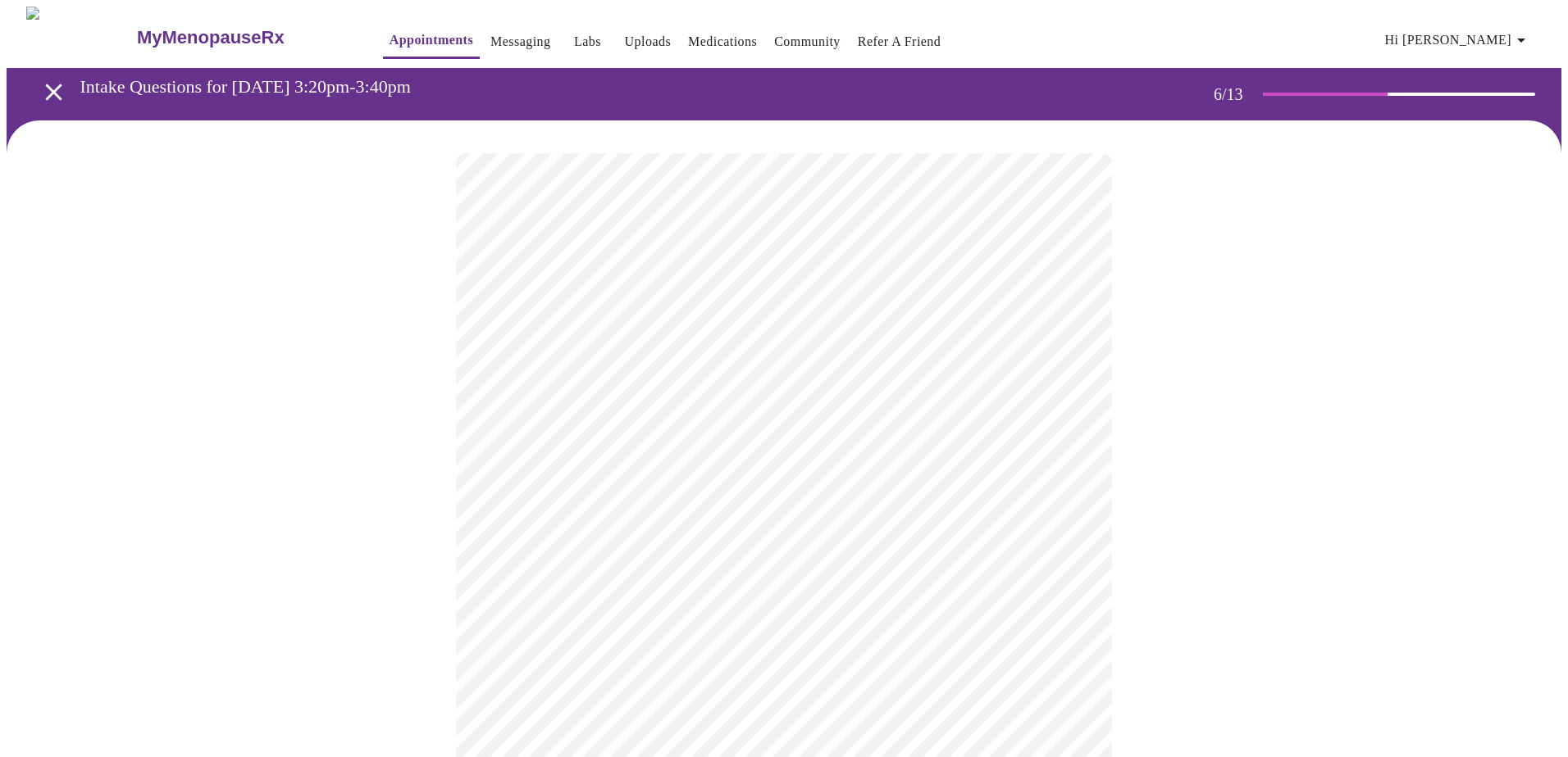
click at [535, 471] on body "MyMenopauseRx Appointments Messaging Labs Uploads Medications Community Refer a…" at bounding box center [783, 432] width 1555 height 853
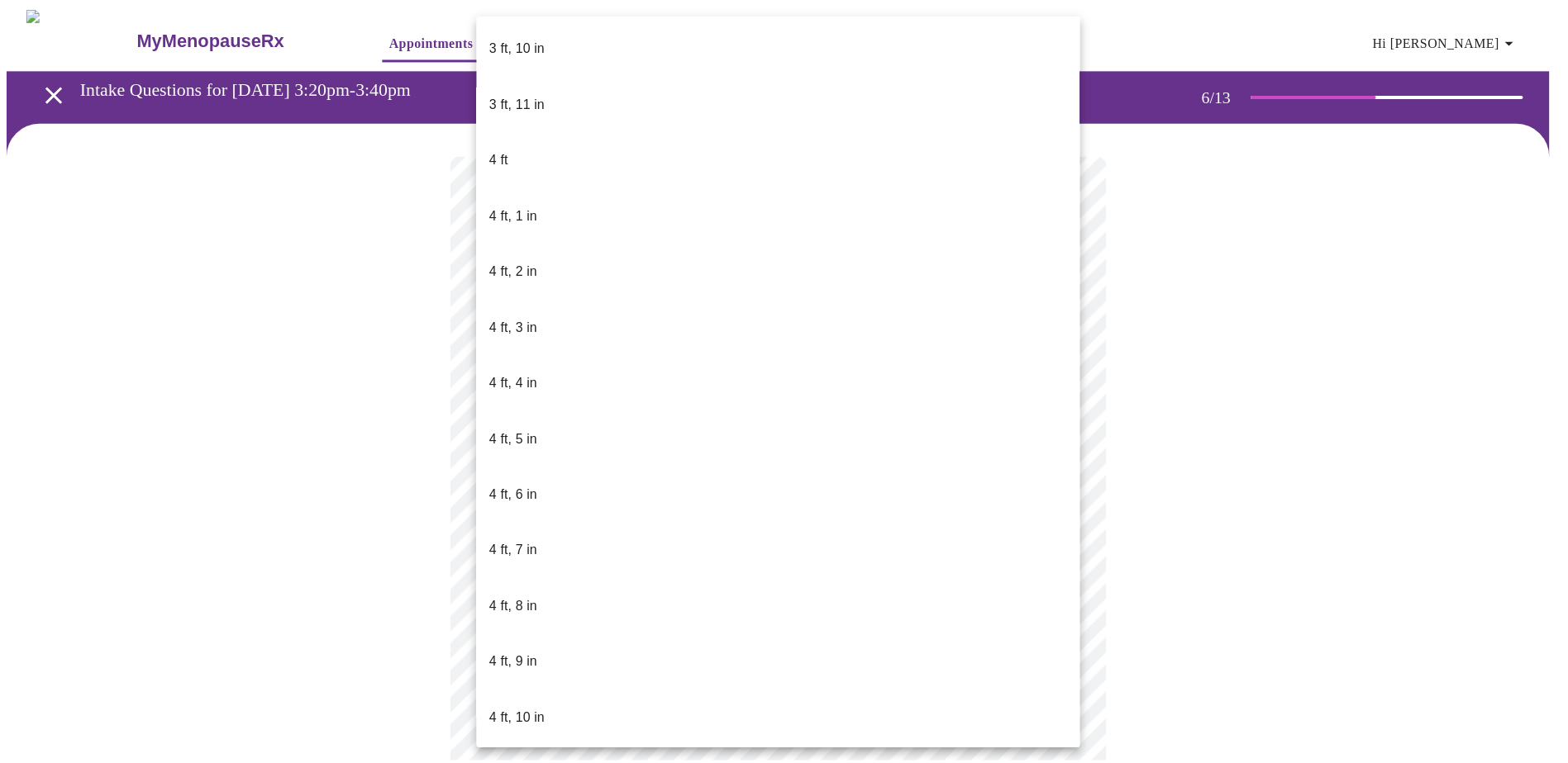
scroll to position [578, 0]
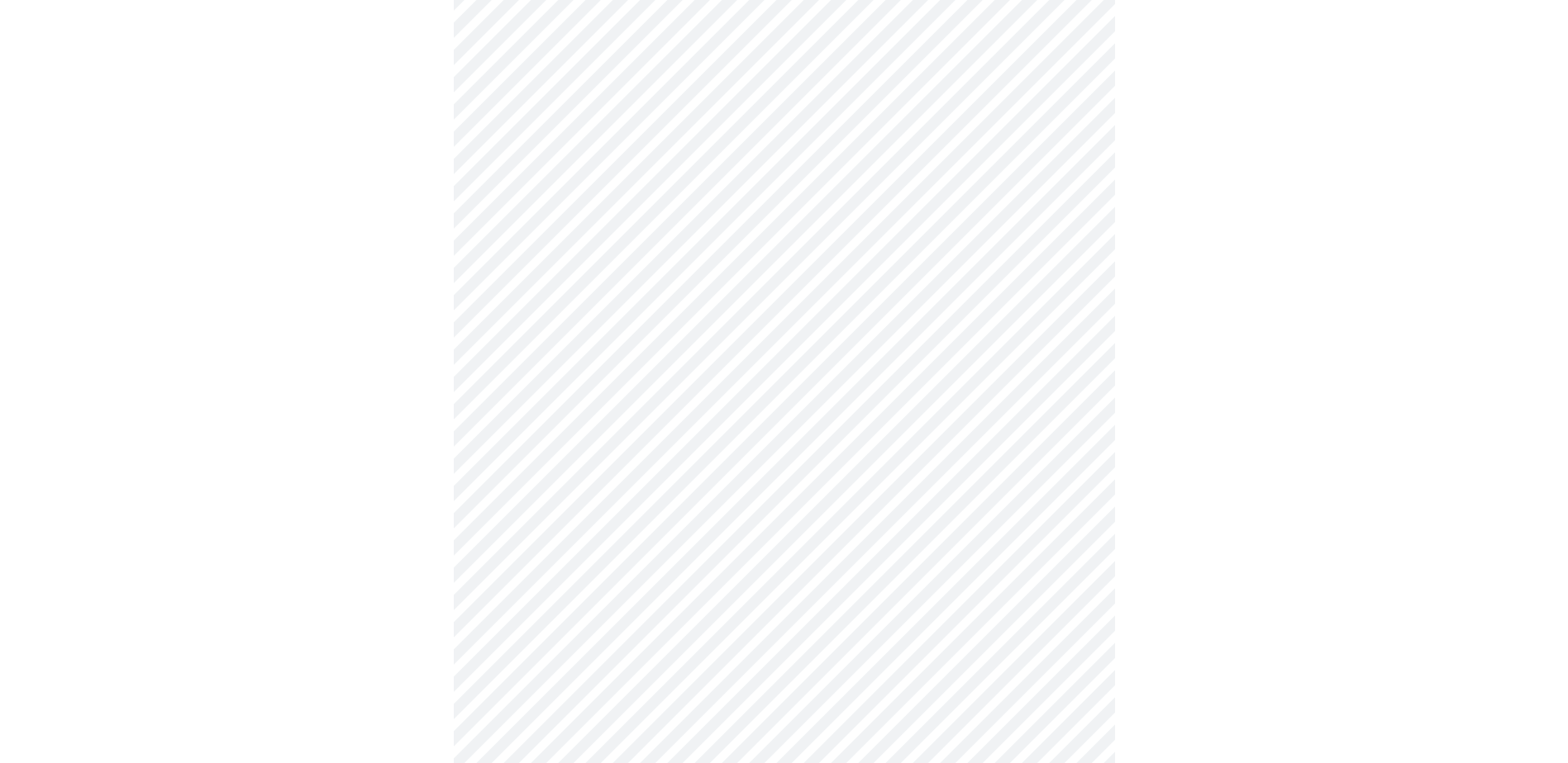
scroll to position [4251, 0]
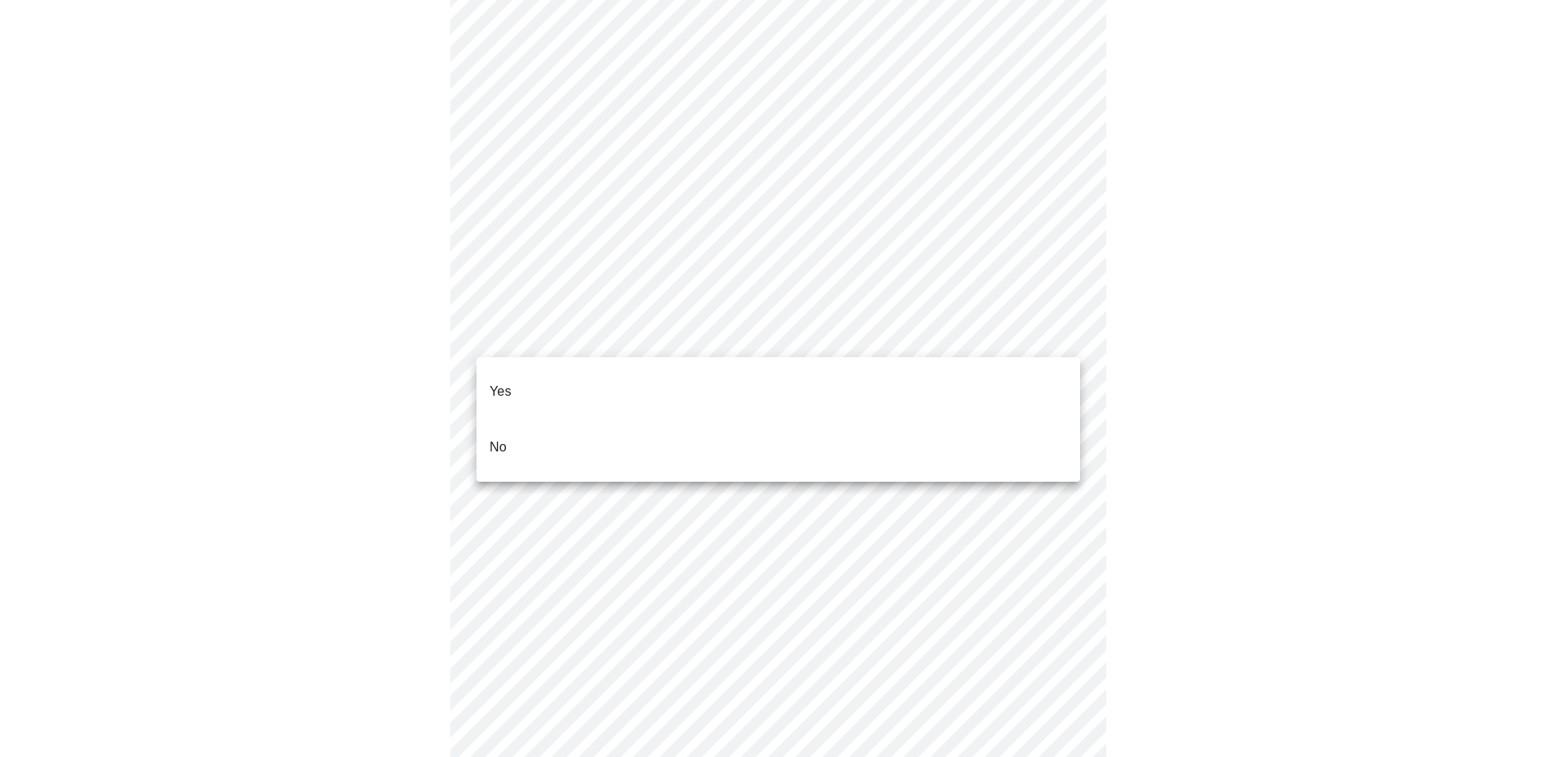
click at [505, 437] on p "No" at bounding box center [498, 447] width 17 height 19
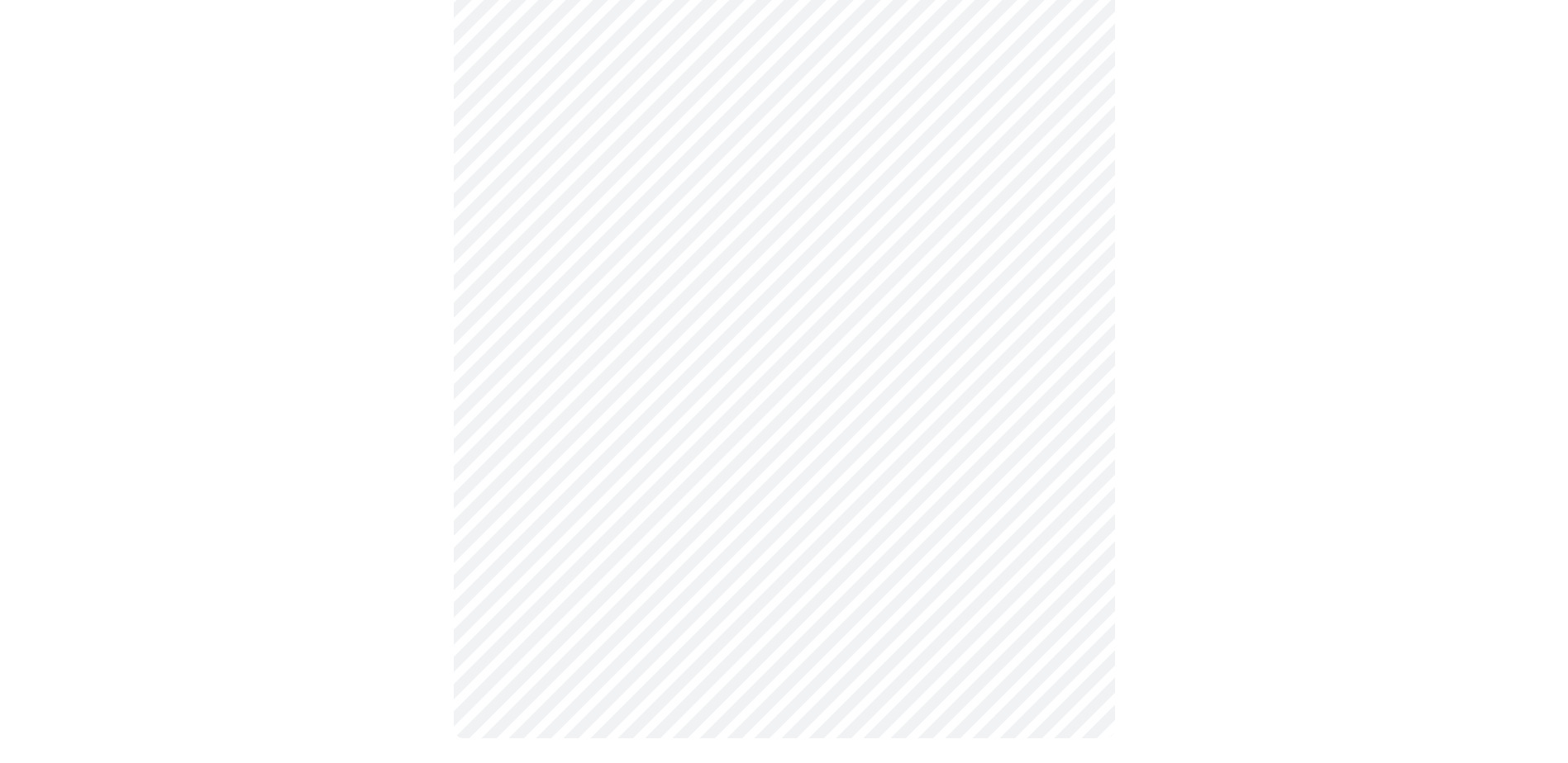
scroll to position [753, 0]
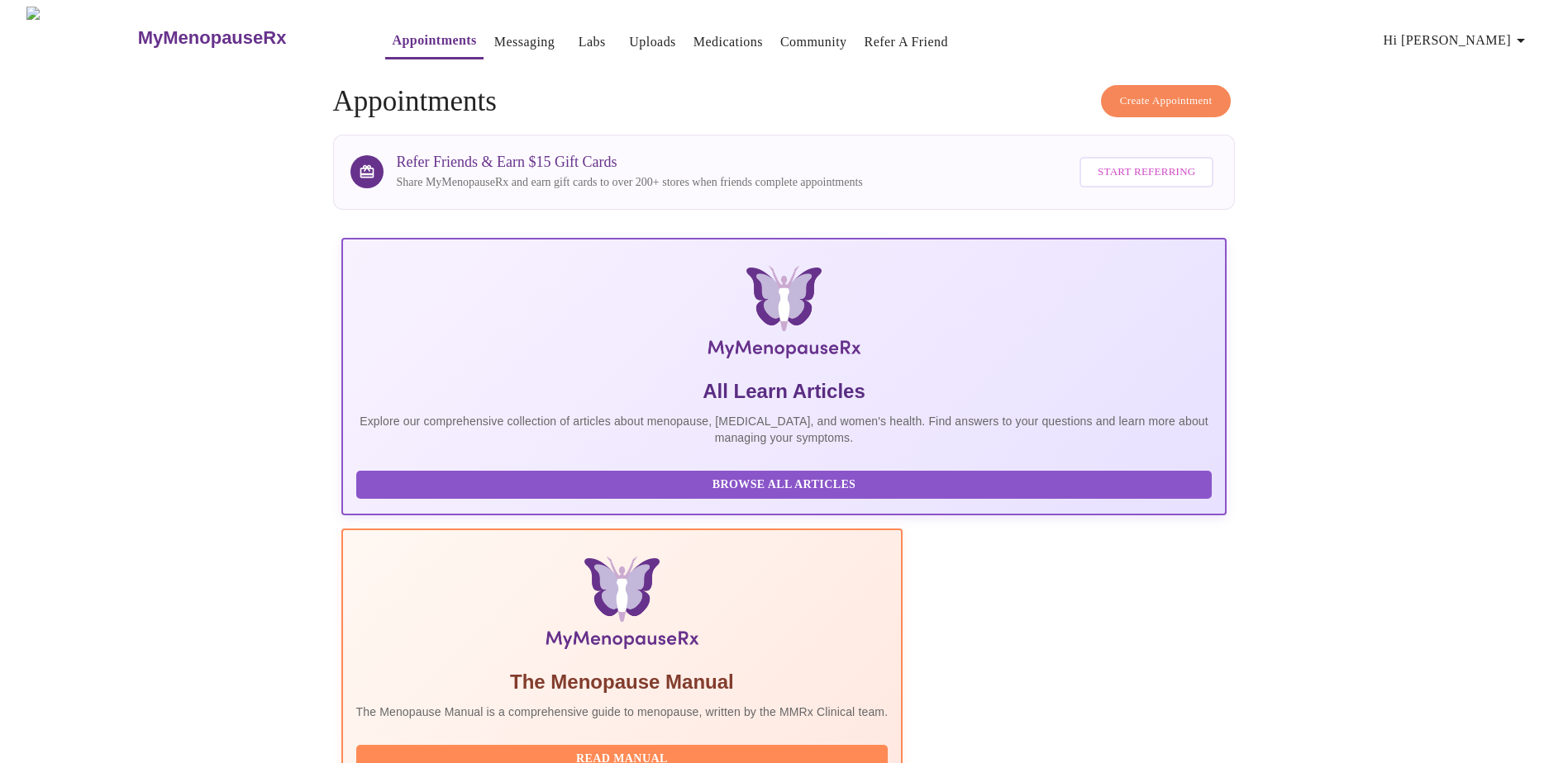
click at [1514, 29] on span "Hi [PERSON_NAME]" at bounding box center [1457, 40] width 147 height 23
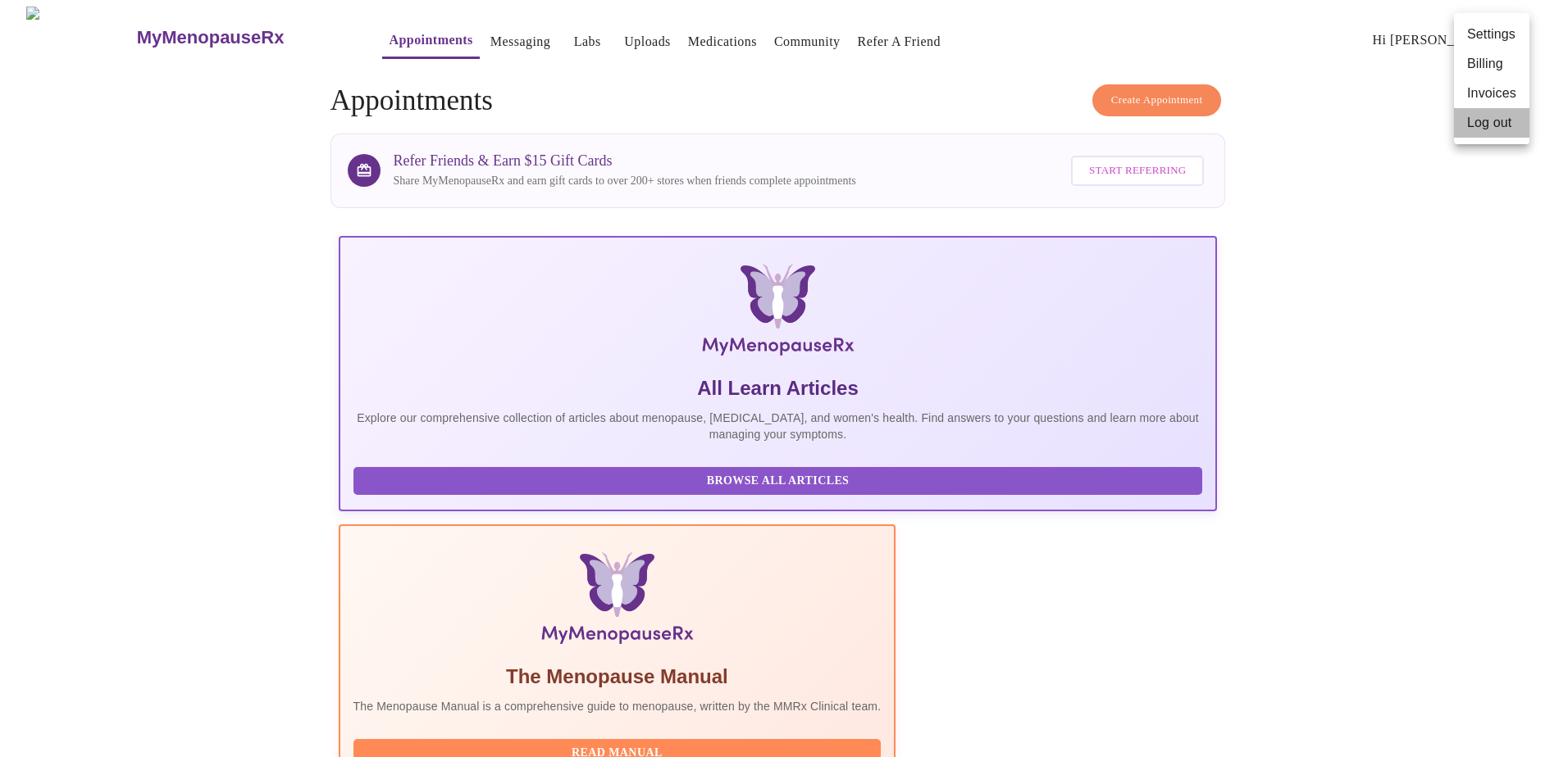
click at [1476, 132] on li "Log out" at bounding box center [1491, 122] width 75 height 29
